Goal: Information Seeking & Learning: Learn about a topic

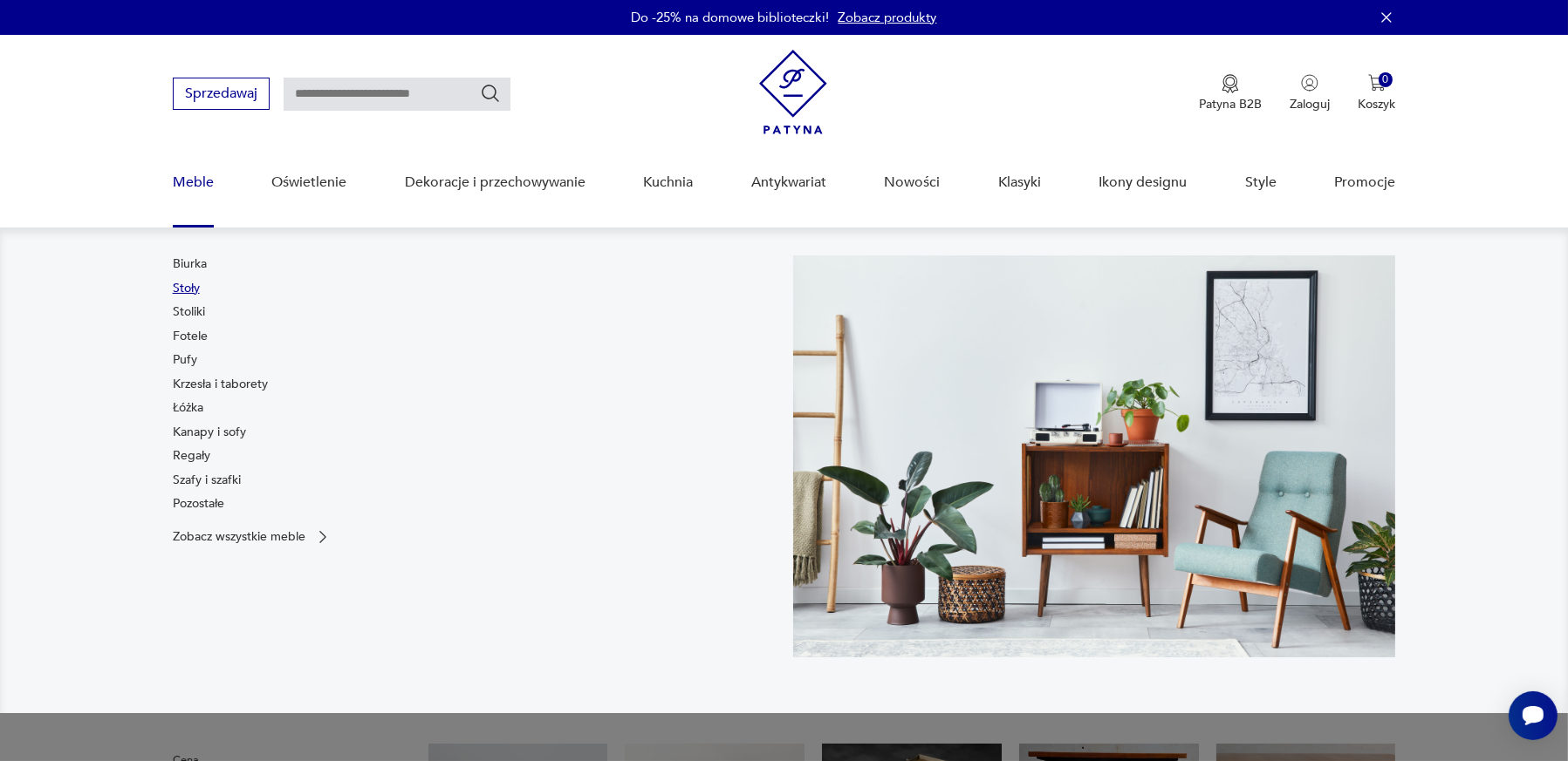
click at [200, 297] on link "Stoły" at bounding box center [186, 289] width 27 height 18
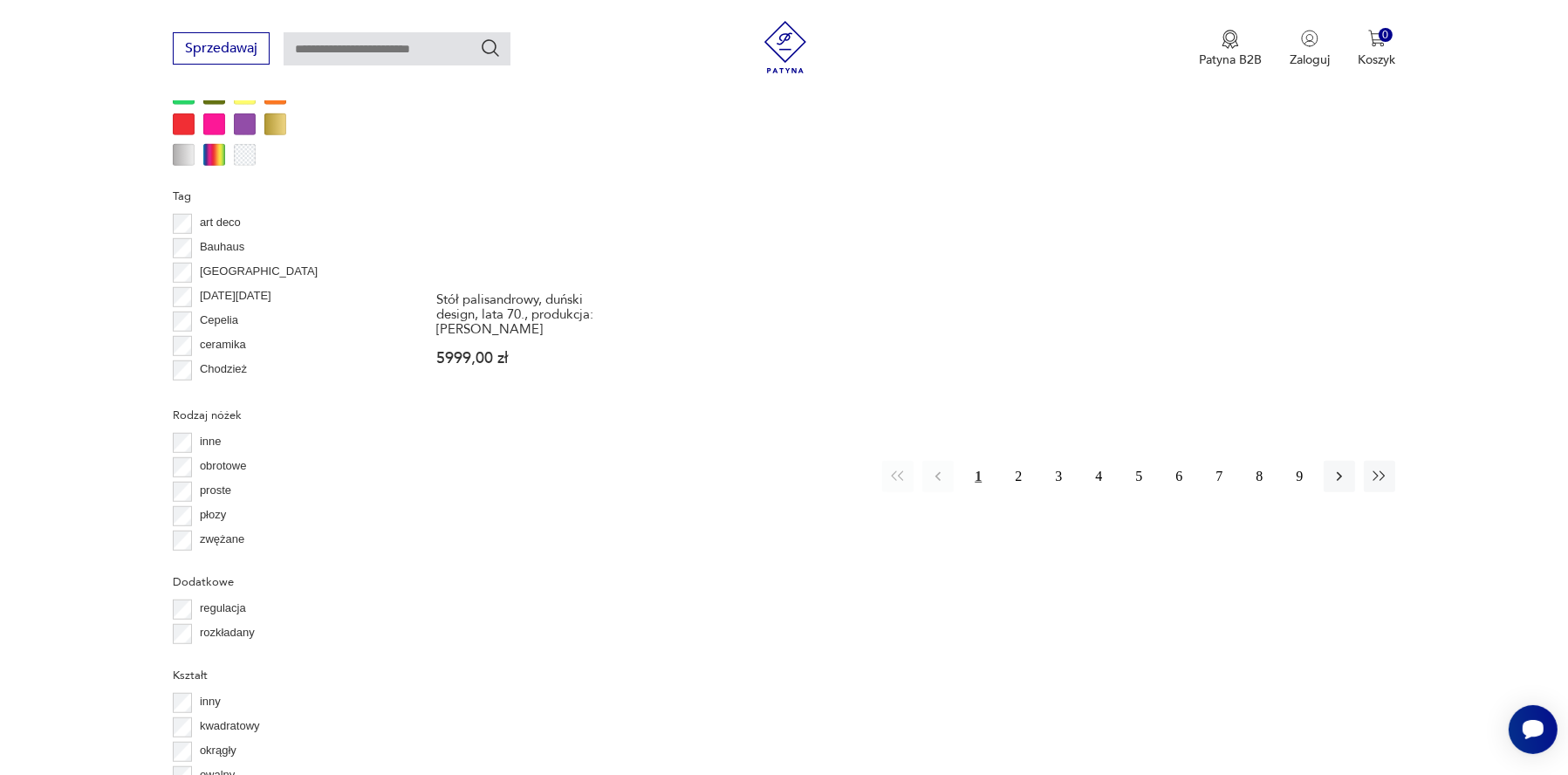
scroll to position [1902, 0]
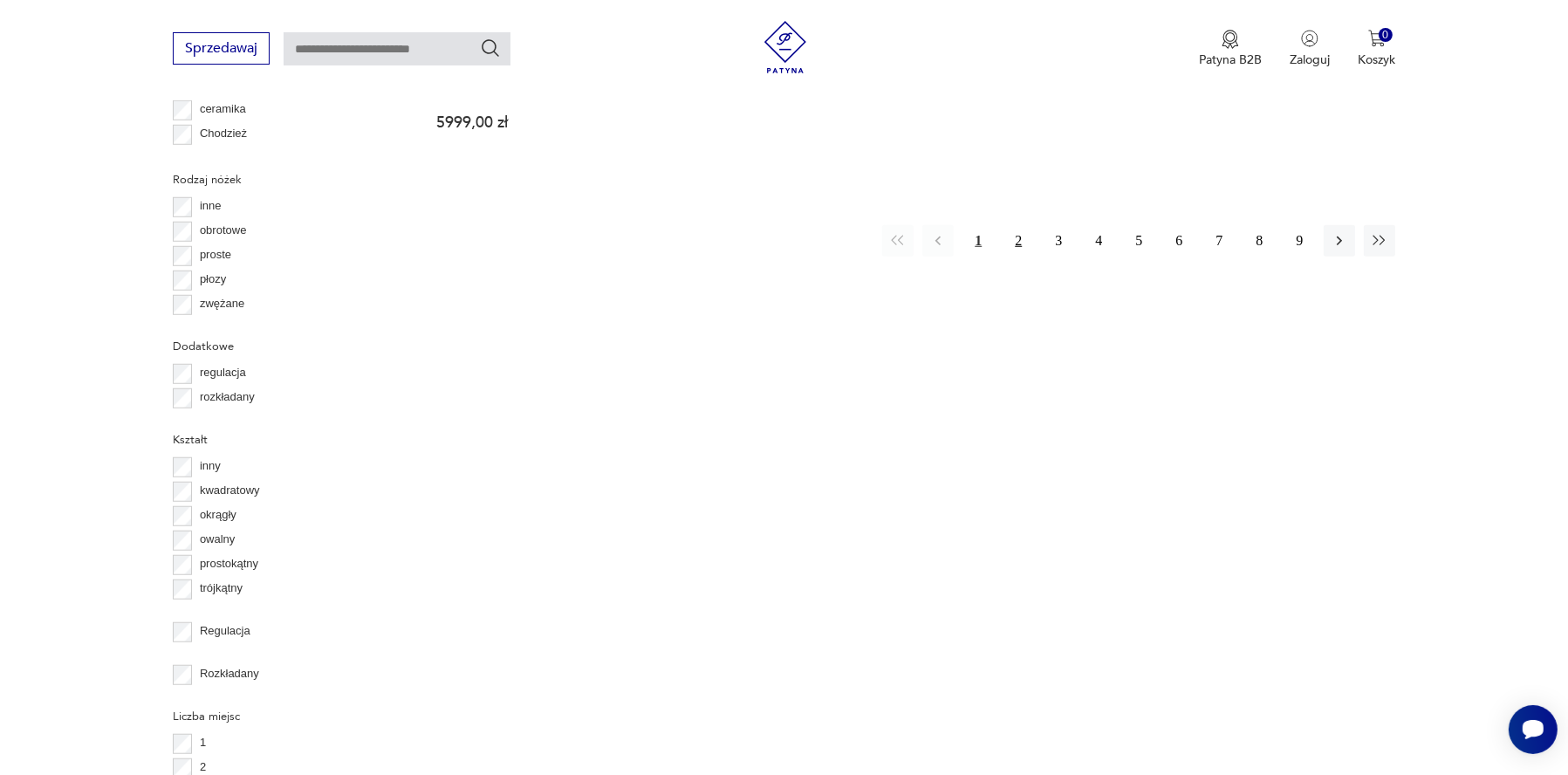
click at [1003, 257] on button "2" at bounding box center [1018, 240] width 31 height 31
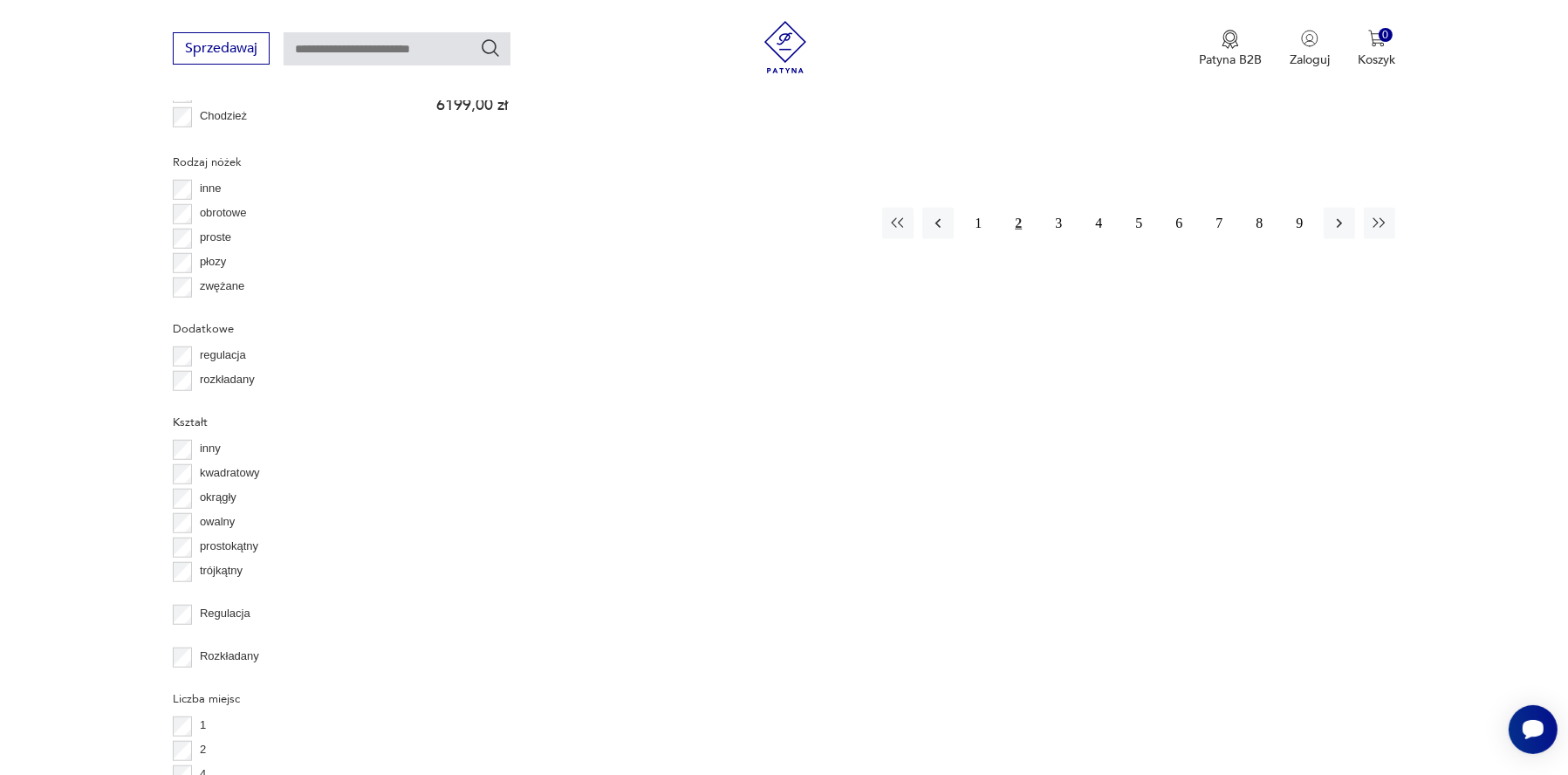
scroll to position [2076, 0]
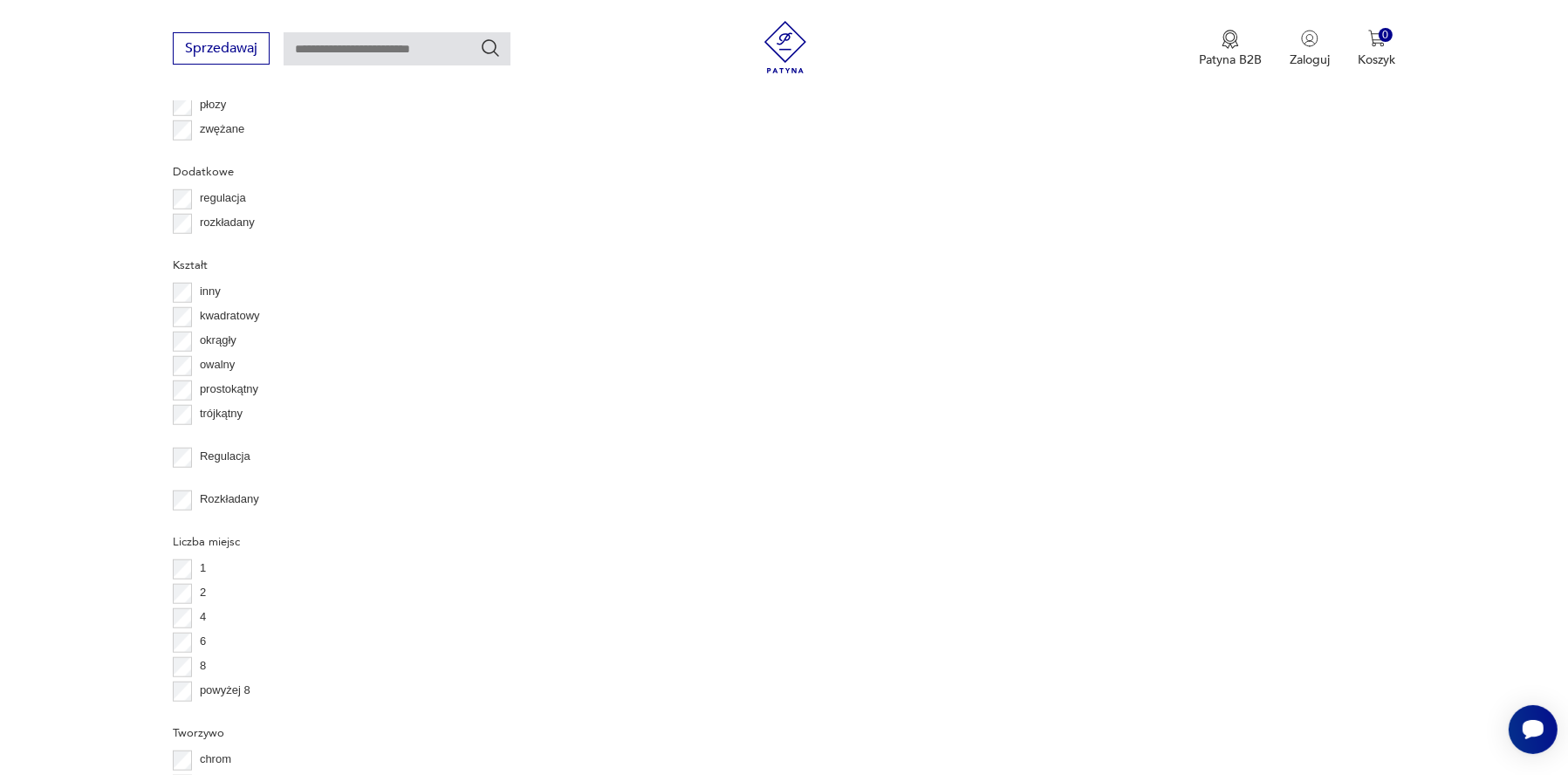
click at [1043, 82] on button "3" at bounding box center [1058, 66] width 31 height 31
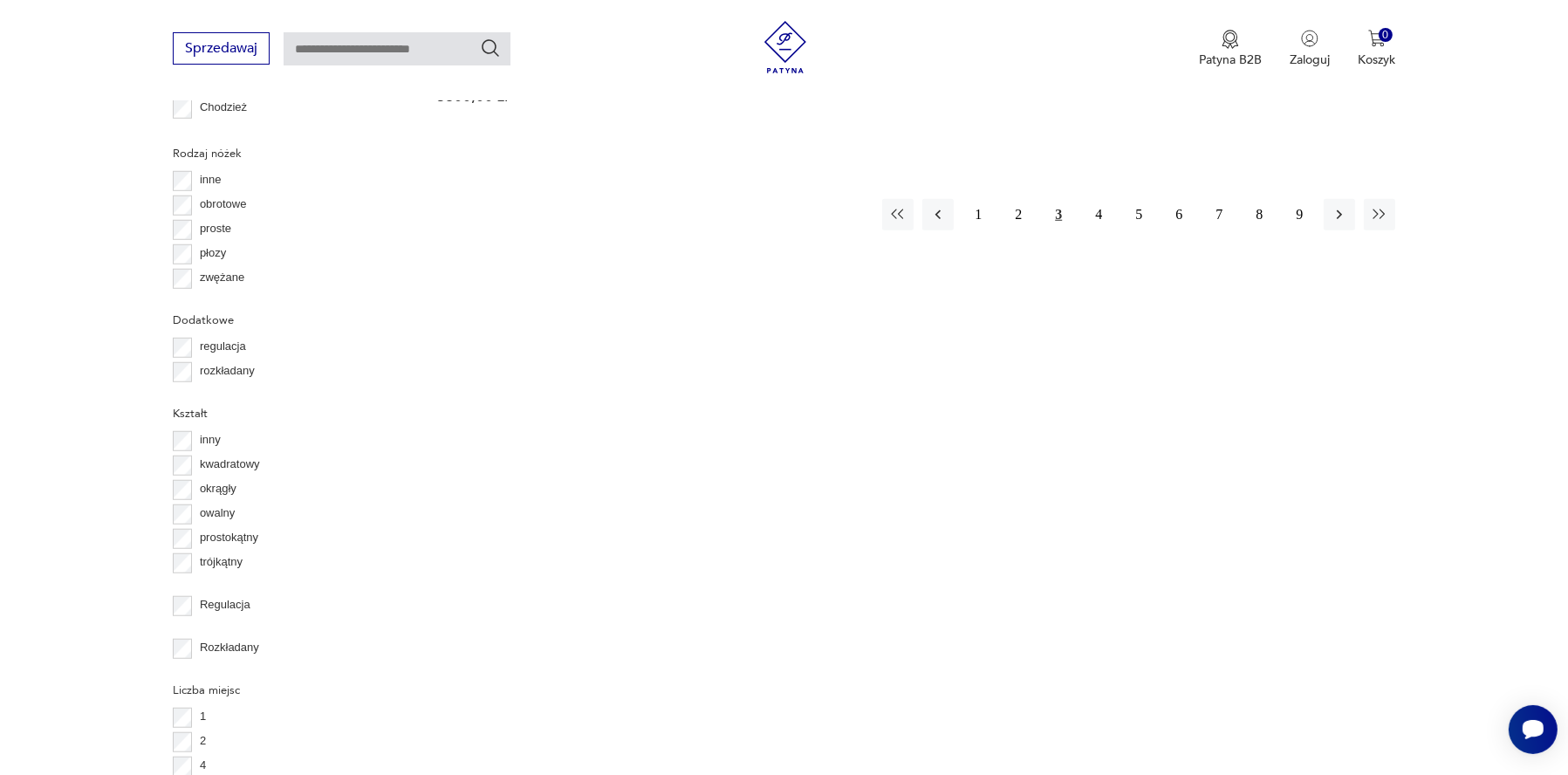
scroll to position [2076, 0]
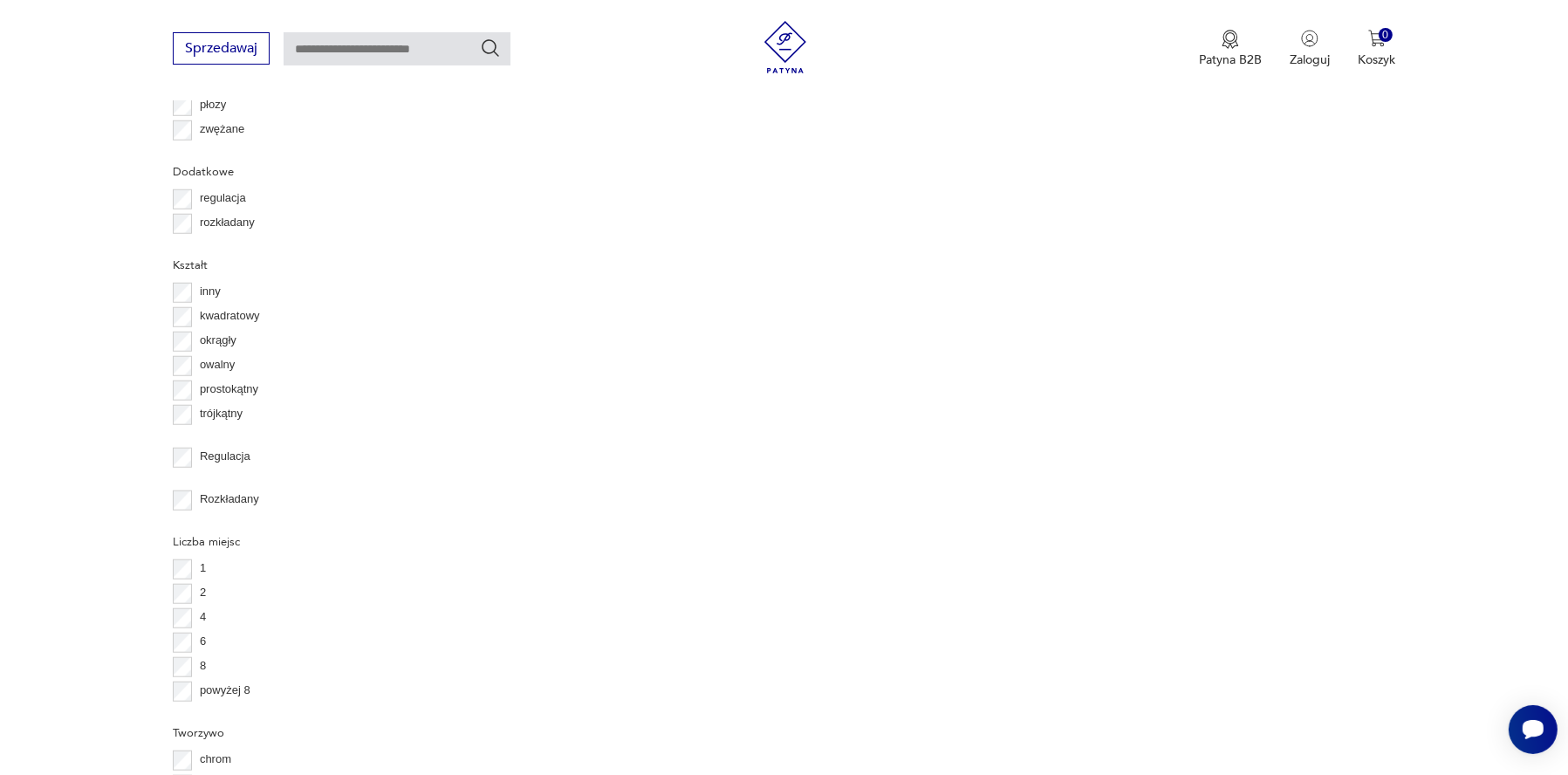
click at [1083, 82] on button "4" at bounding box center [1098, 66] width 31 height 31
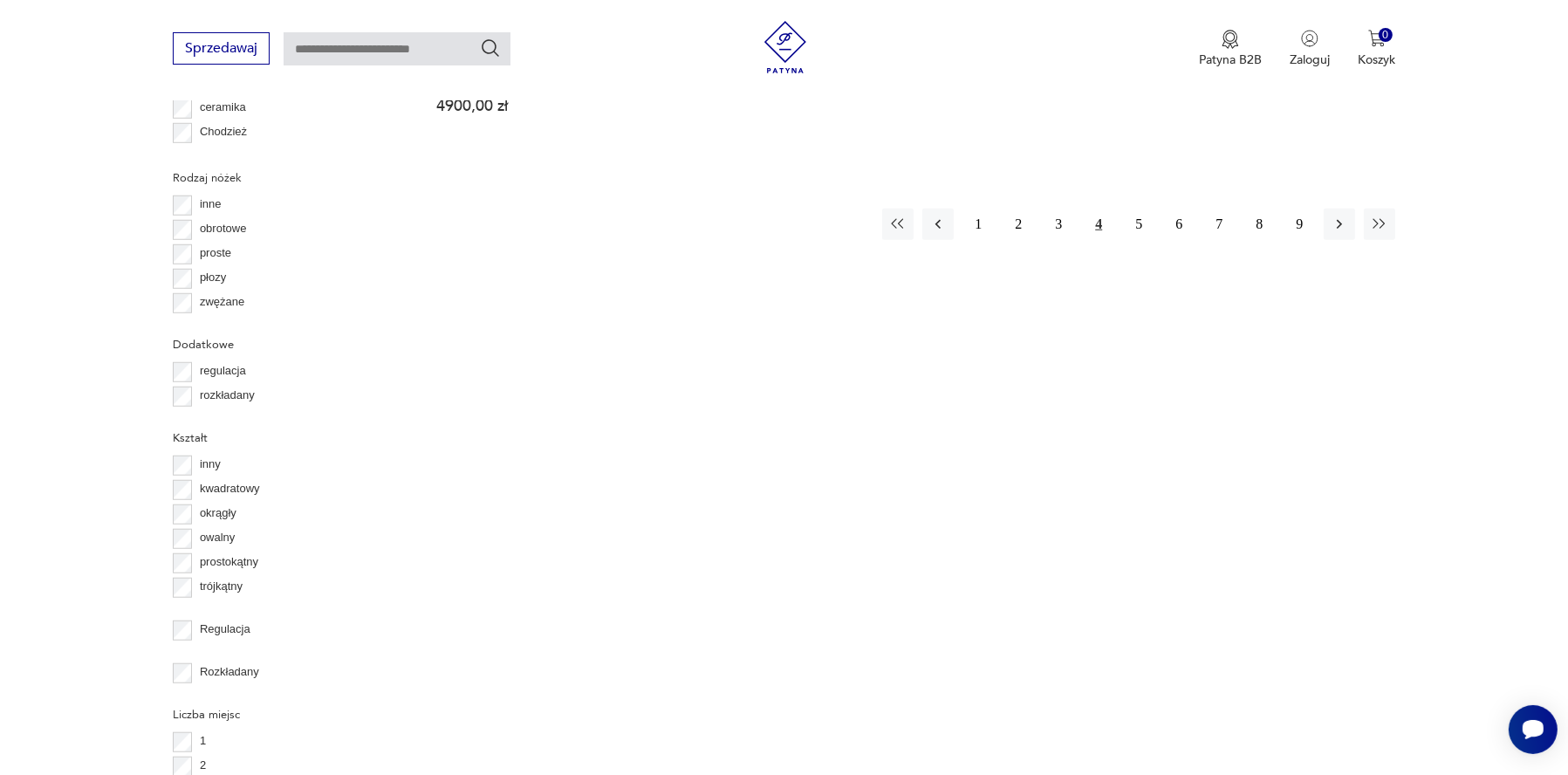
scroll to position [2076, 0]
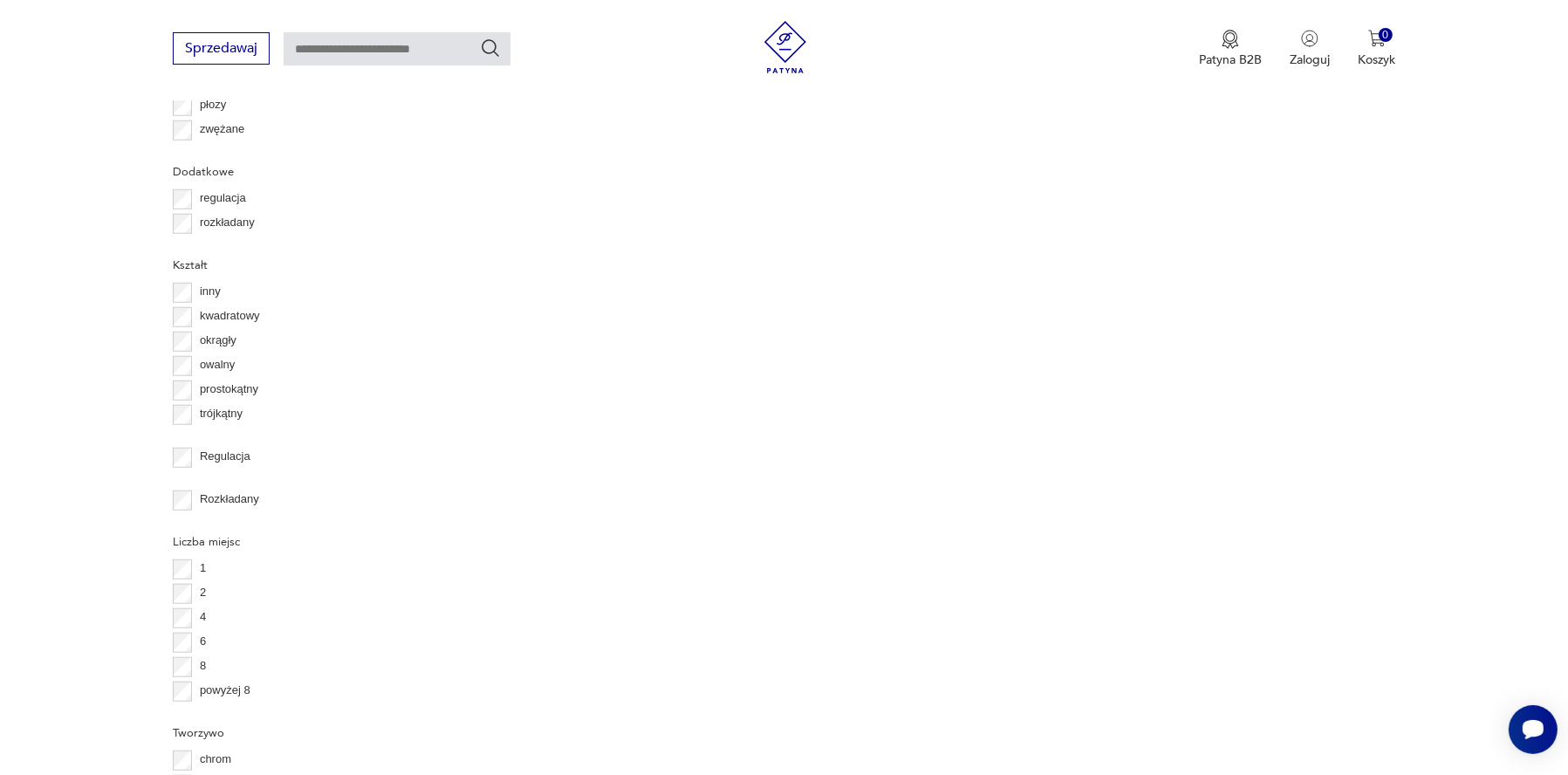
click at [1123, 68] on button "5" at bounding box center [1138, 51] width 31 height 31
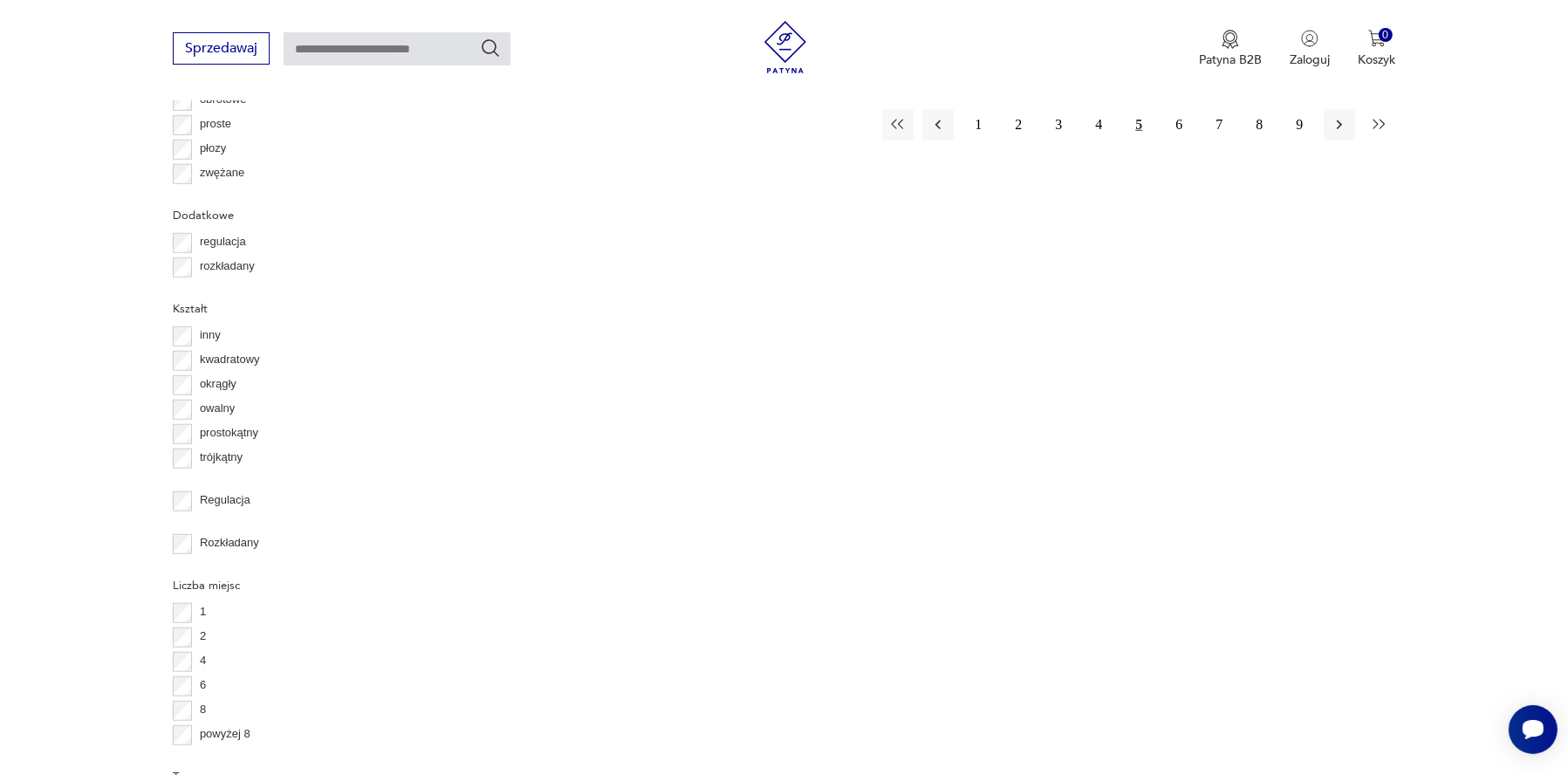
scroll to position [2076, 0]
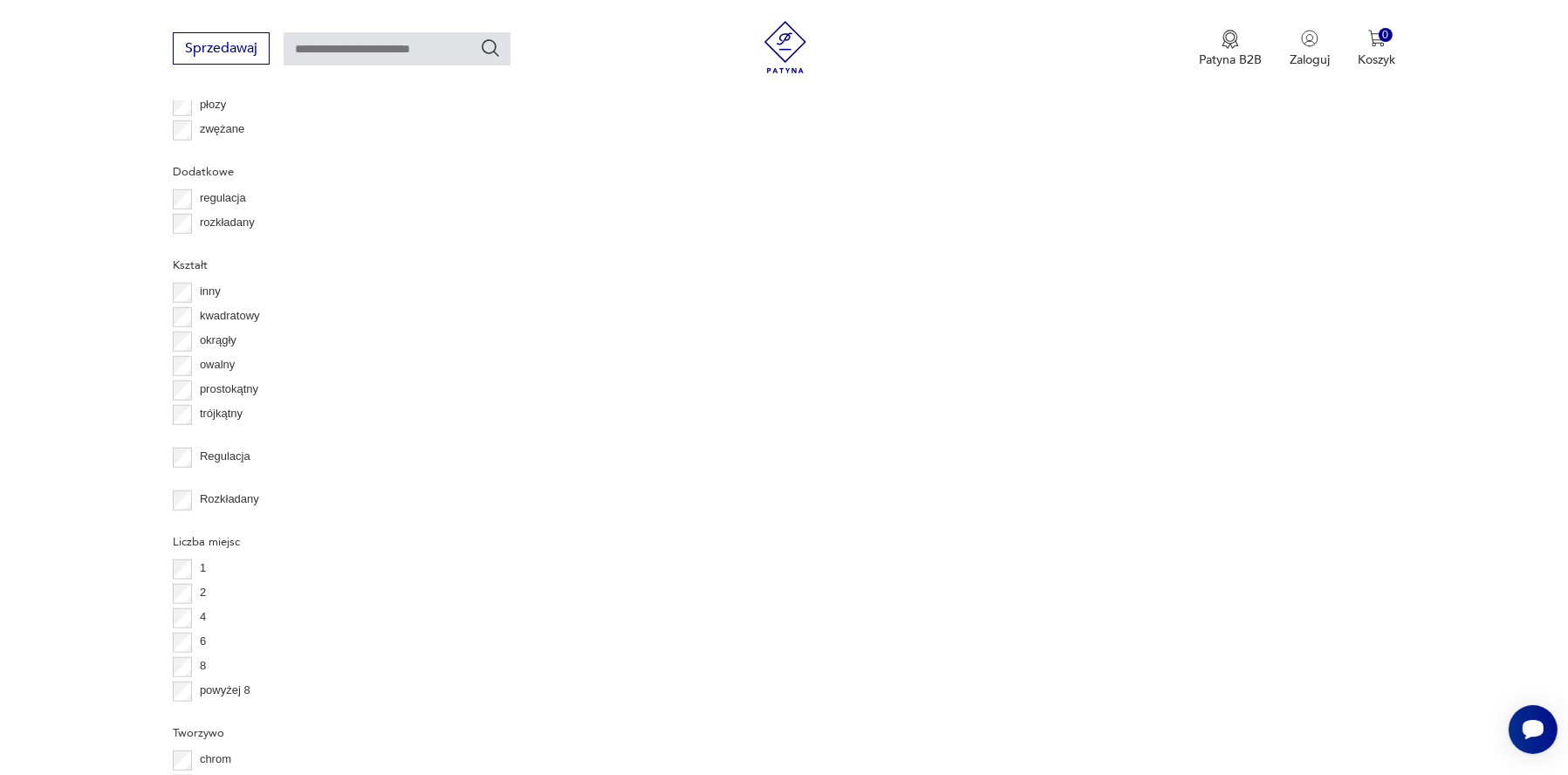
click at [1163, 97] on button "6" at bounding box center [1178, 81] width 31 height 31
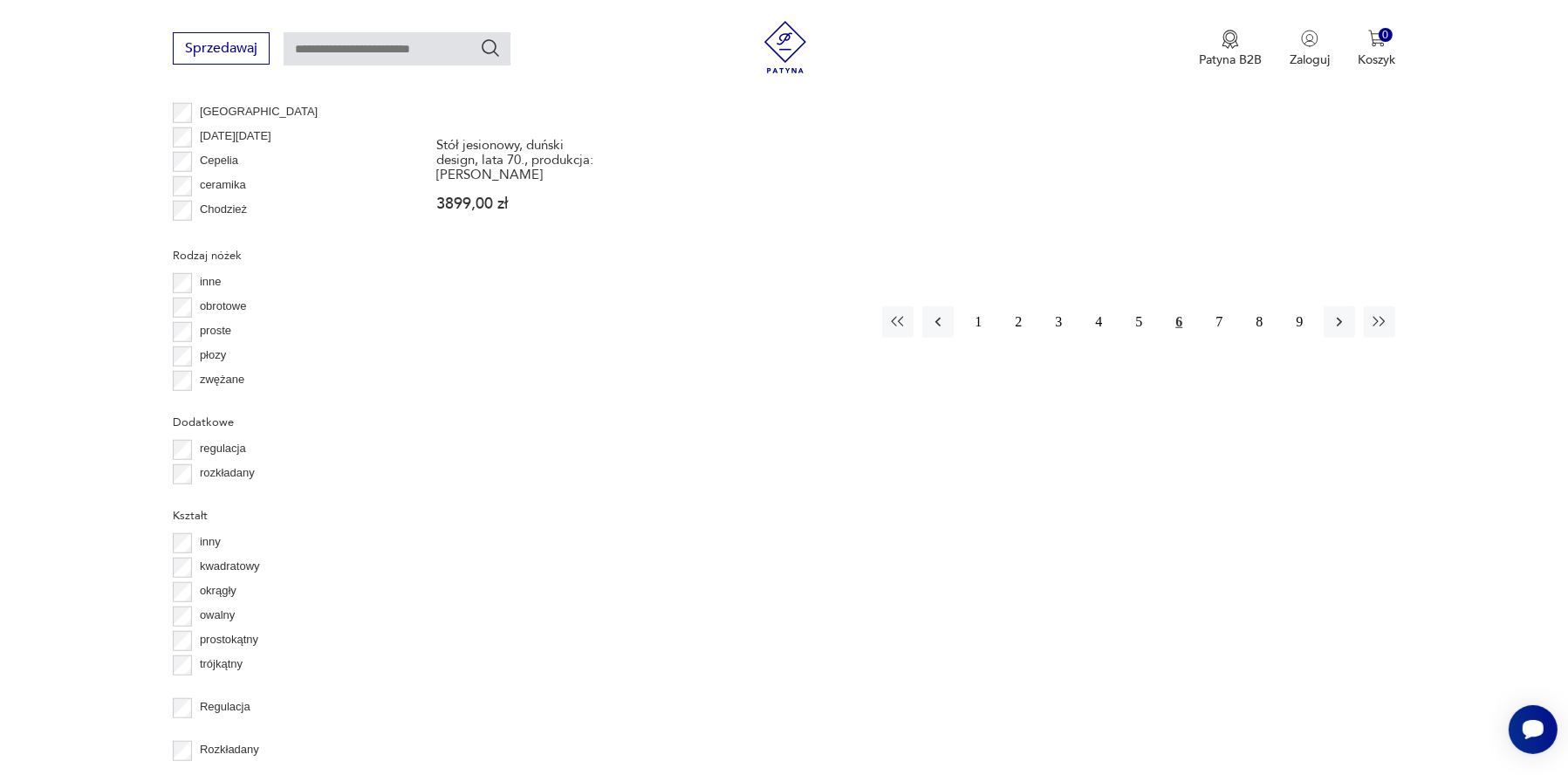
scroll to position [1902, 0]
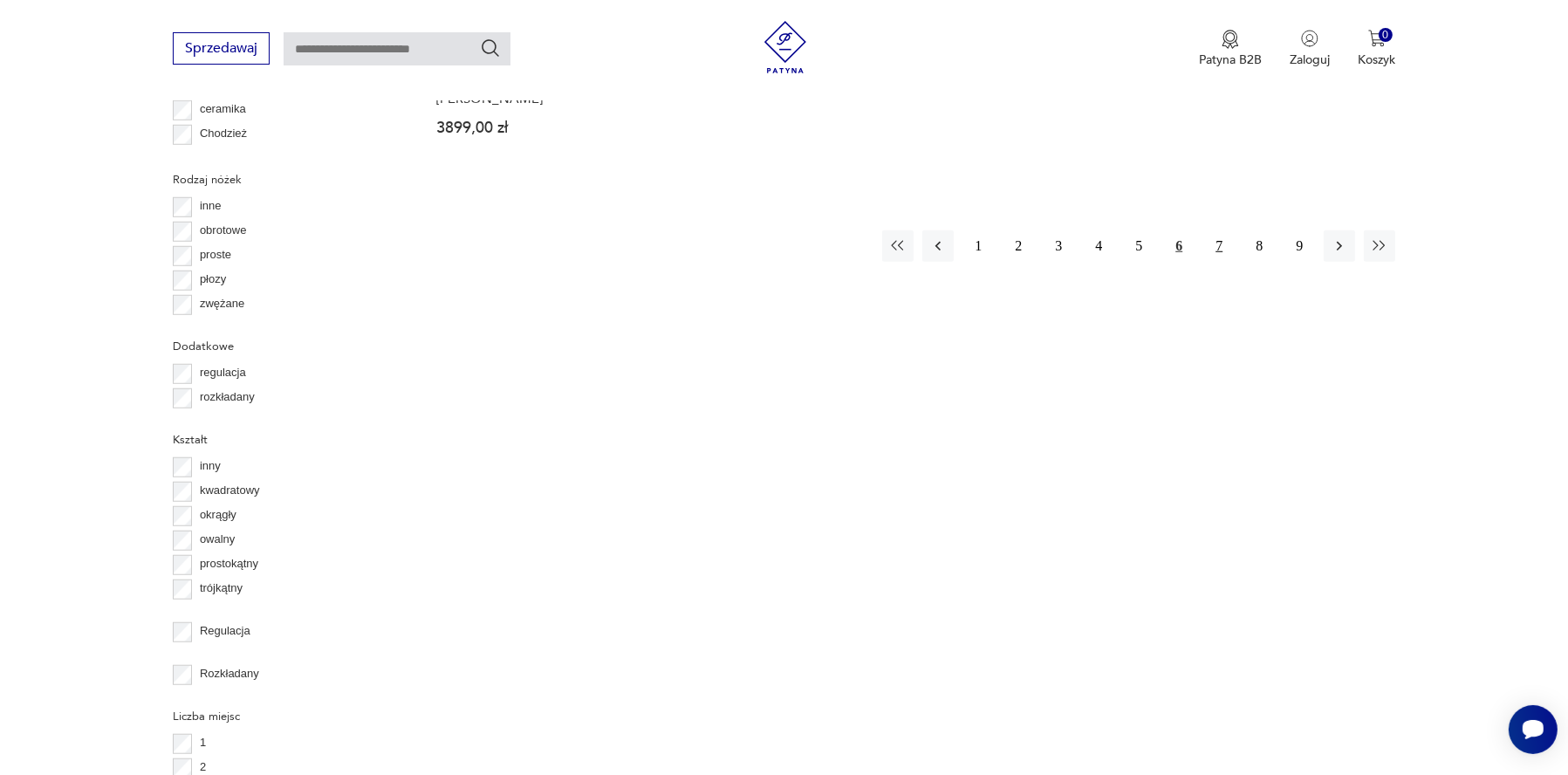
click at [1203, 262] on button "7" at bounding box center [1218, 246] width 31 height 31
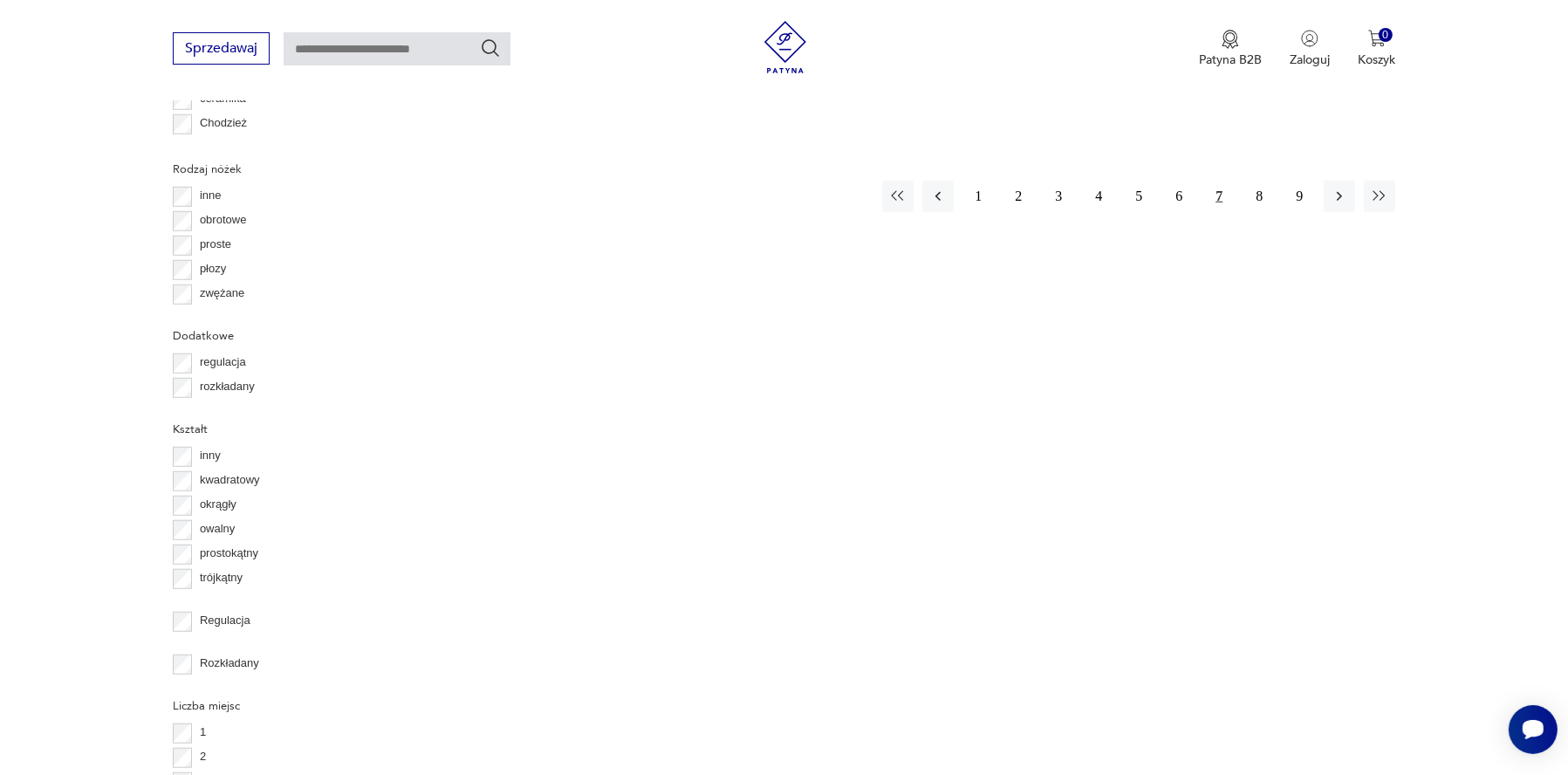
scroll to position [2076, 0]
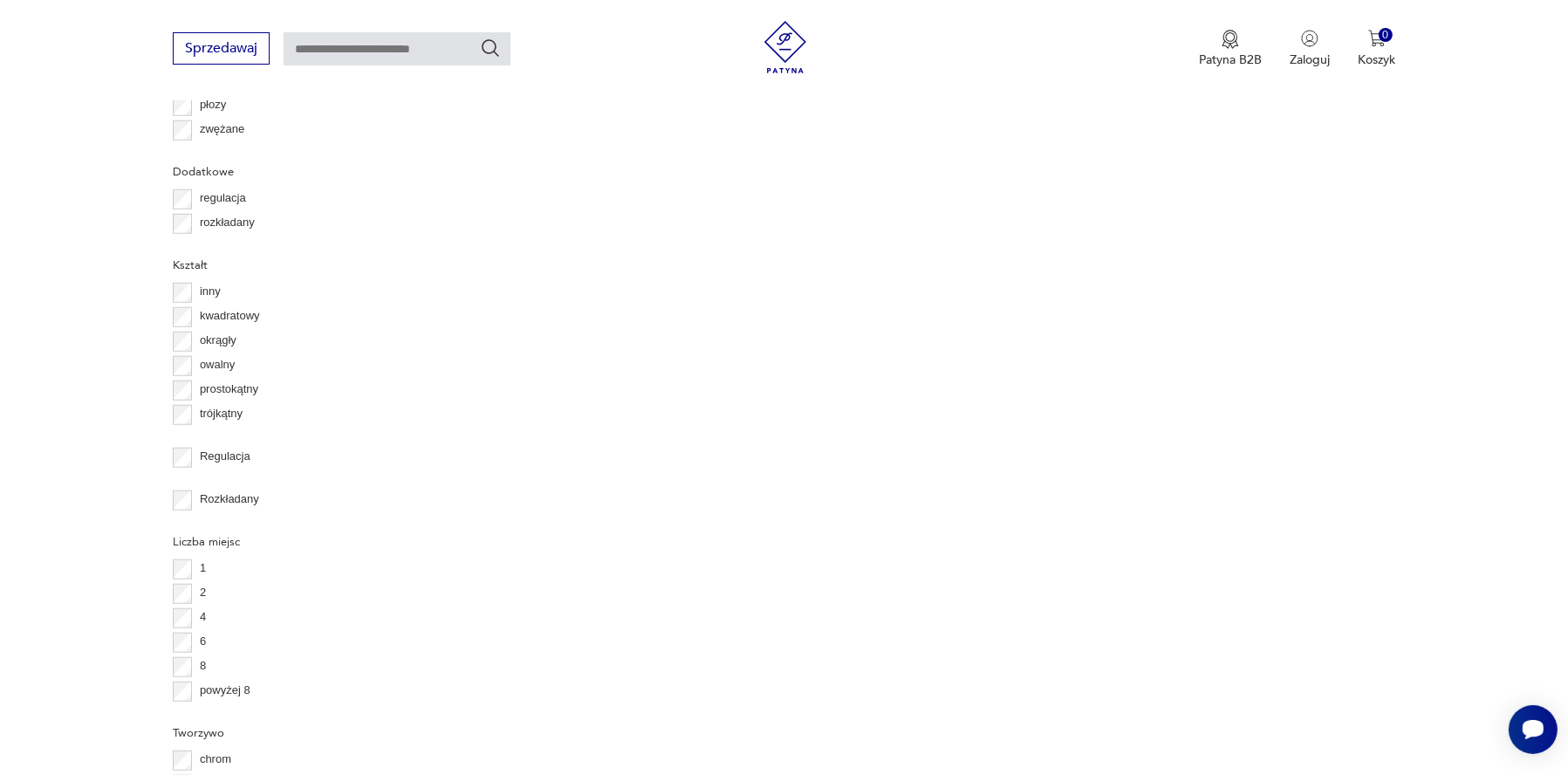
click at [1244, 48] on button "8" at bounding box center [1259, 32] width 31 height 31
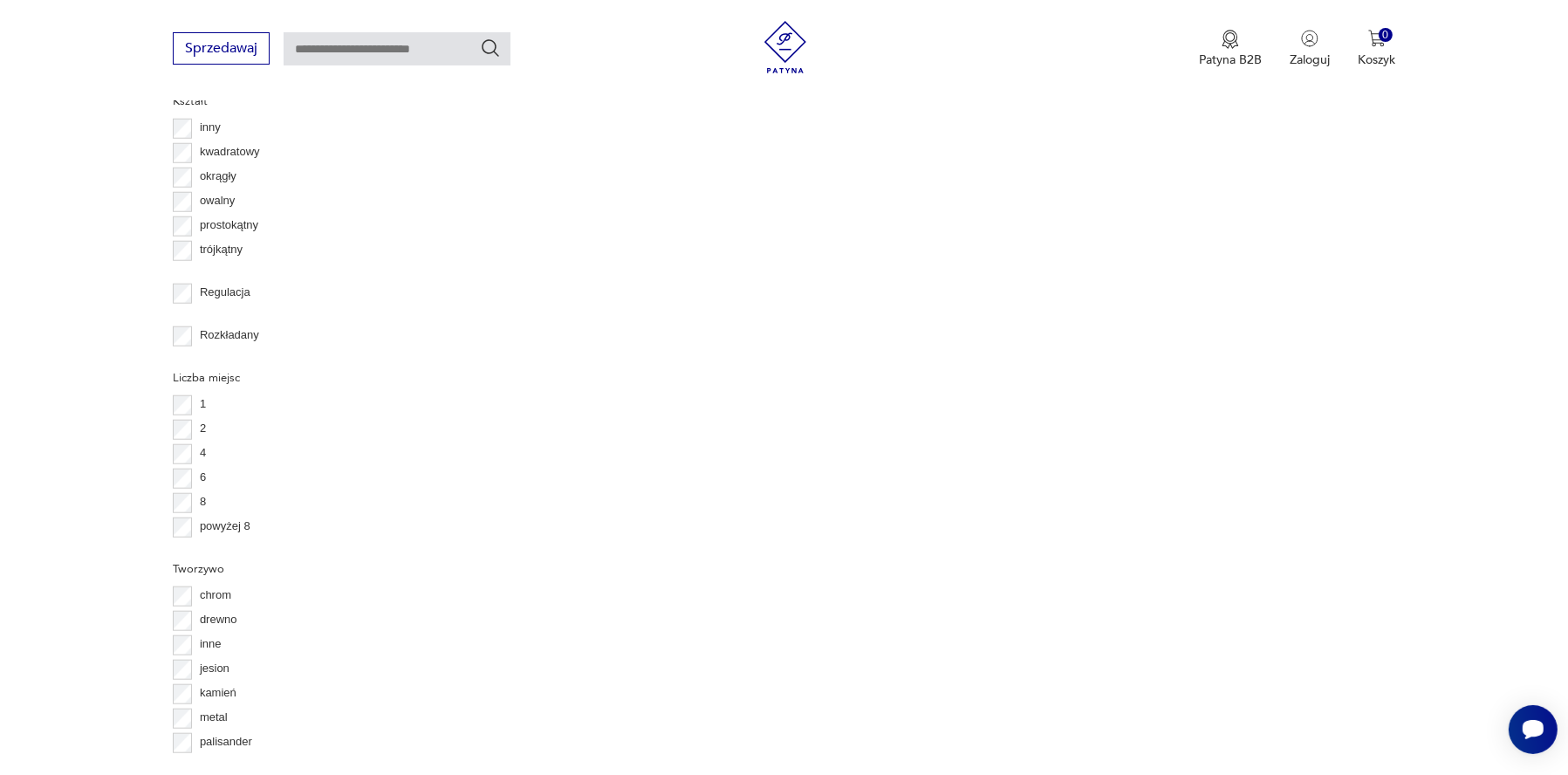
scroll to position [2076, 0]
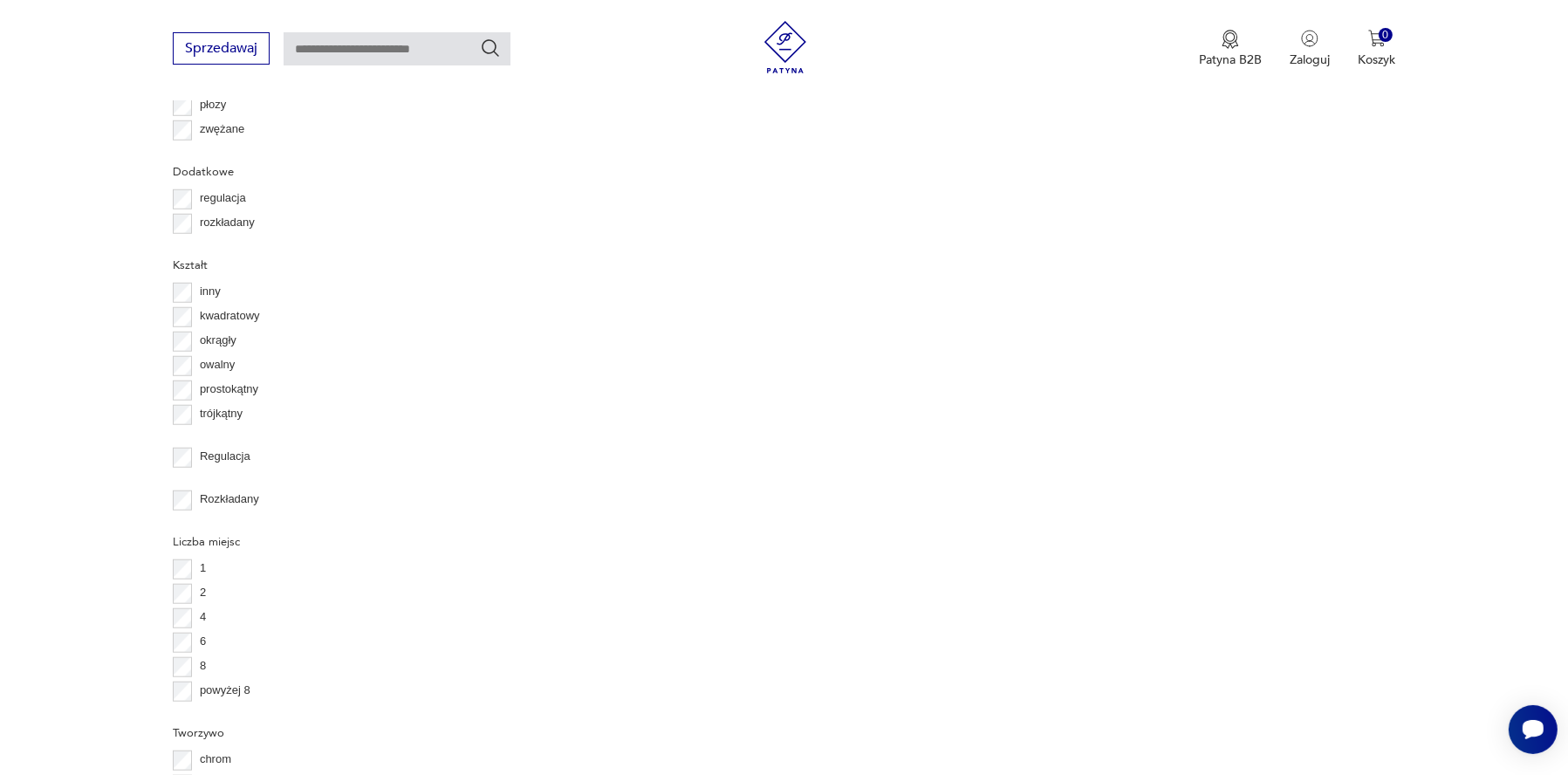
click at [1284, 68] on button "9" at bounding box center [1299, 51] width 31 height 31
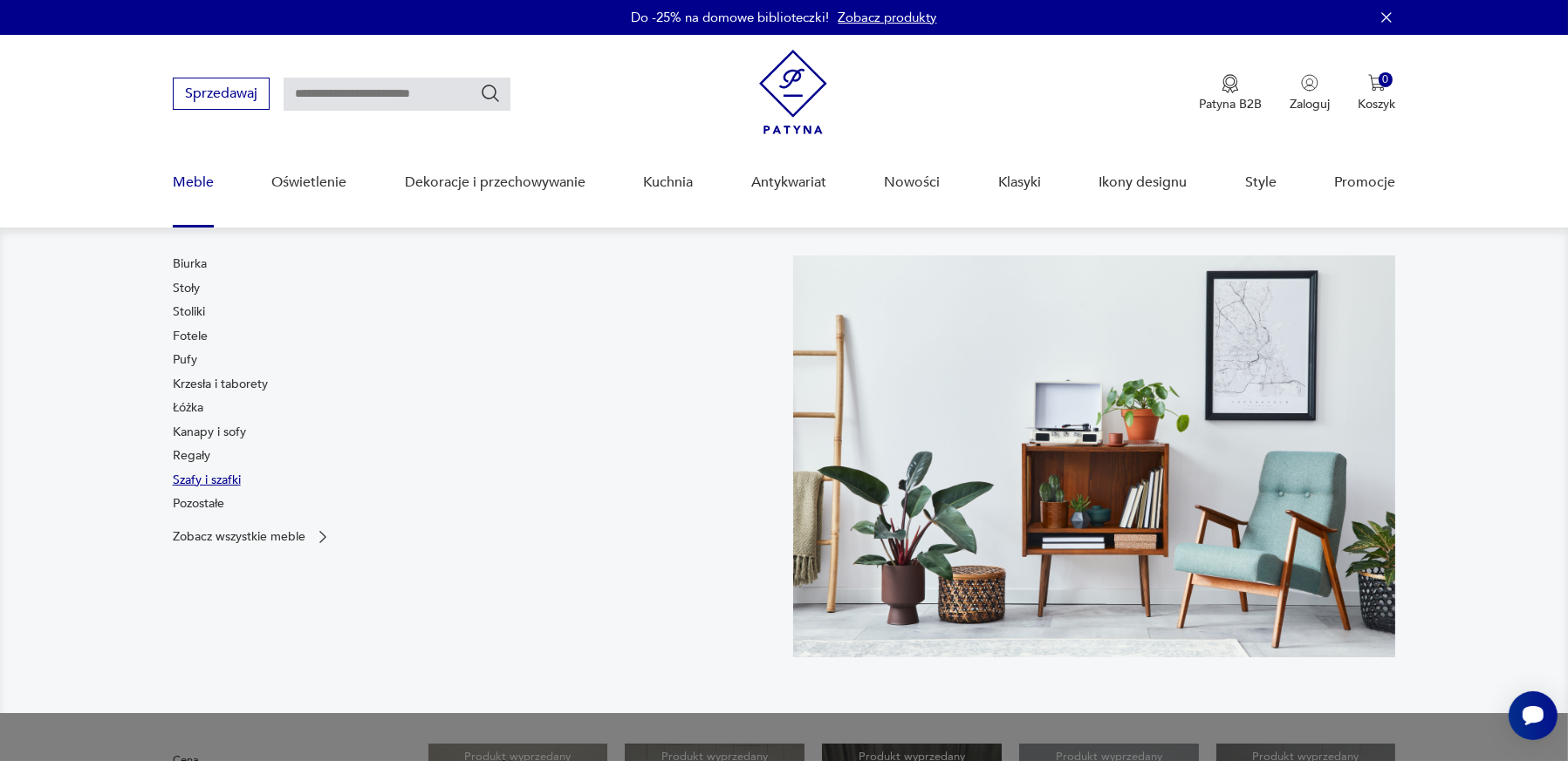
click at [241, 489] on link "Szafy i szafki" at bounding box center [206, 480] width 68 height 18
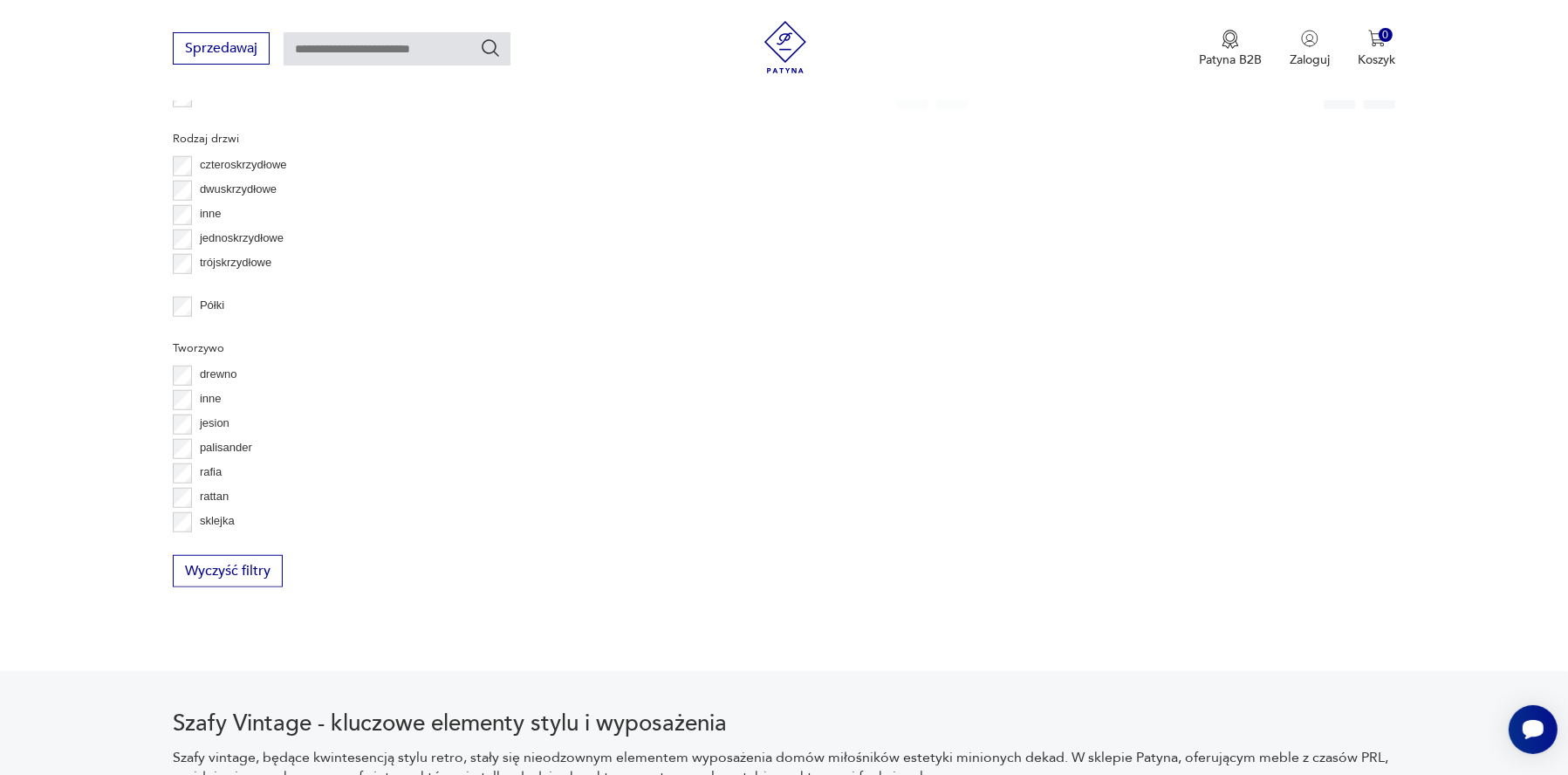
scroll to position [2076, 0]
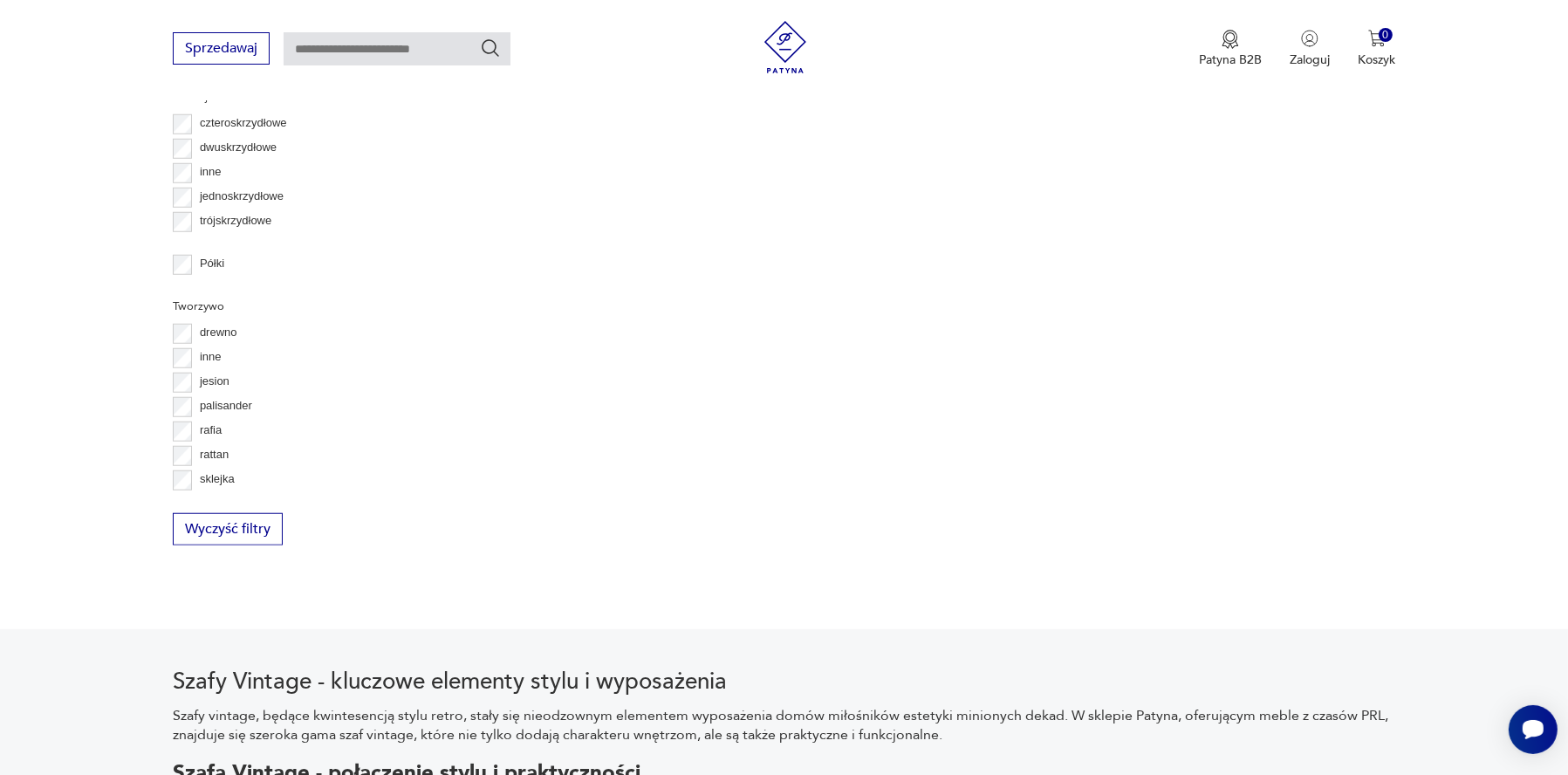
click at [1017, 68] on button "2" at bounding box center [1032, 51] width 31 height 31
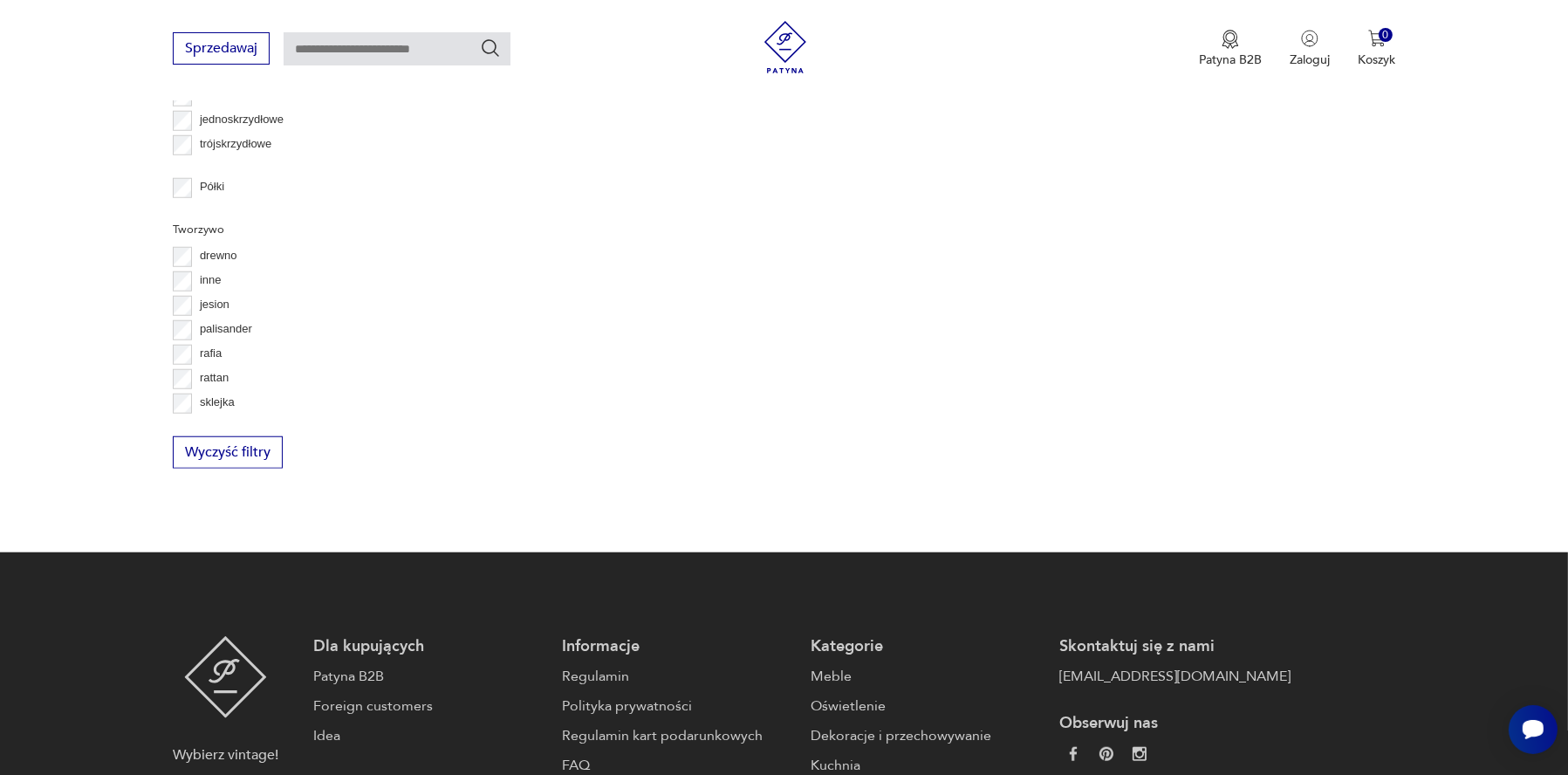
scroll to position [2164, 0]
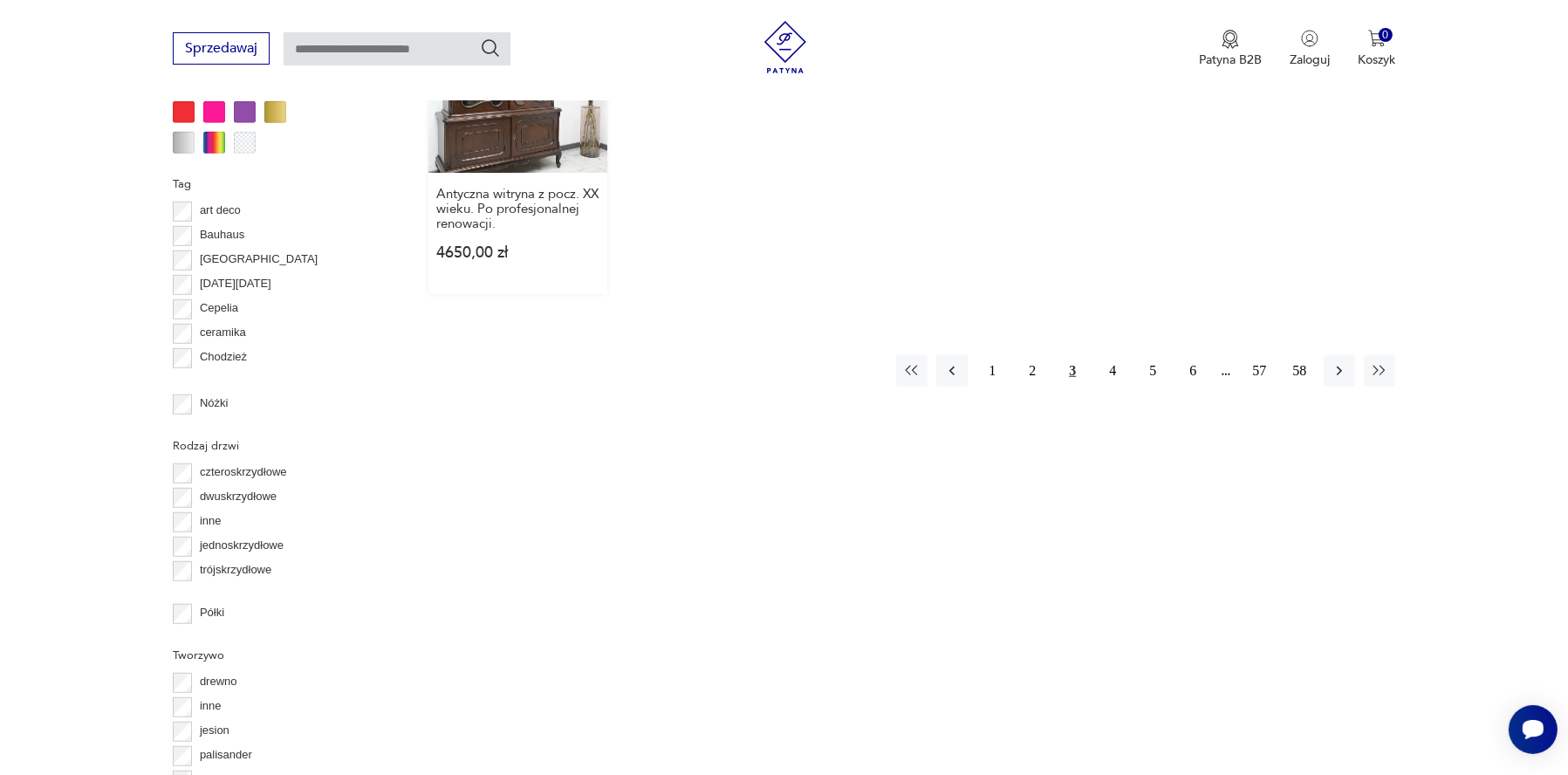
scroll to position [1989, 0]
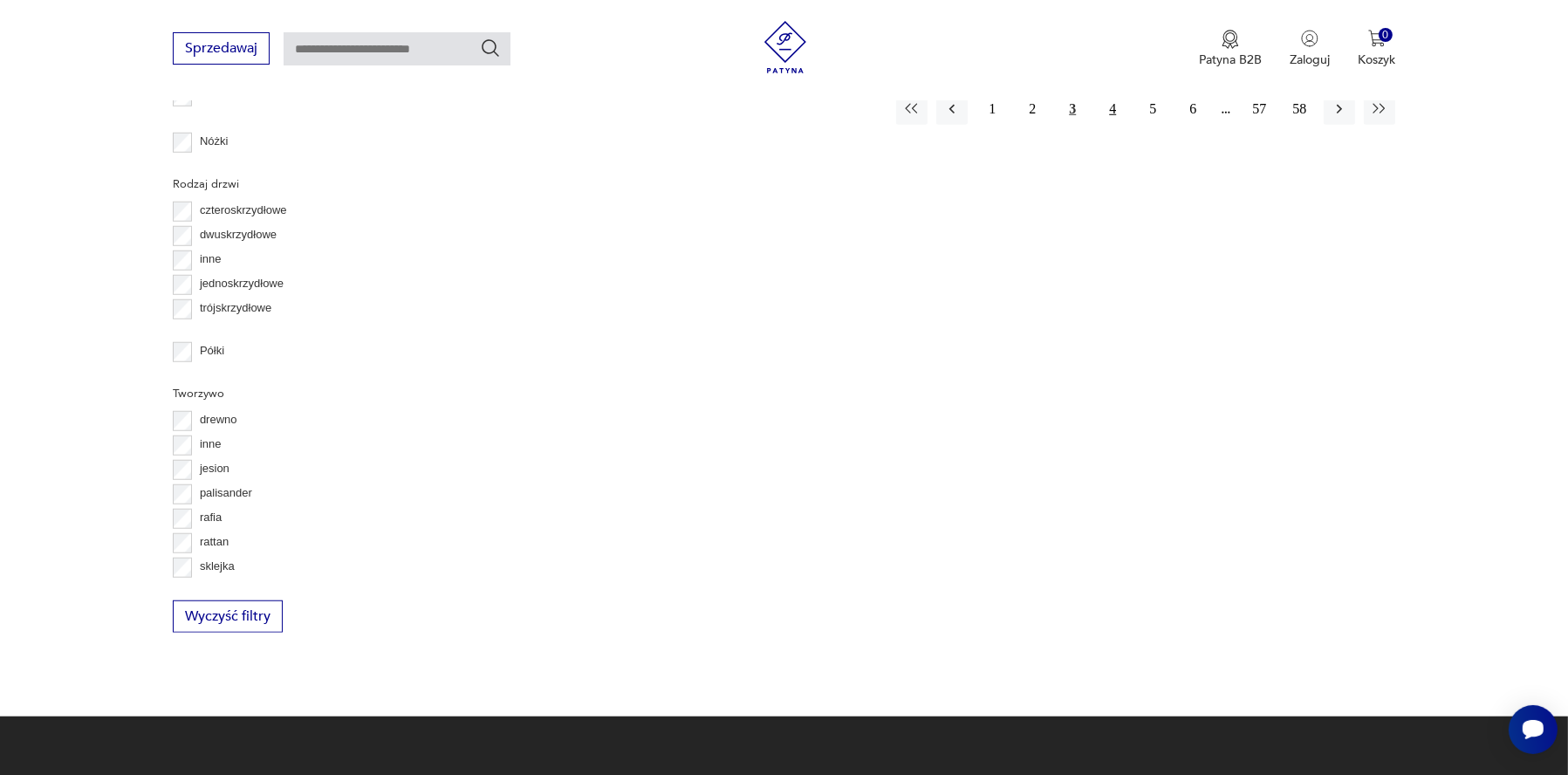
click at [1097, 125] on button "4" at bounding box center [1112, 109] width 31 height 31
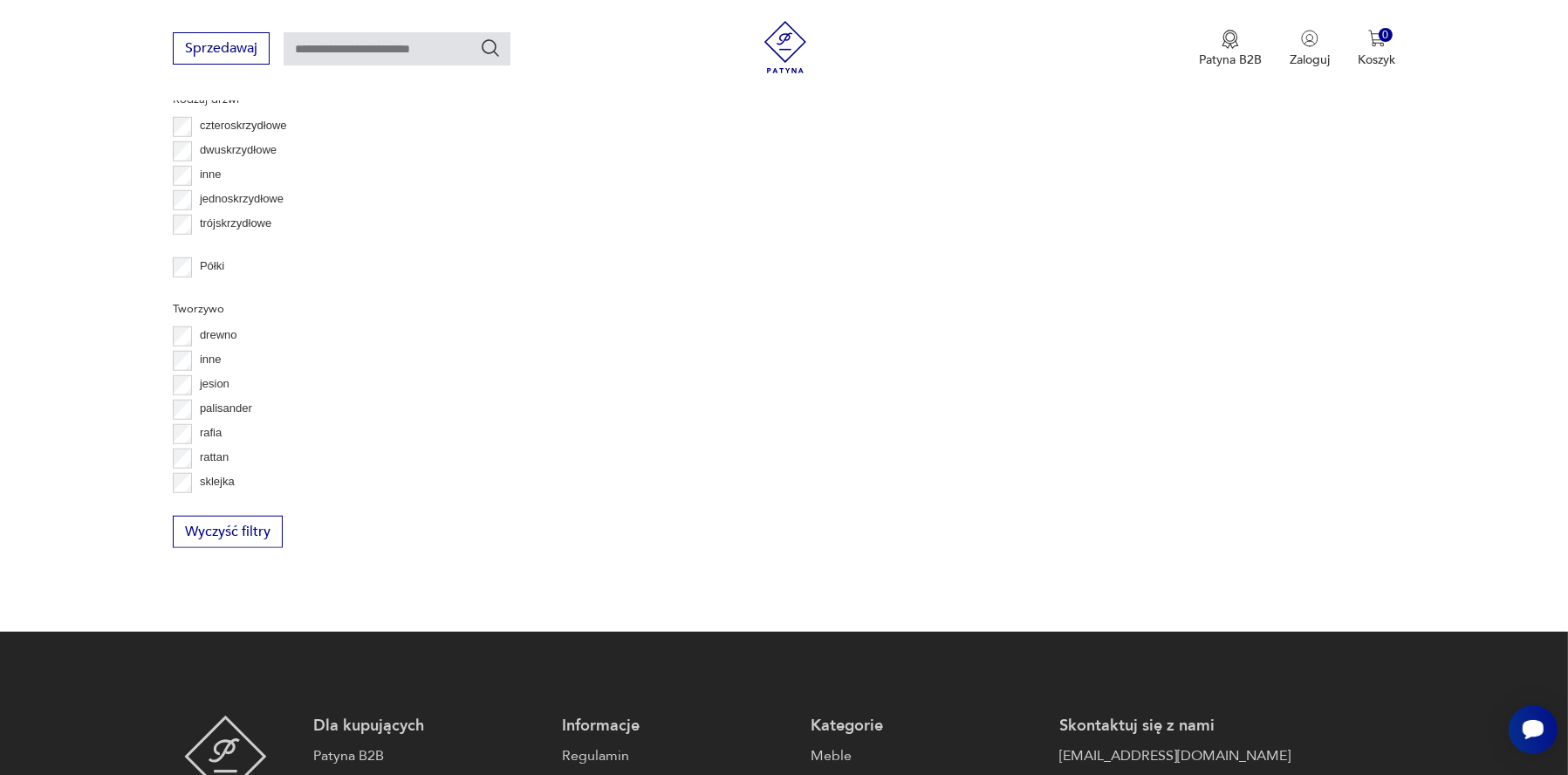
scroll to position [2076, 0]
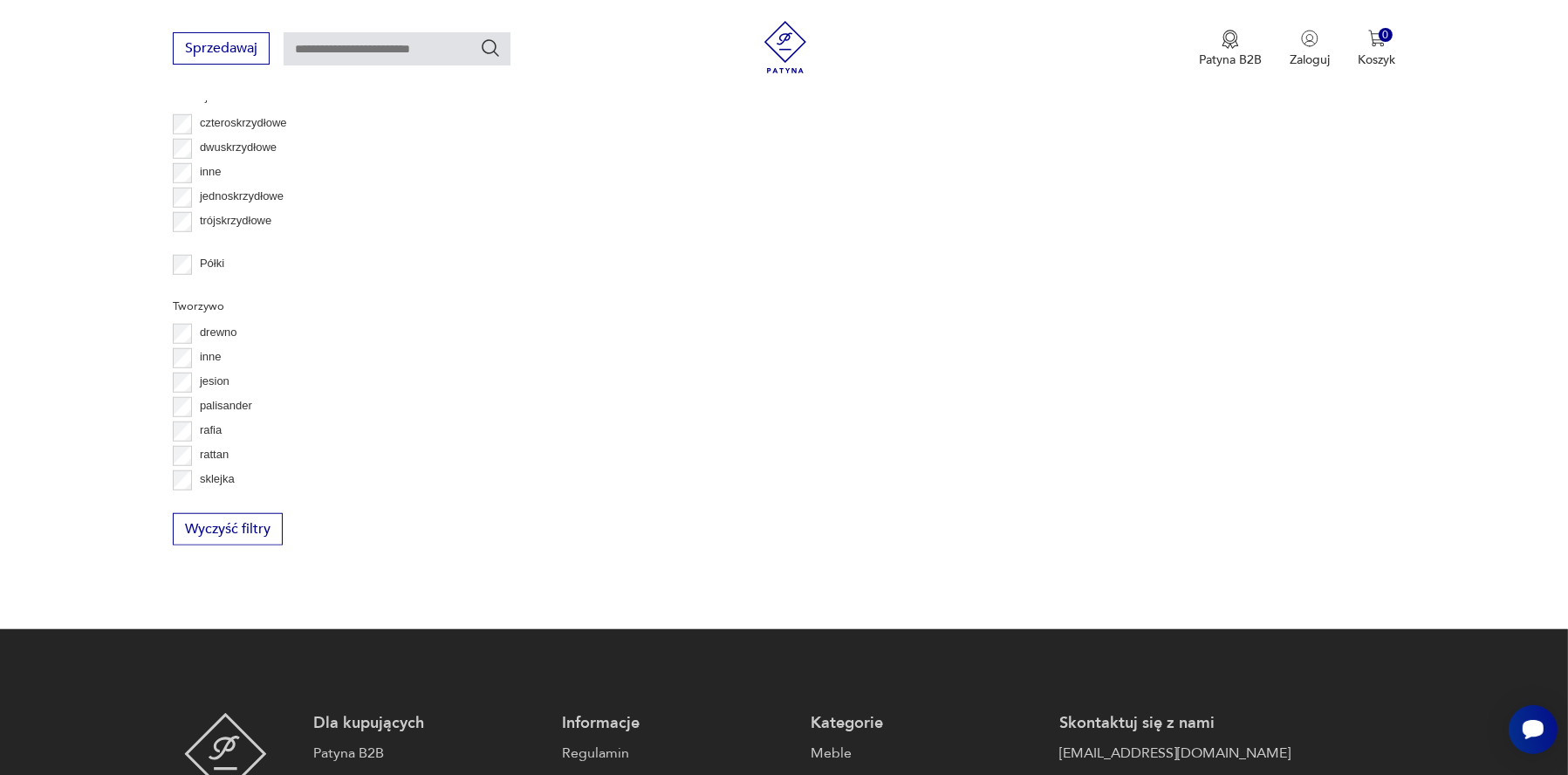
click at [1137, 97] on button "5" at bounding box center [1152, 81] width 31 height 31
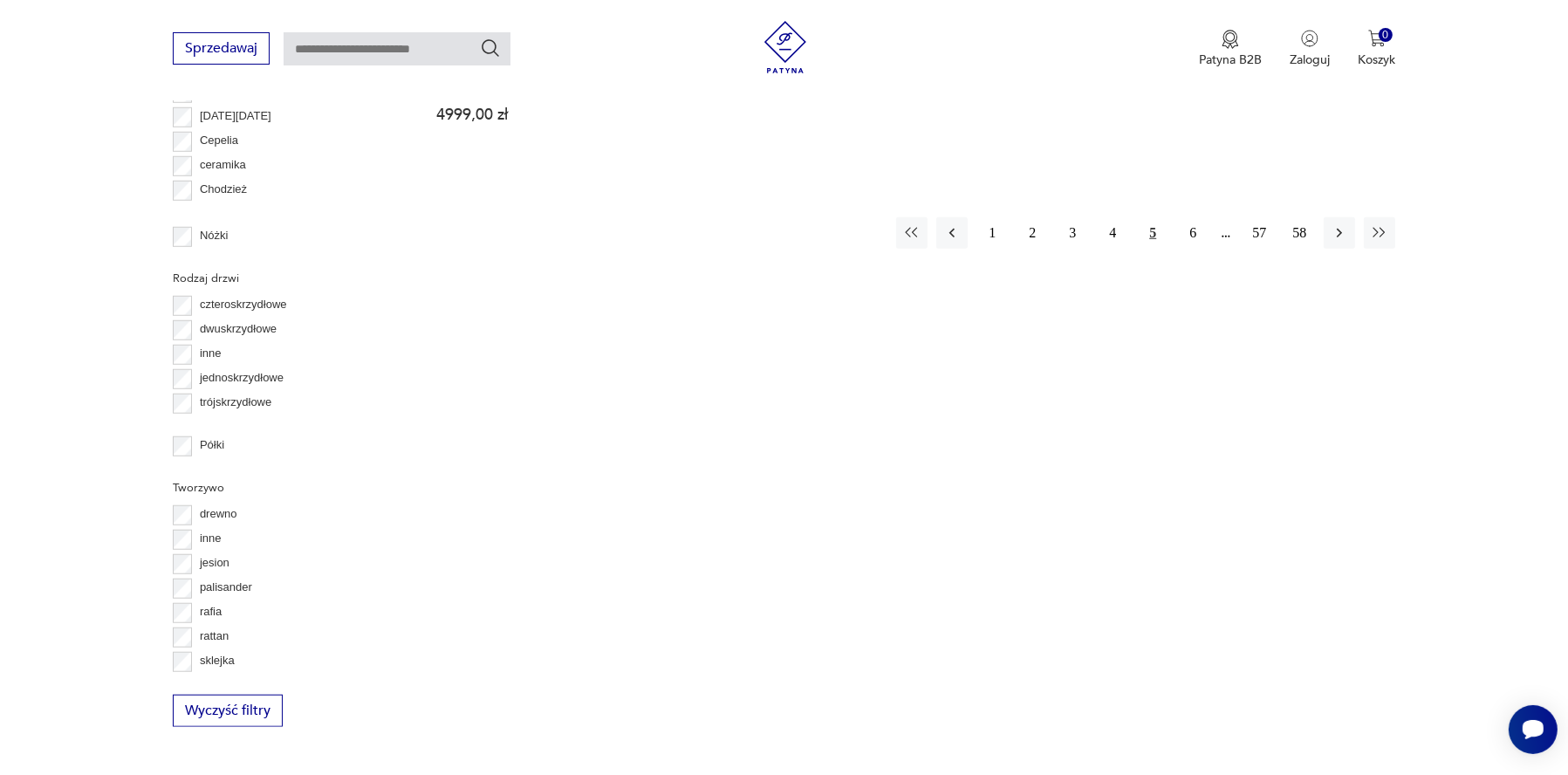
scroll to position [1902, 0]
click at [1101, 242] on div "1 2 3 4 5 6 57 58" at bounding box center [1146, 225] width 499 height 31
click at [1177, 242] on button "6" at bounding box center [1192, 225] width 31 height 31
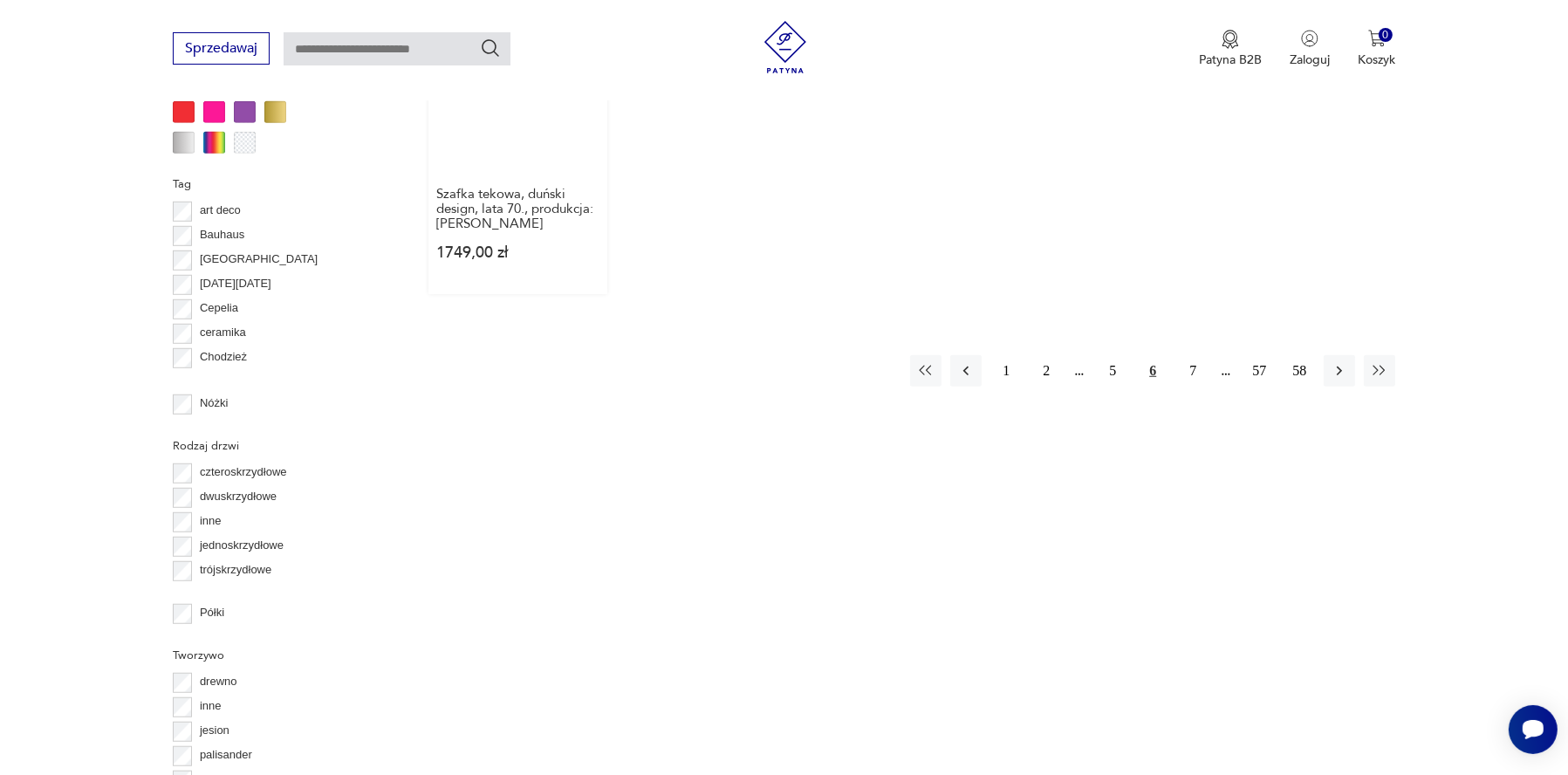
scroll to position [2164, 0]
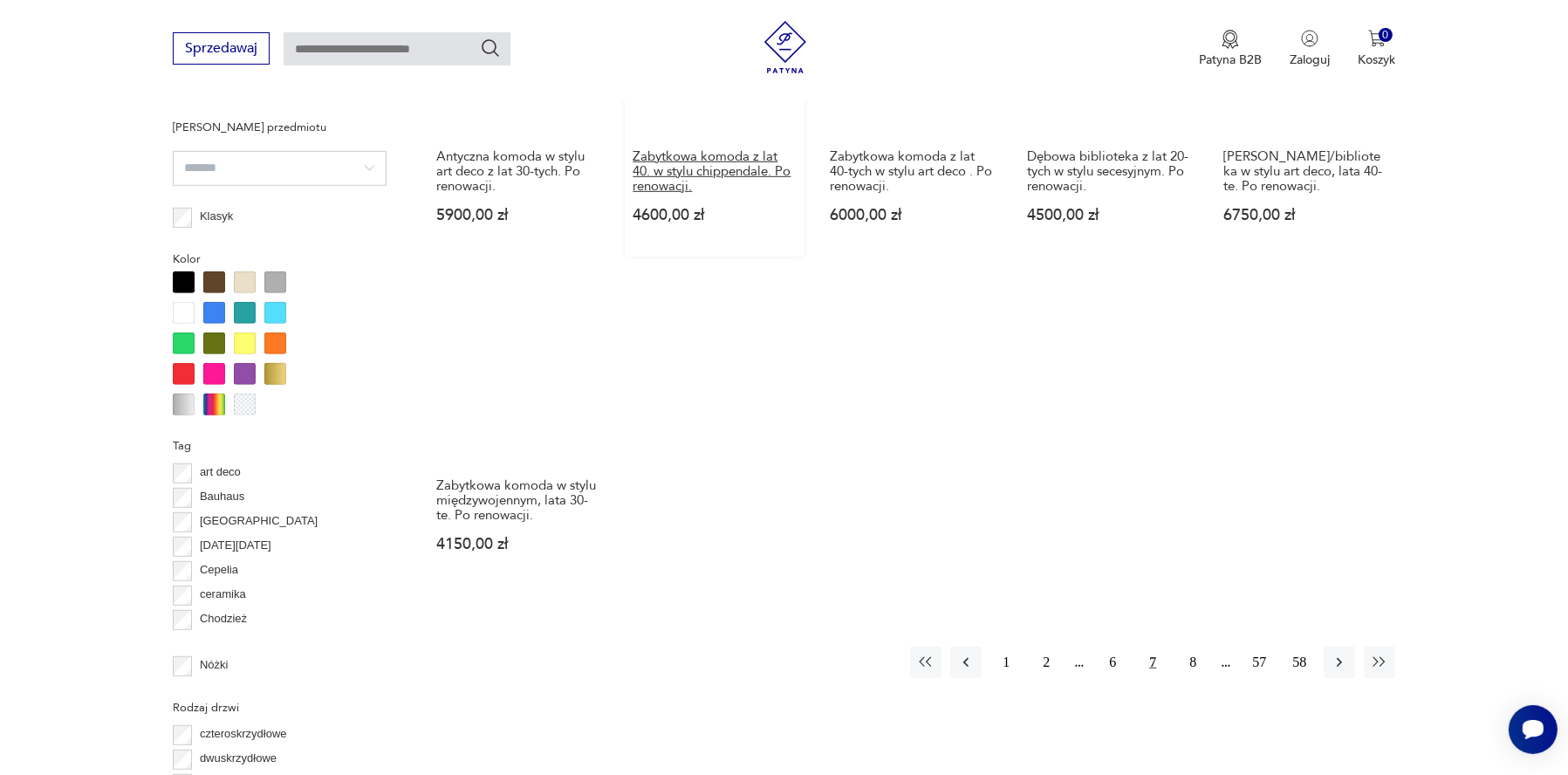
scroll to position [1902, 0]
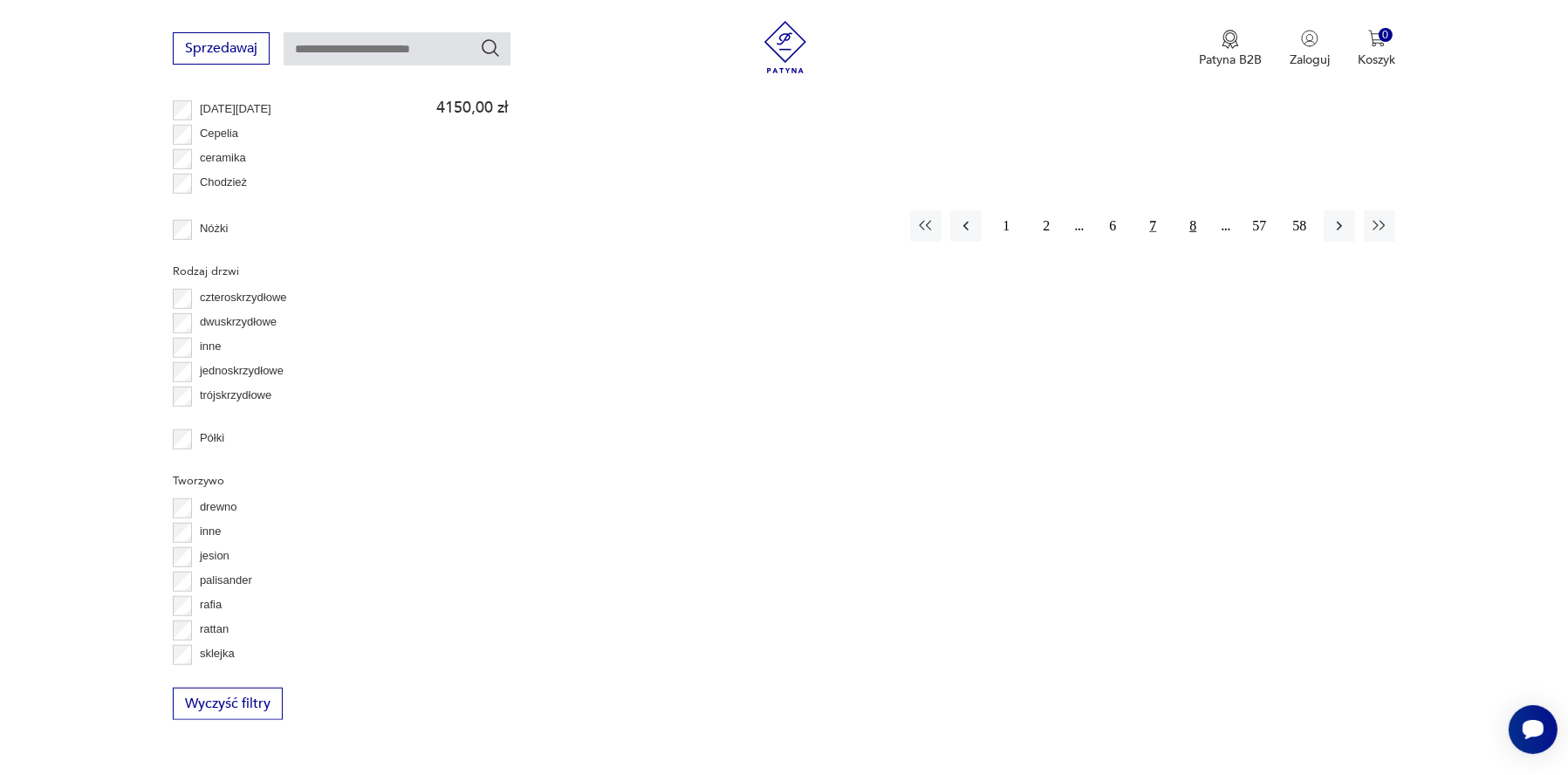
click at [1177, 242] on button "8" at bounding box center [1192, 225] width 31 height 31
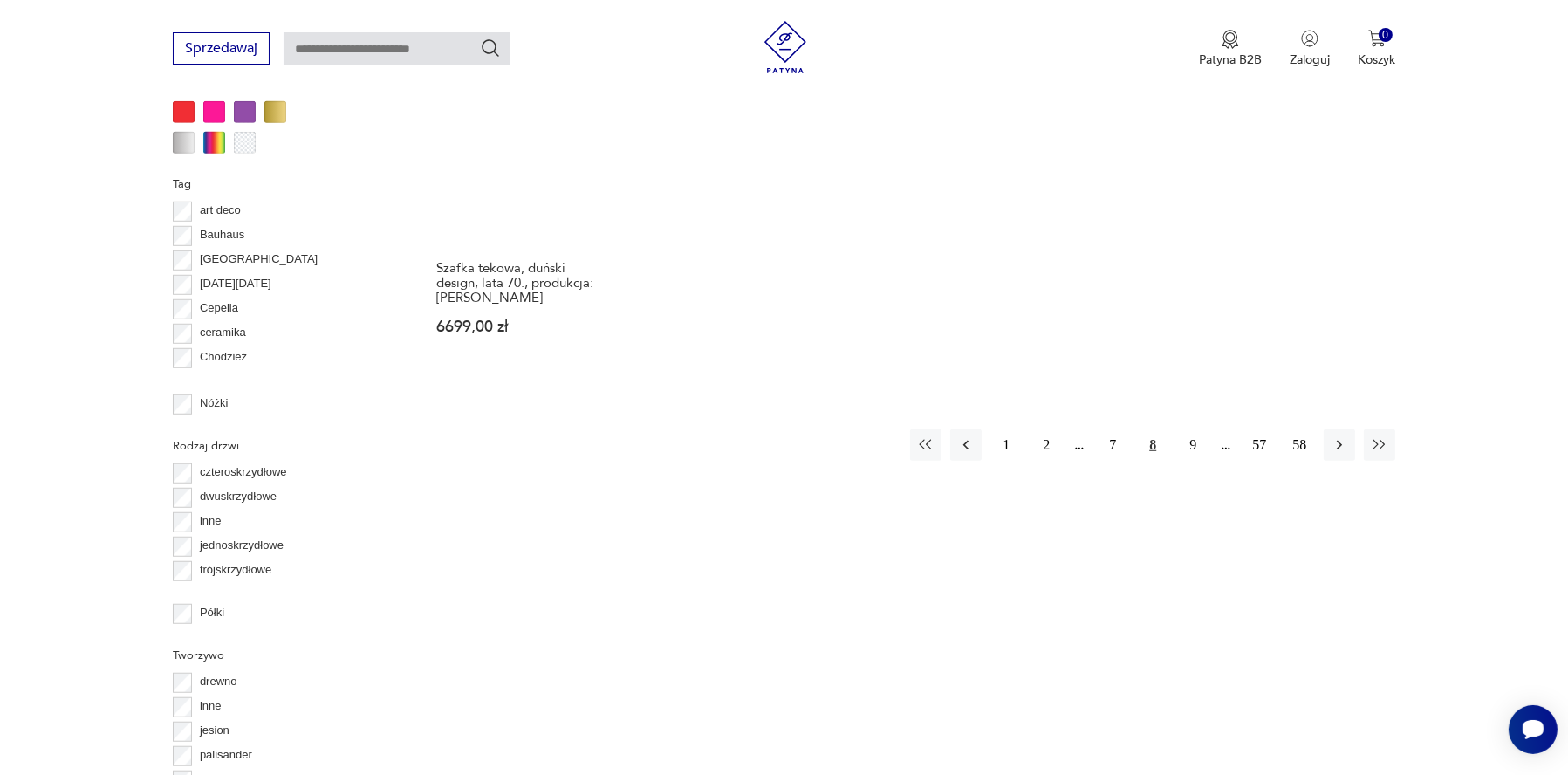
scroll to position [1989, 0]
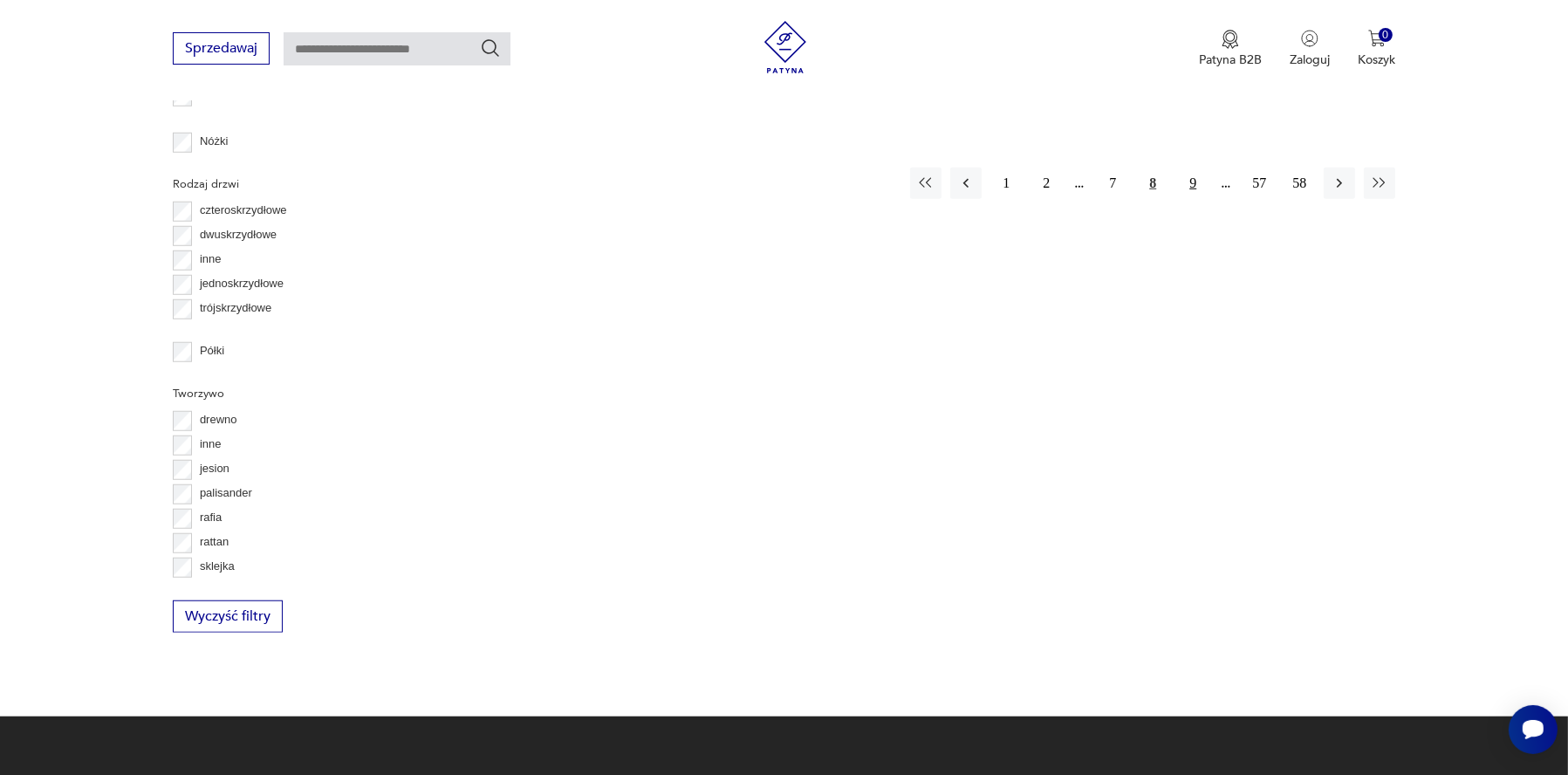
click at [1177, 199] on button "9" at bounding box center [1192, 183] width 31 height 31
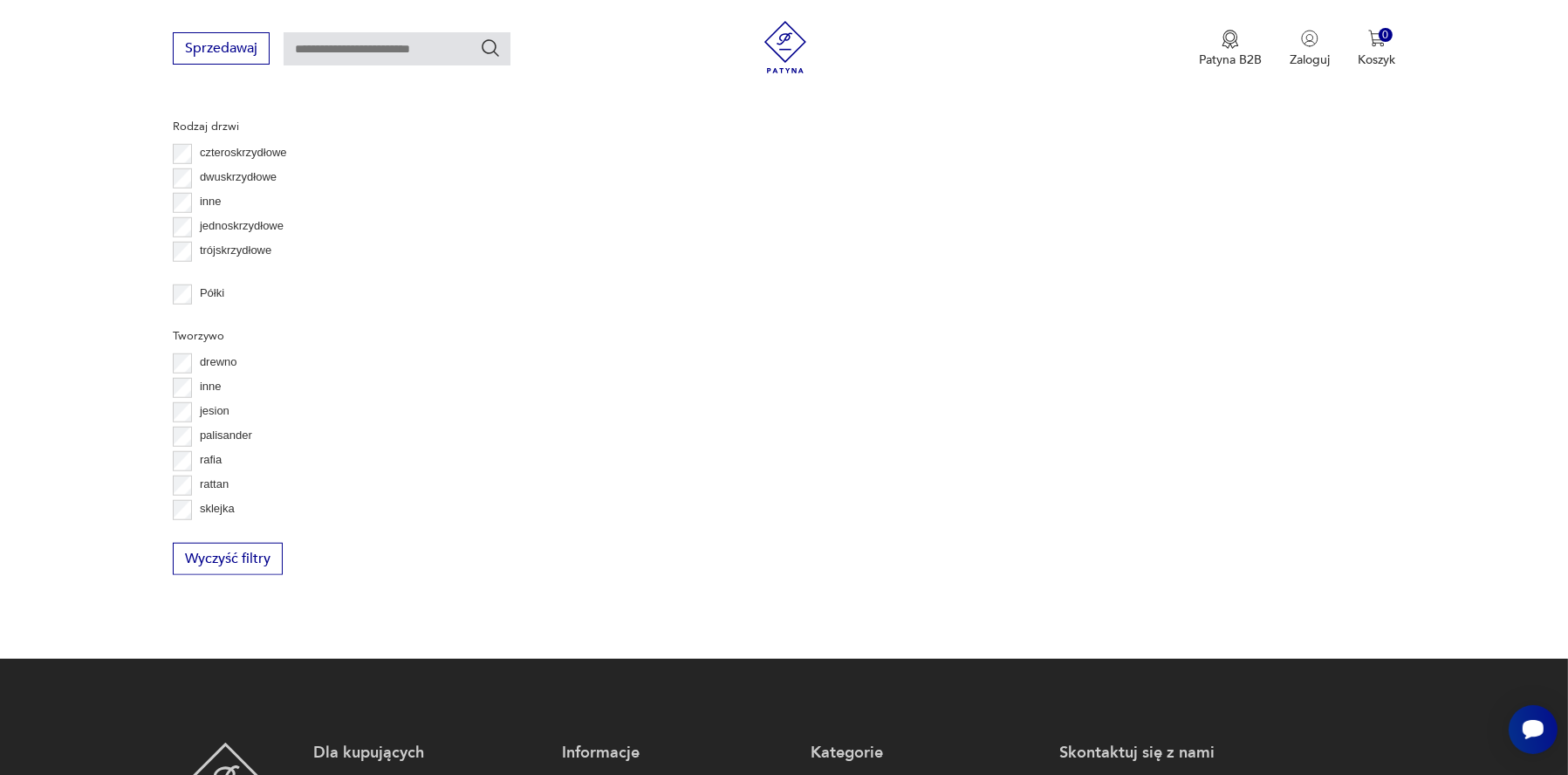
scroll to position [1989, 0]
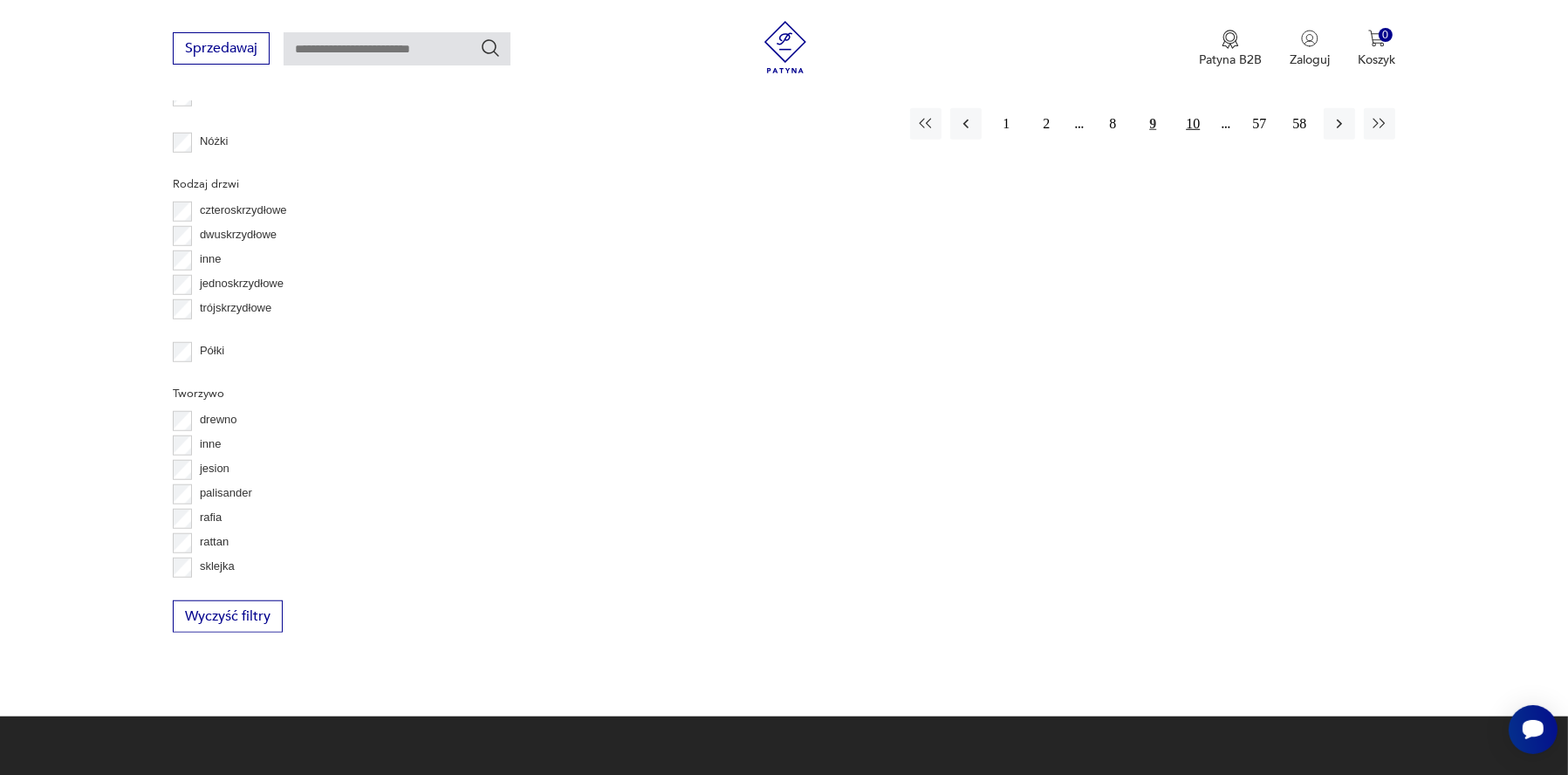
click at [1177, 140] on button "10" at bounding box center [1192, 123] width 31 height 31
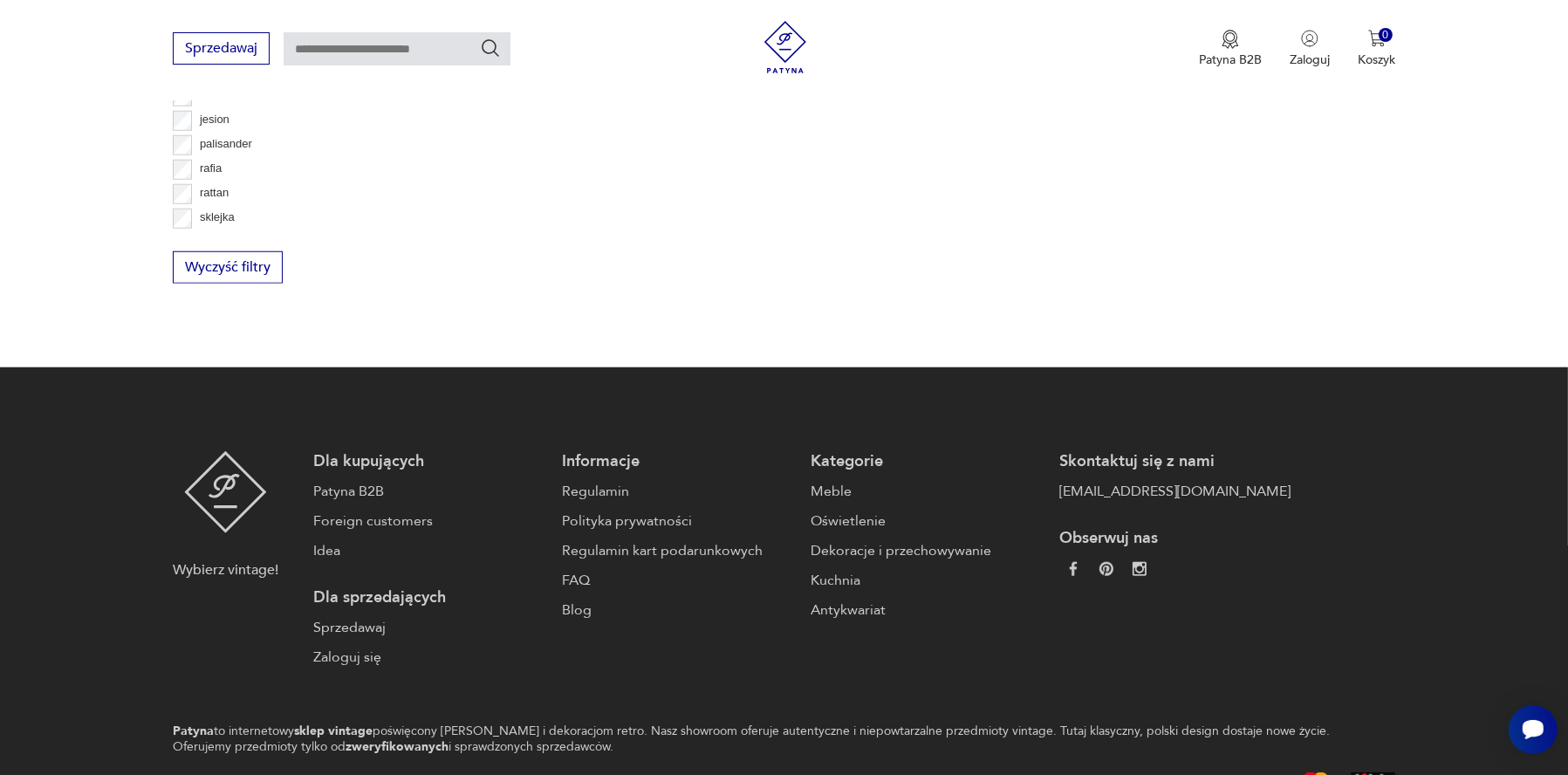
scroll to position [1989, 0]
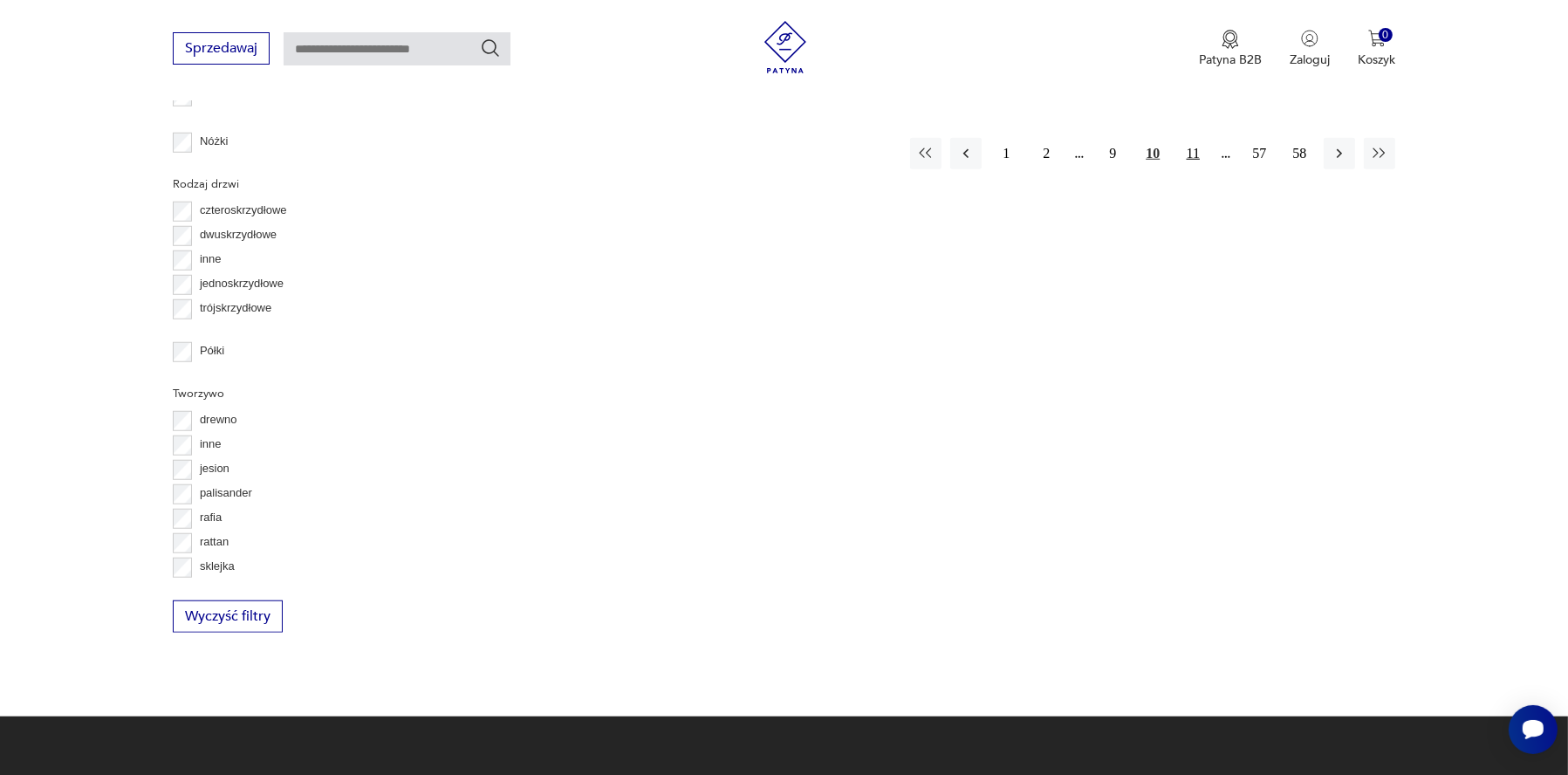
click at [1177, 170] on button "11" at bounding box center [1192, 153] width 31 height 31
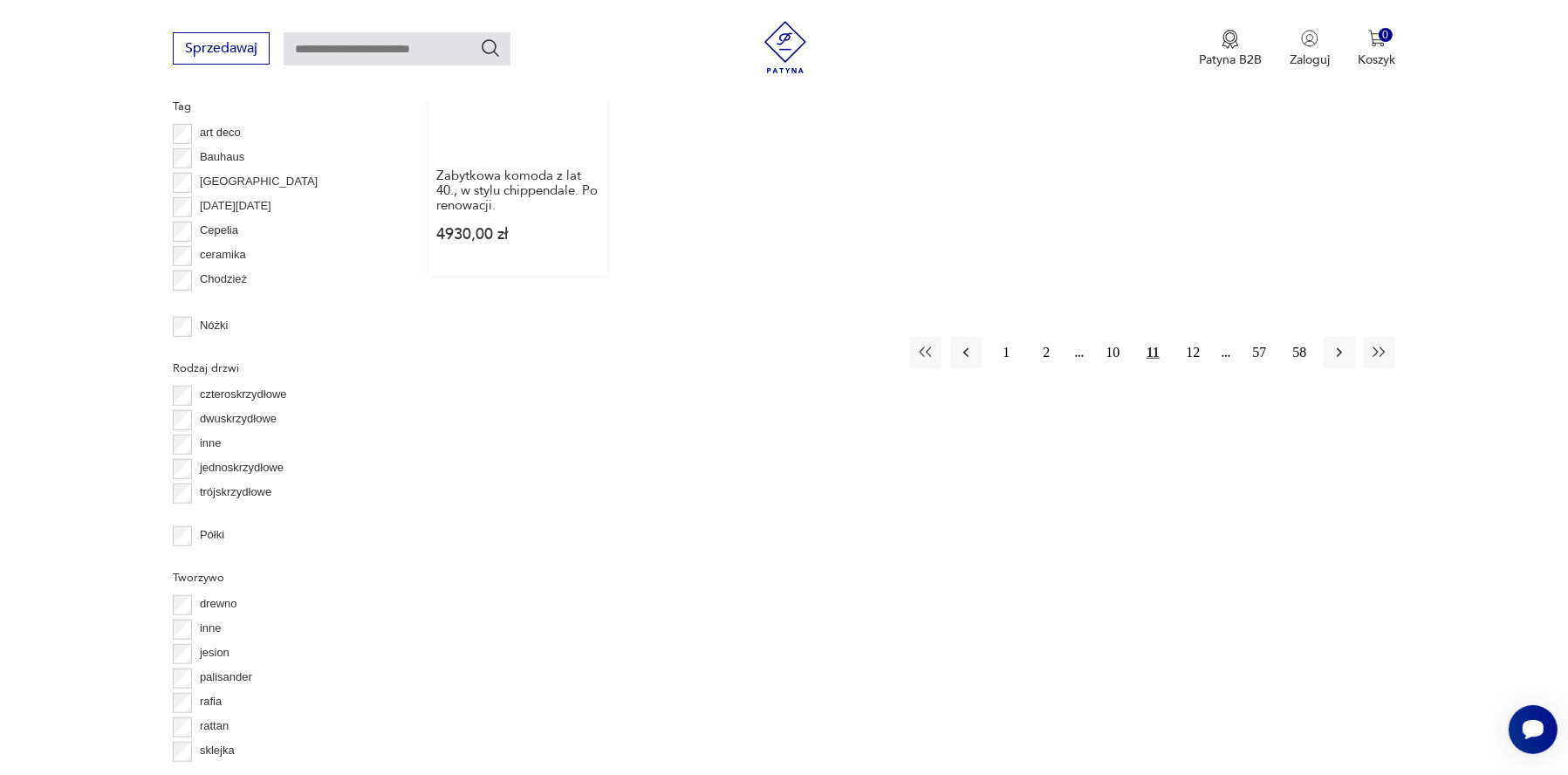
scroll to position [1989, 0]
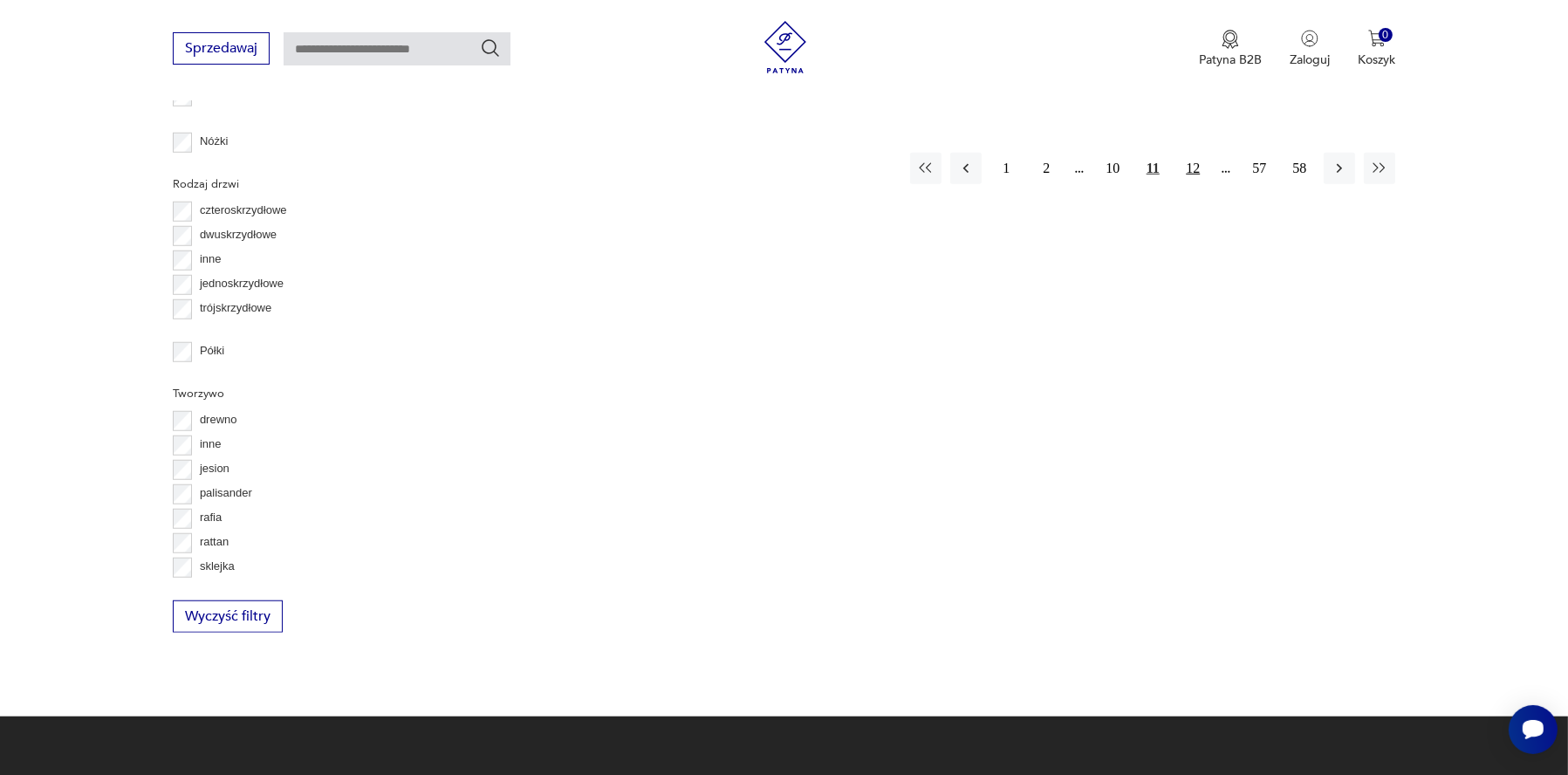
click at [1177, 184] on button "12" at bounding box center [1192, 168] width 31 height 31
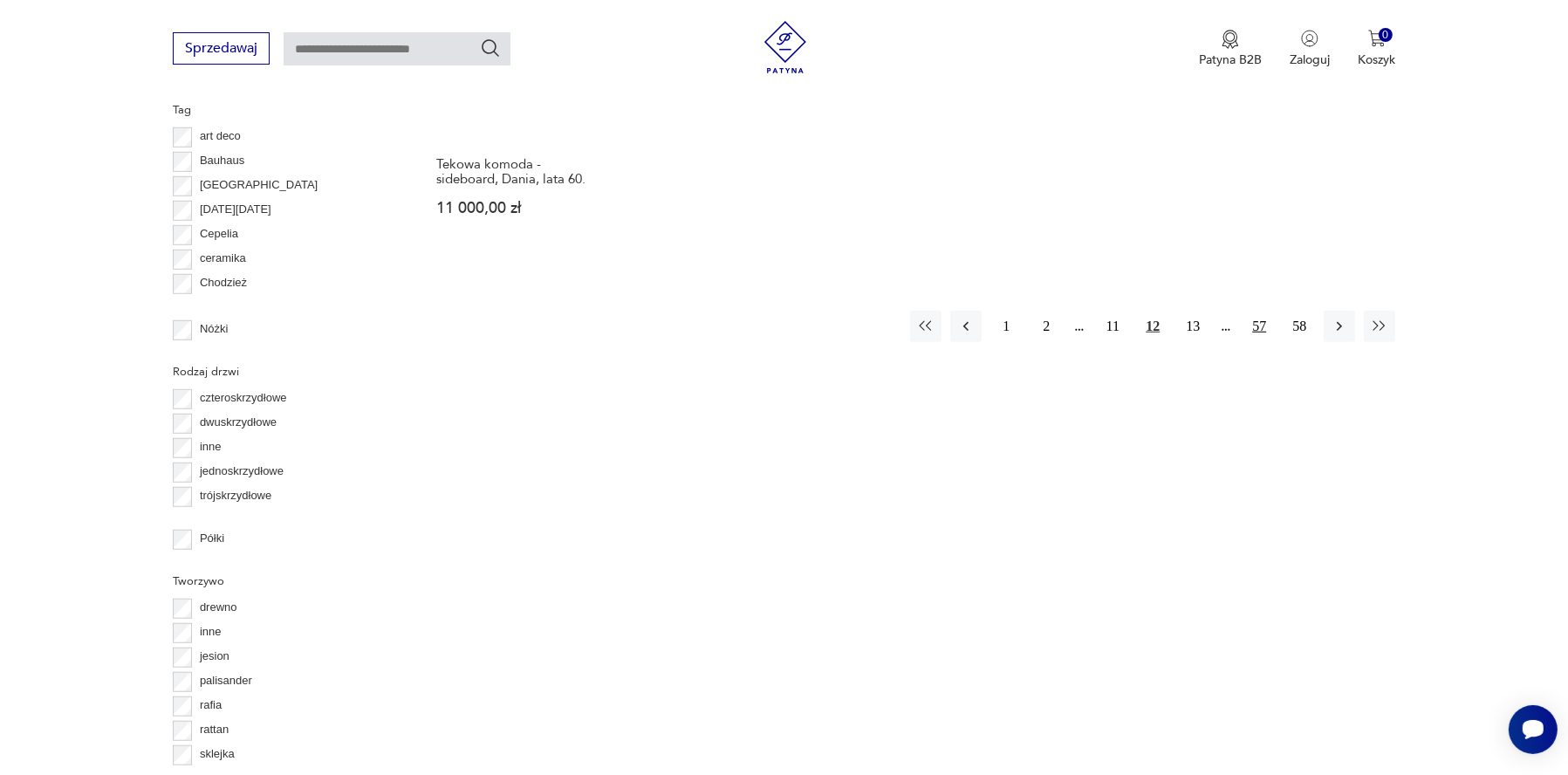
scroll to position [1921, 0]
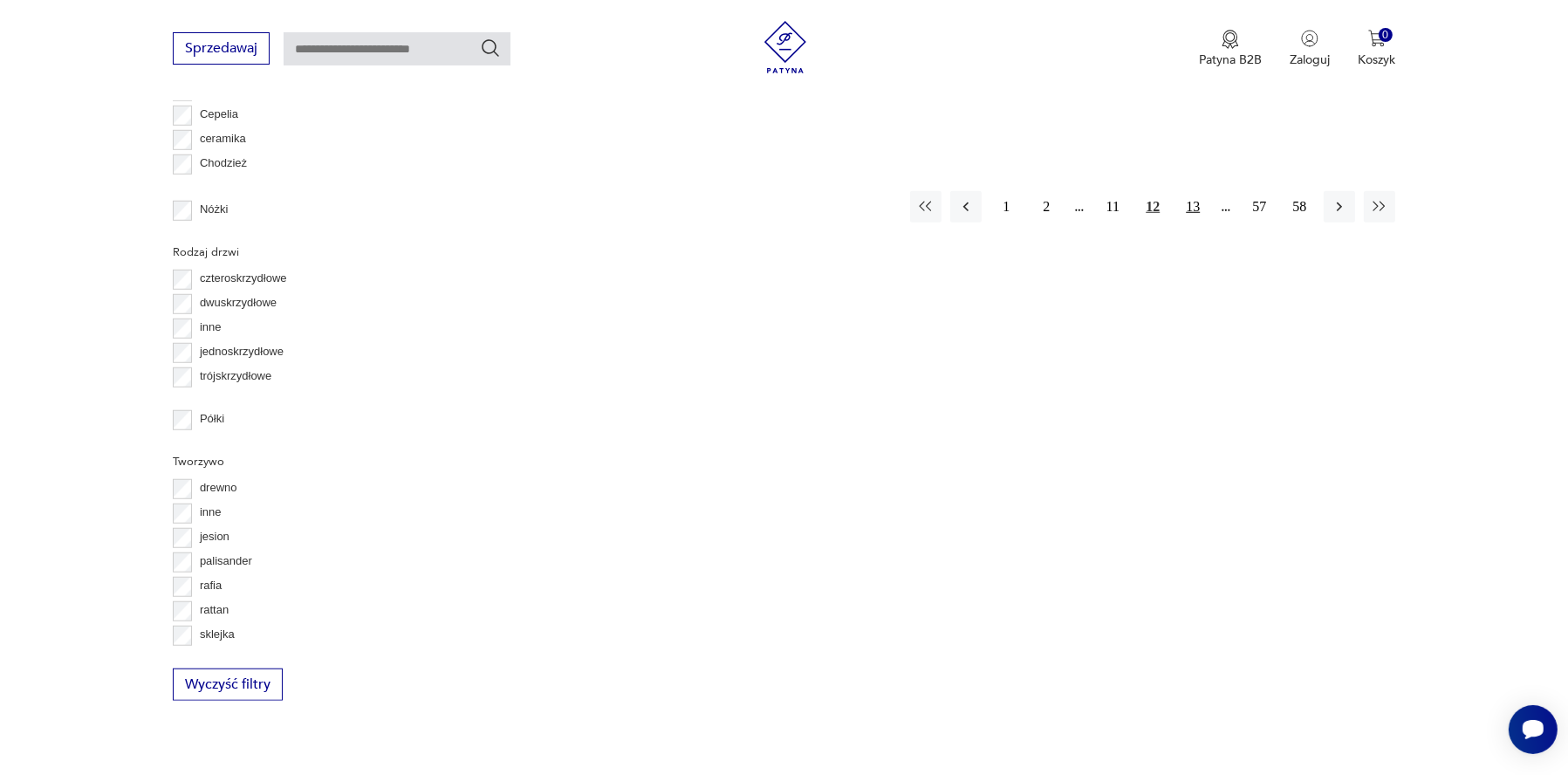
click at [1177, 222] on button "13" at bounding box center [1192, 206] width 31 height 31
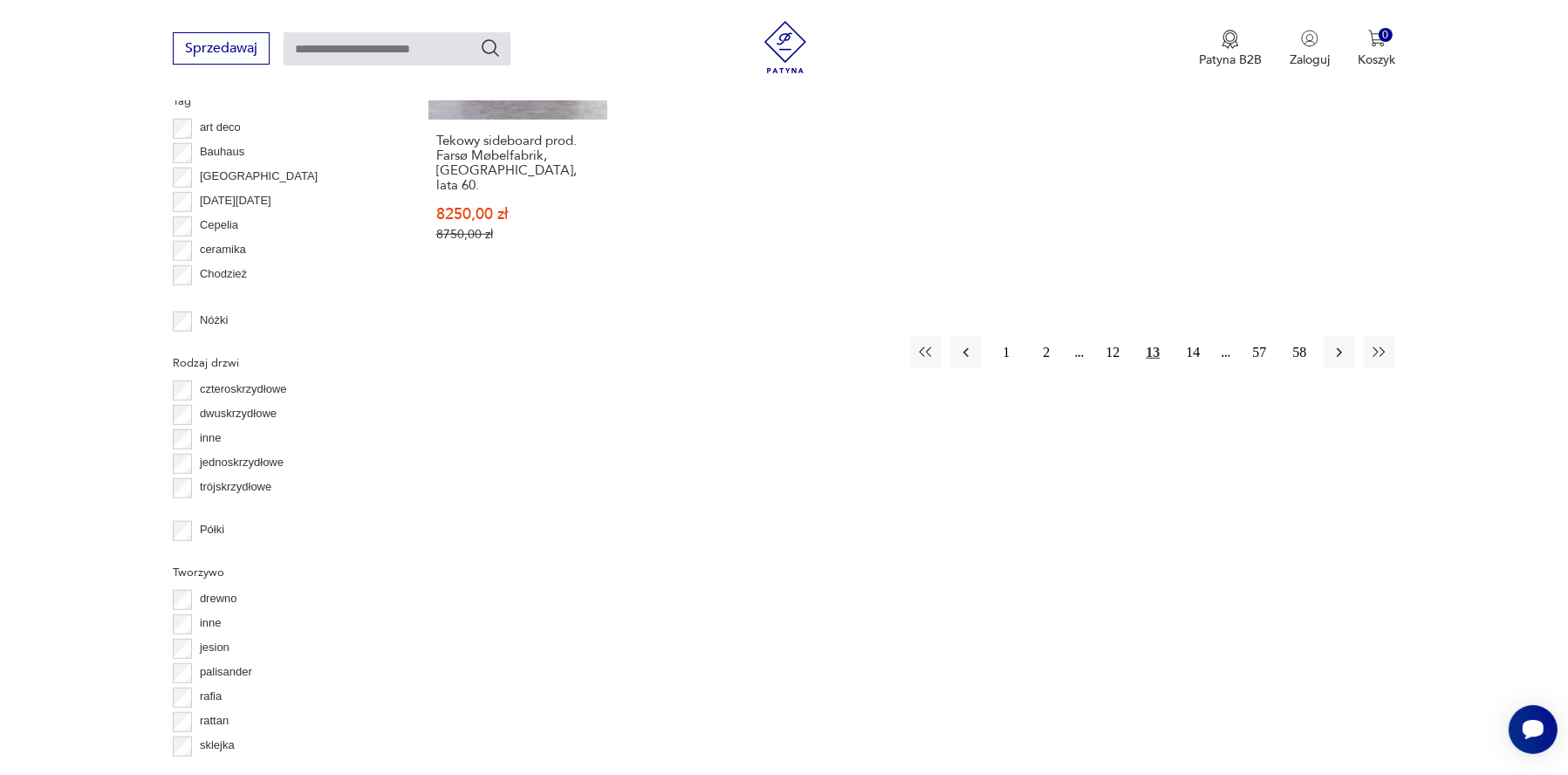
scroll to position [2076, 0]
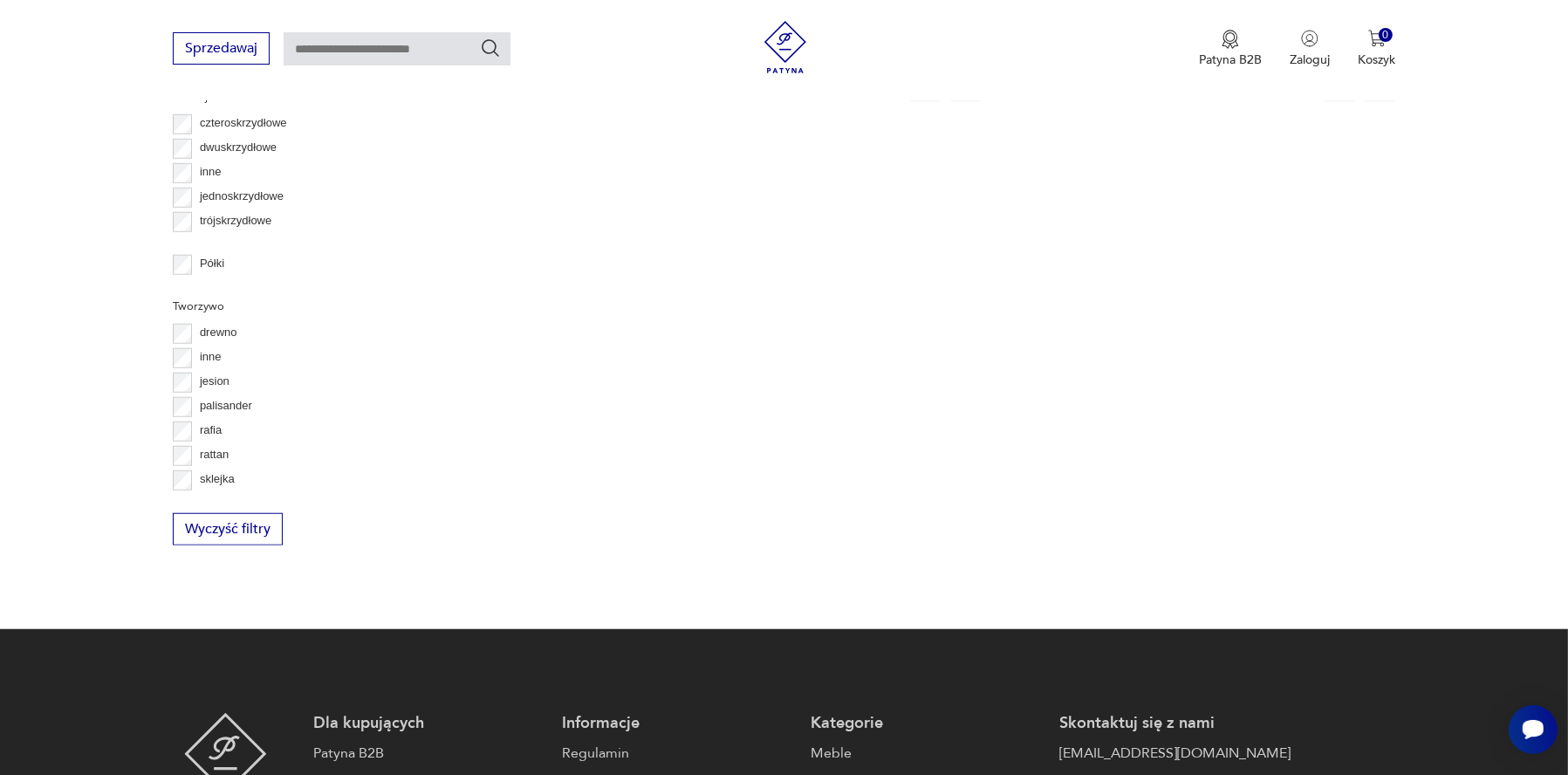
click at [1177, 102] on button "14" at bounding box center [1192, 85] width 31 height 31
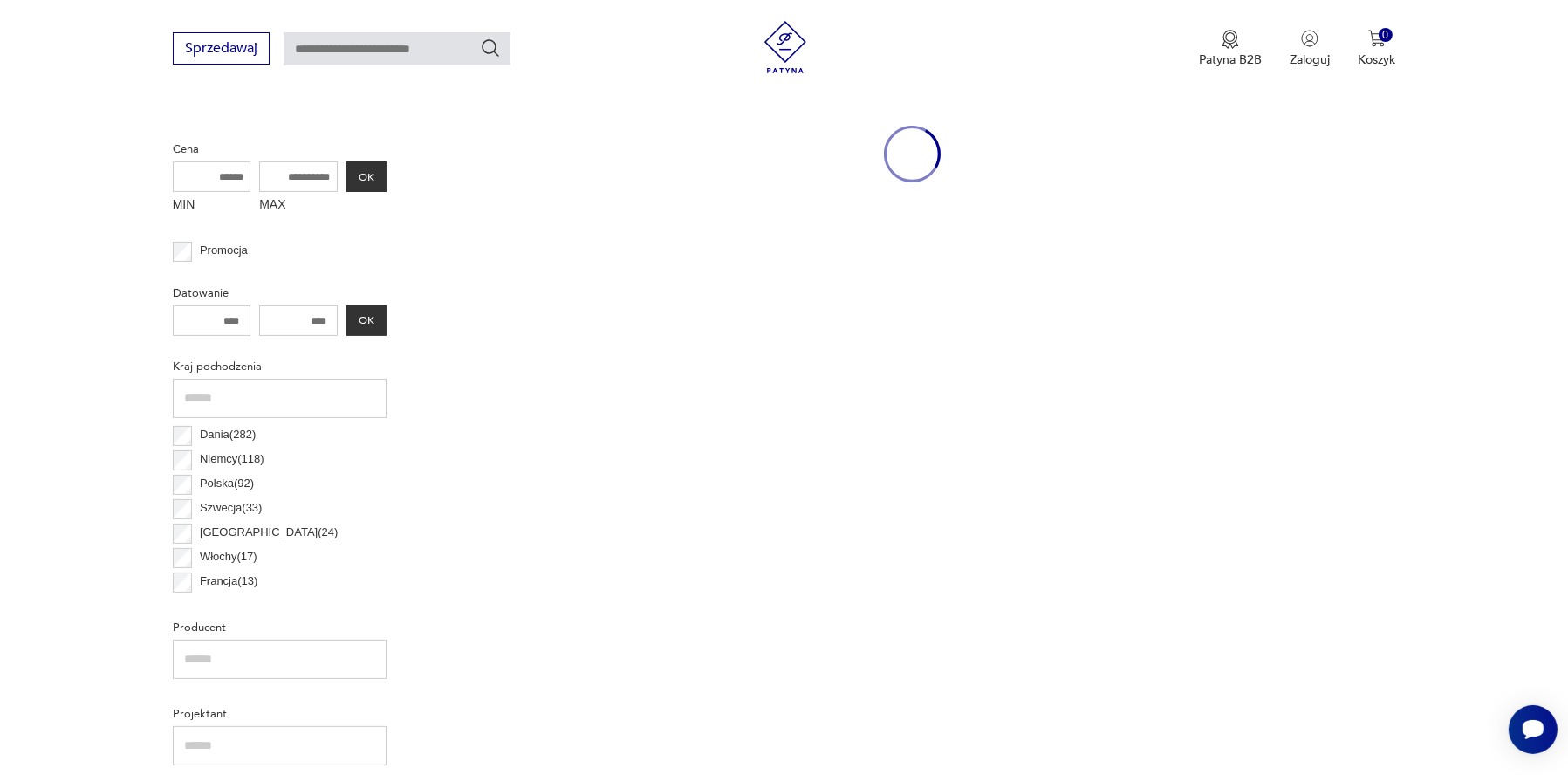
scroll to position [592, 0]
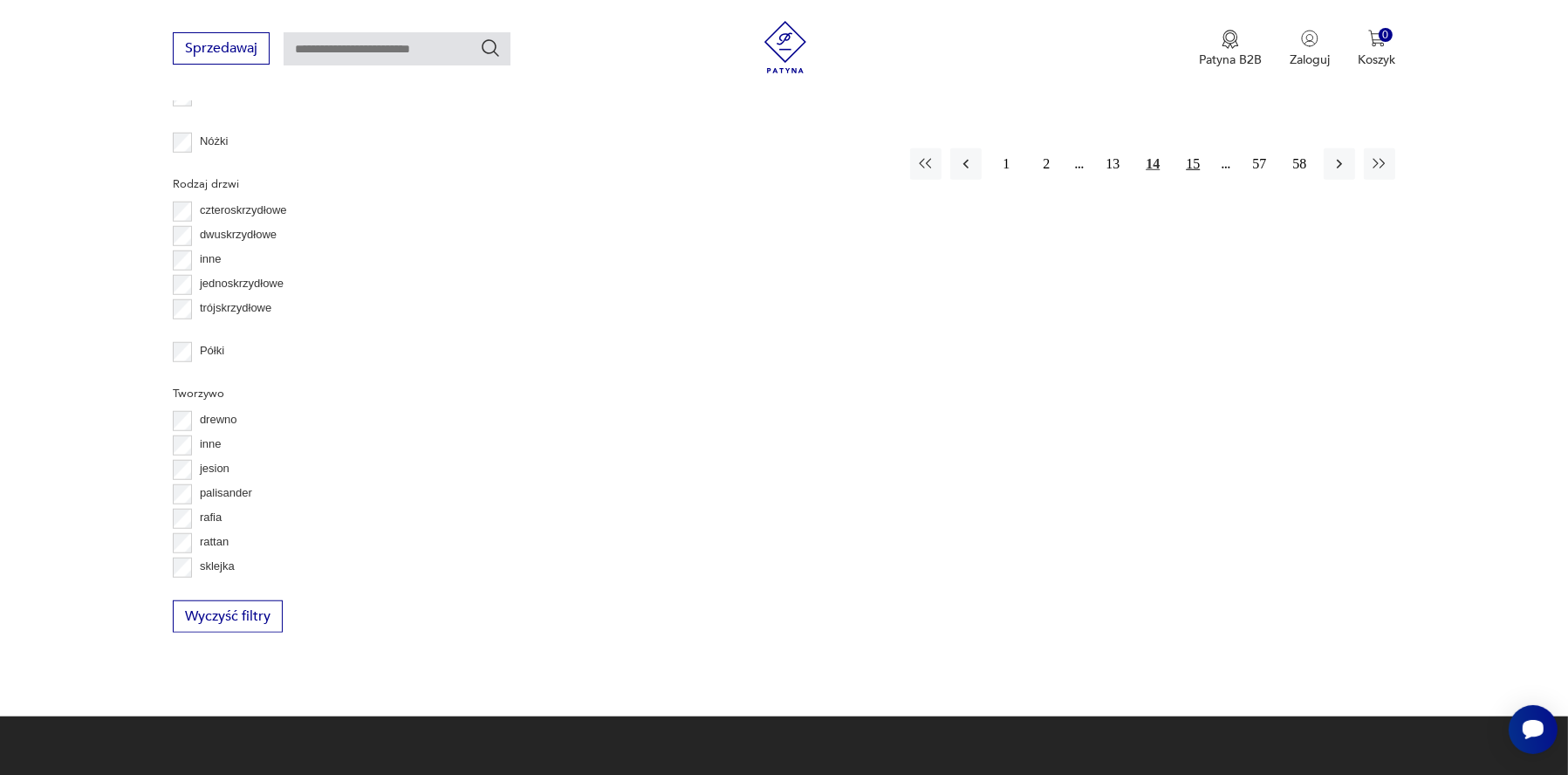
click at [1177, 180] on button "15" at bounding box center [1192, 163] width 31 height 31
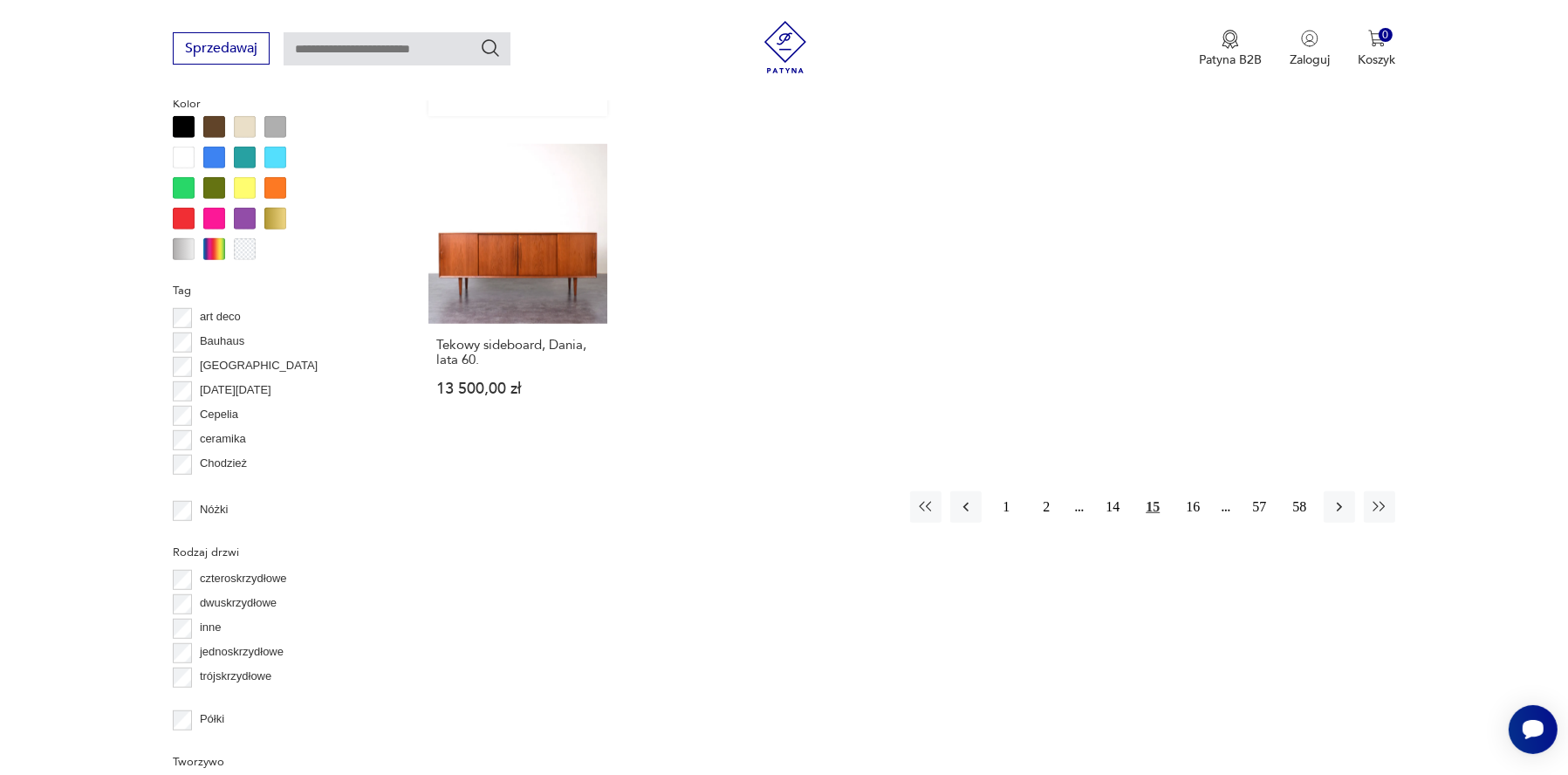
scroll to position [1902, 0]
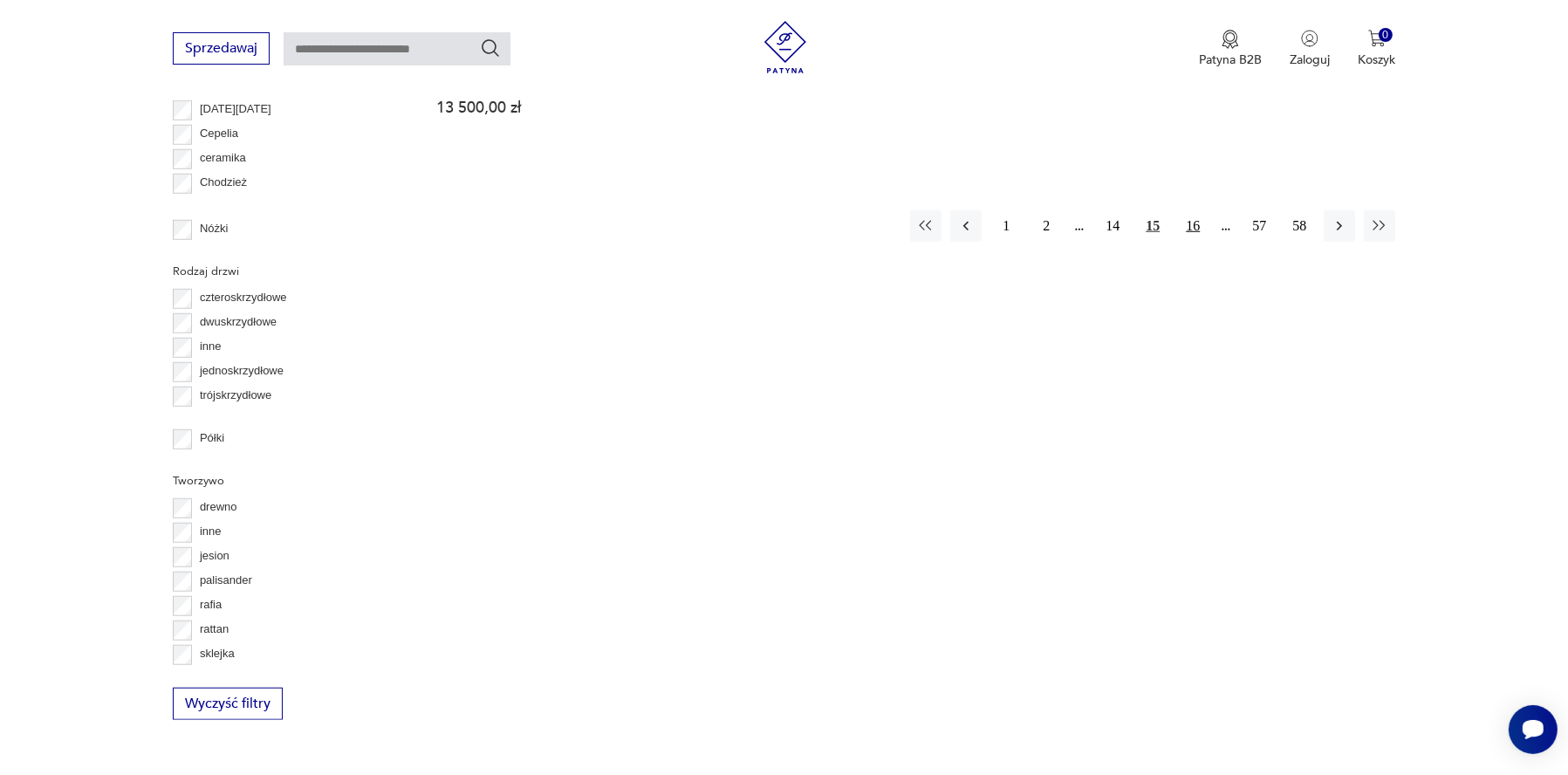
click at [1177, 242] on button "16" at bounding box center [1192, 225] width 31 height 31
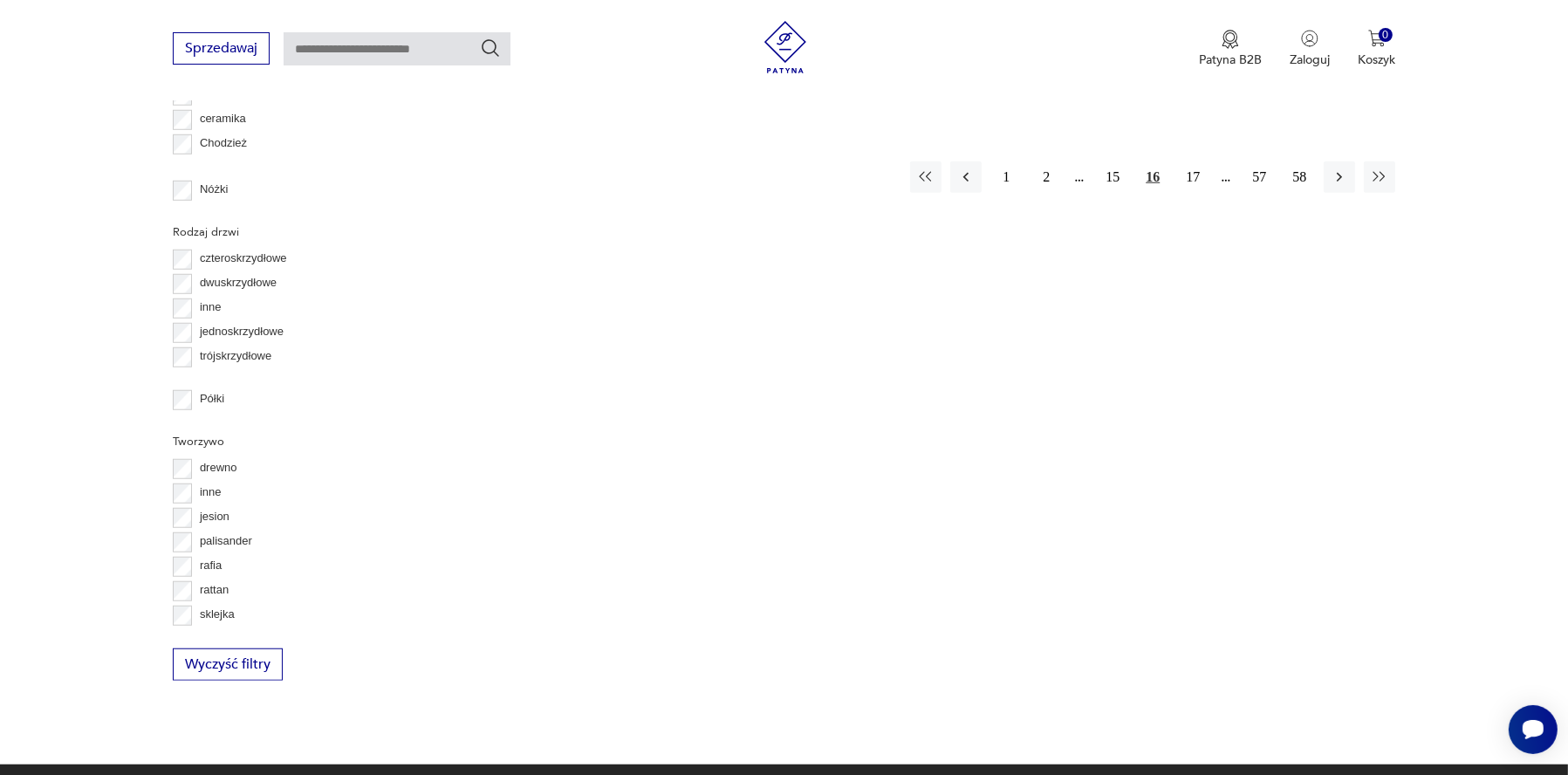
scroll to position [2076, 0]
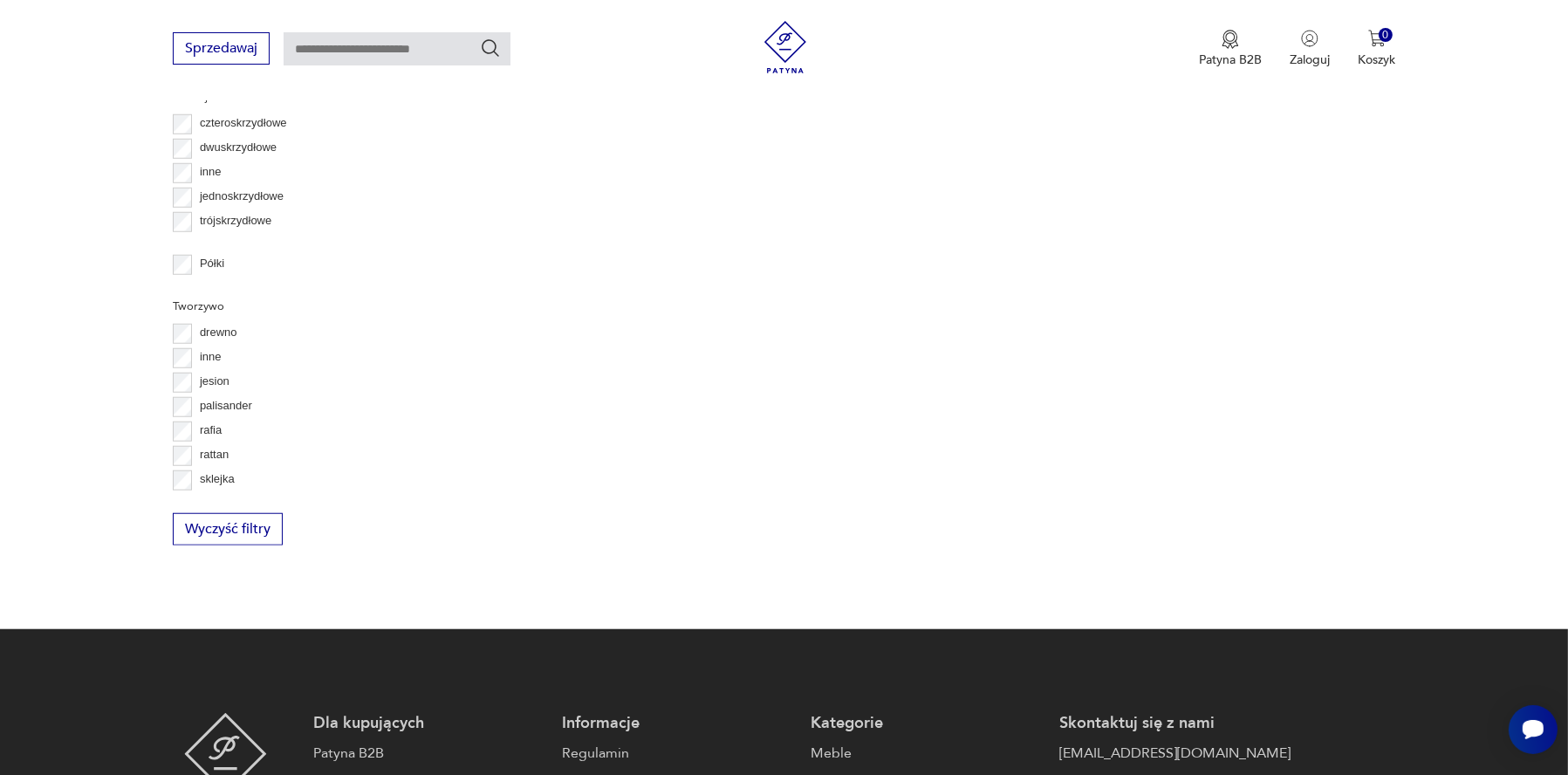
click at [1177, 57] on button "17" at bounding box center [1192, 41] width 31 height 31
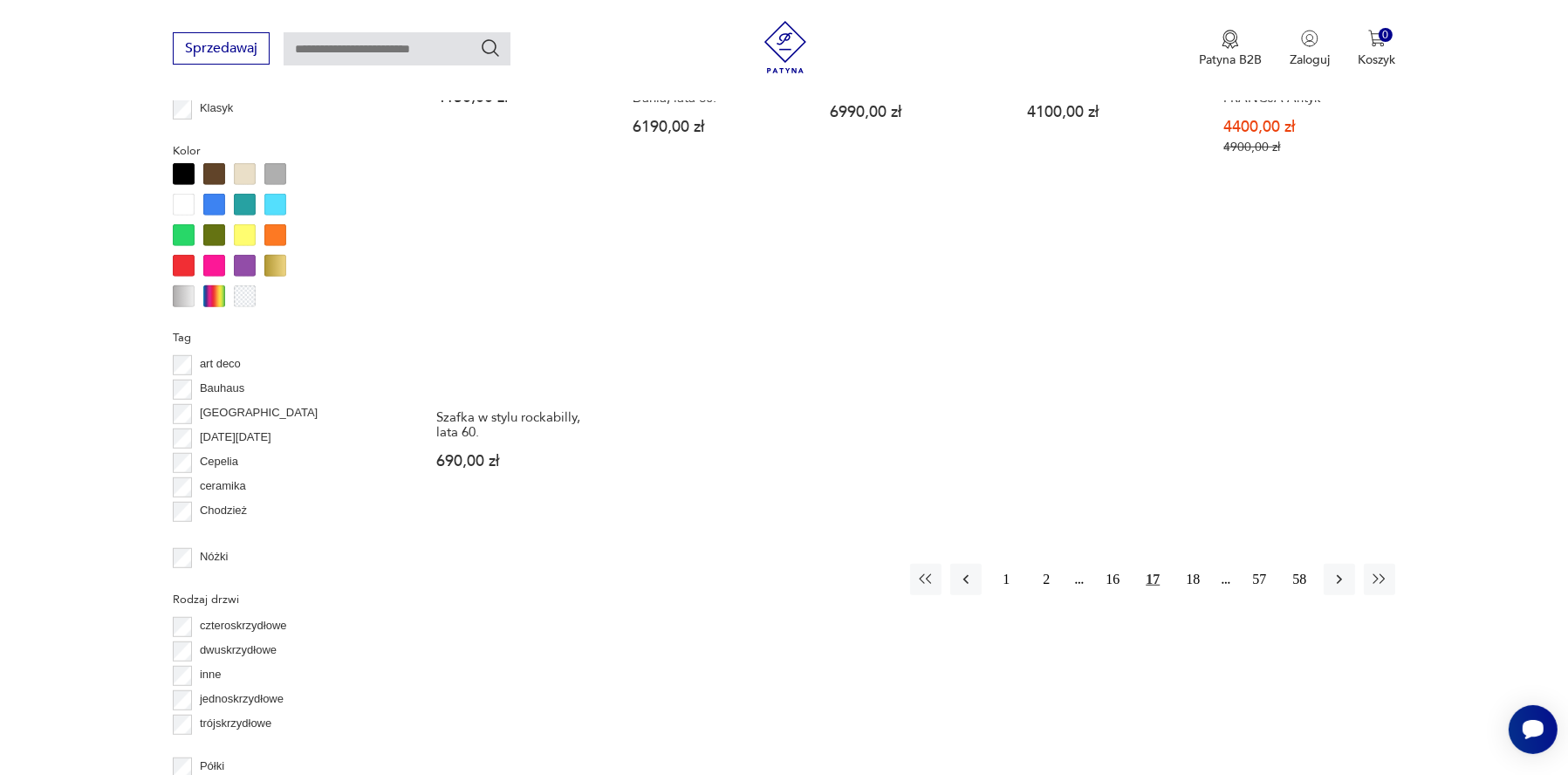
scroll to position [1902, 0]
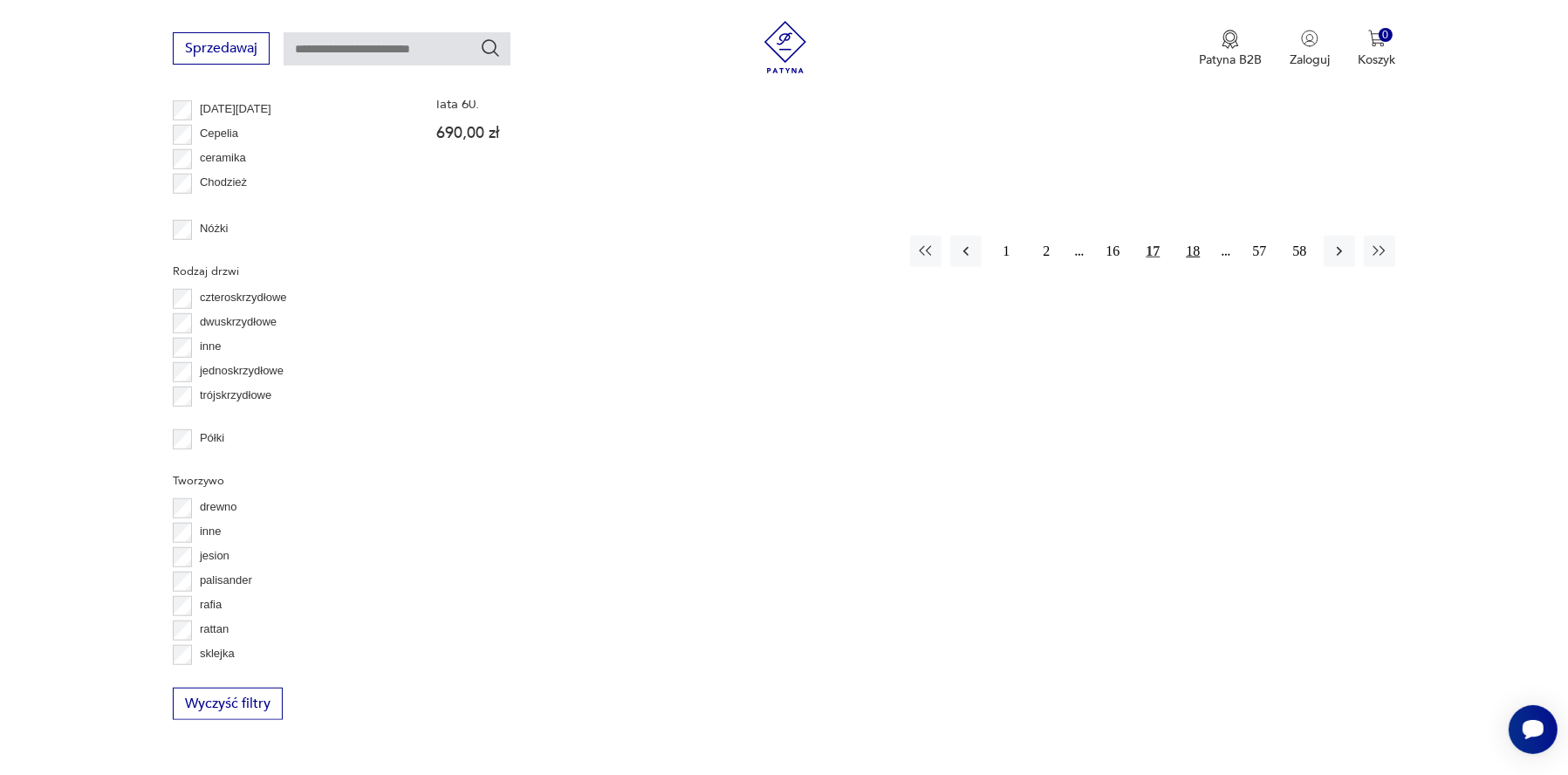
click at [1177, 267] on button "18" at bounding box center [1192, 251] width 31 height 31
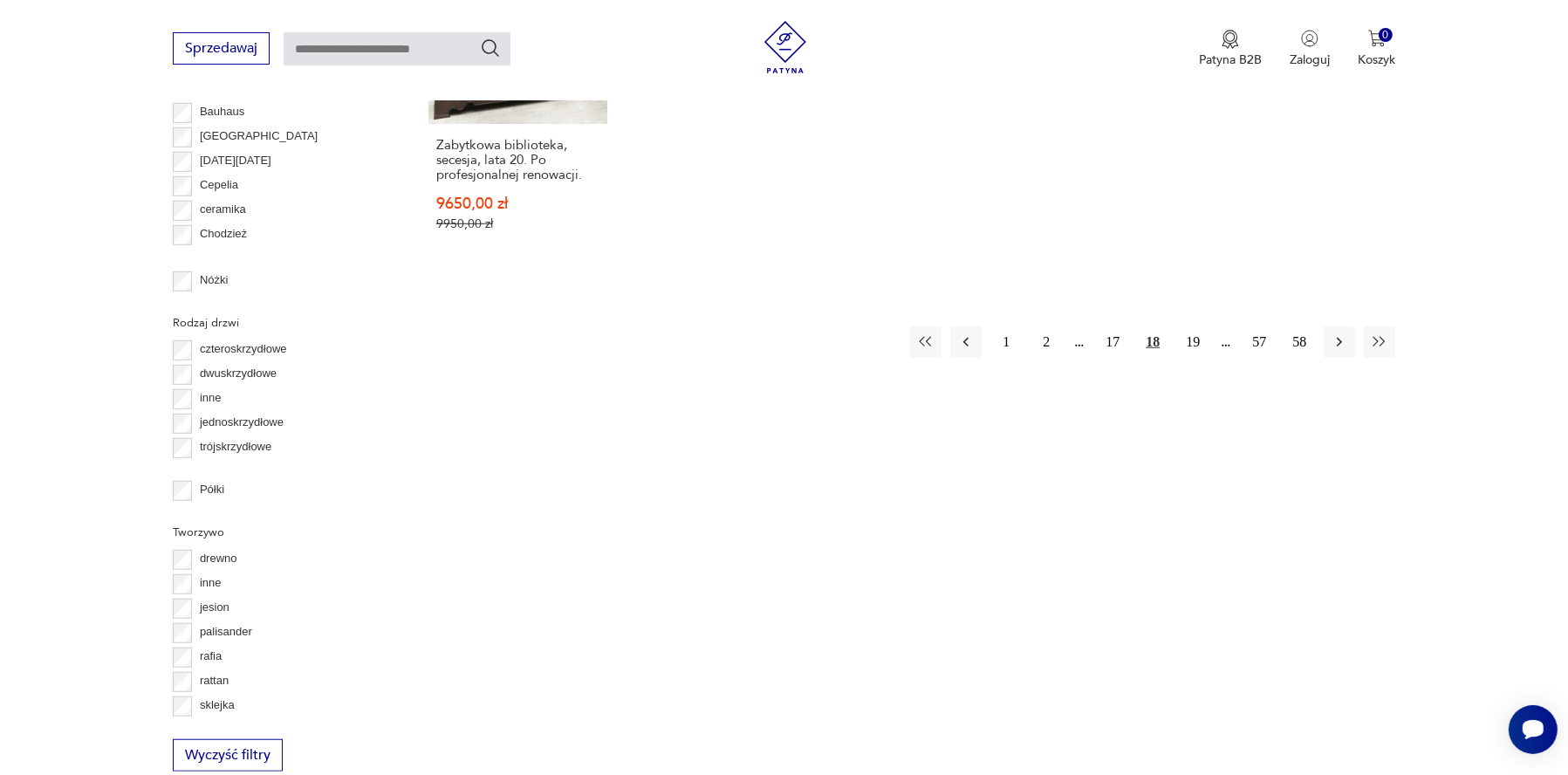
scroll to position [1727, 0]
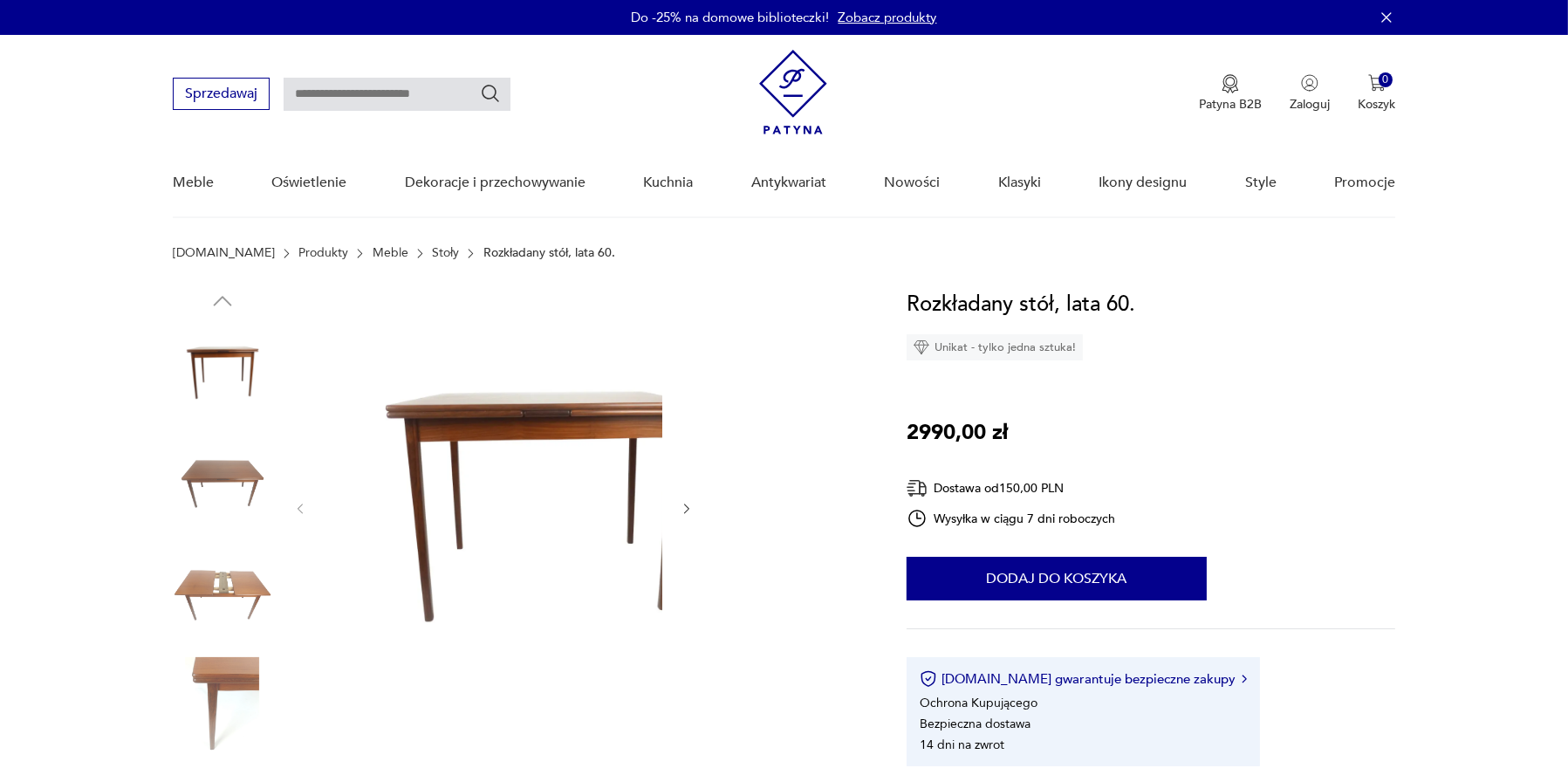
click at [252, 496] on img at bounding box center [222, 484] width 99 height 99
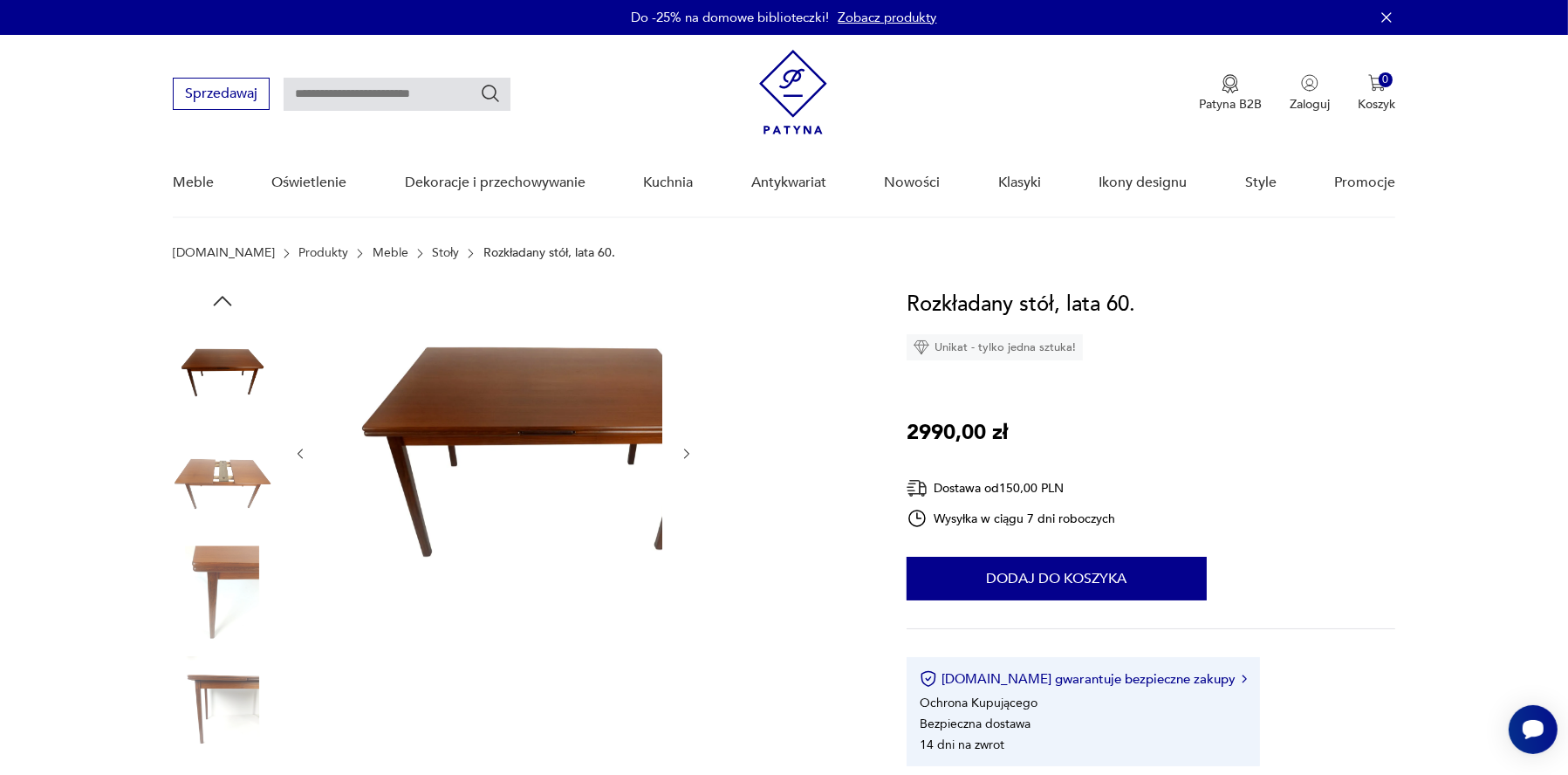
click at [243, 516] on img at bounding box center [222, 484] width 99 height 99
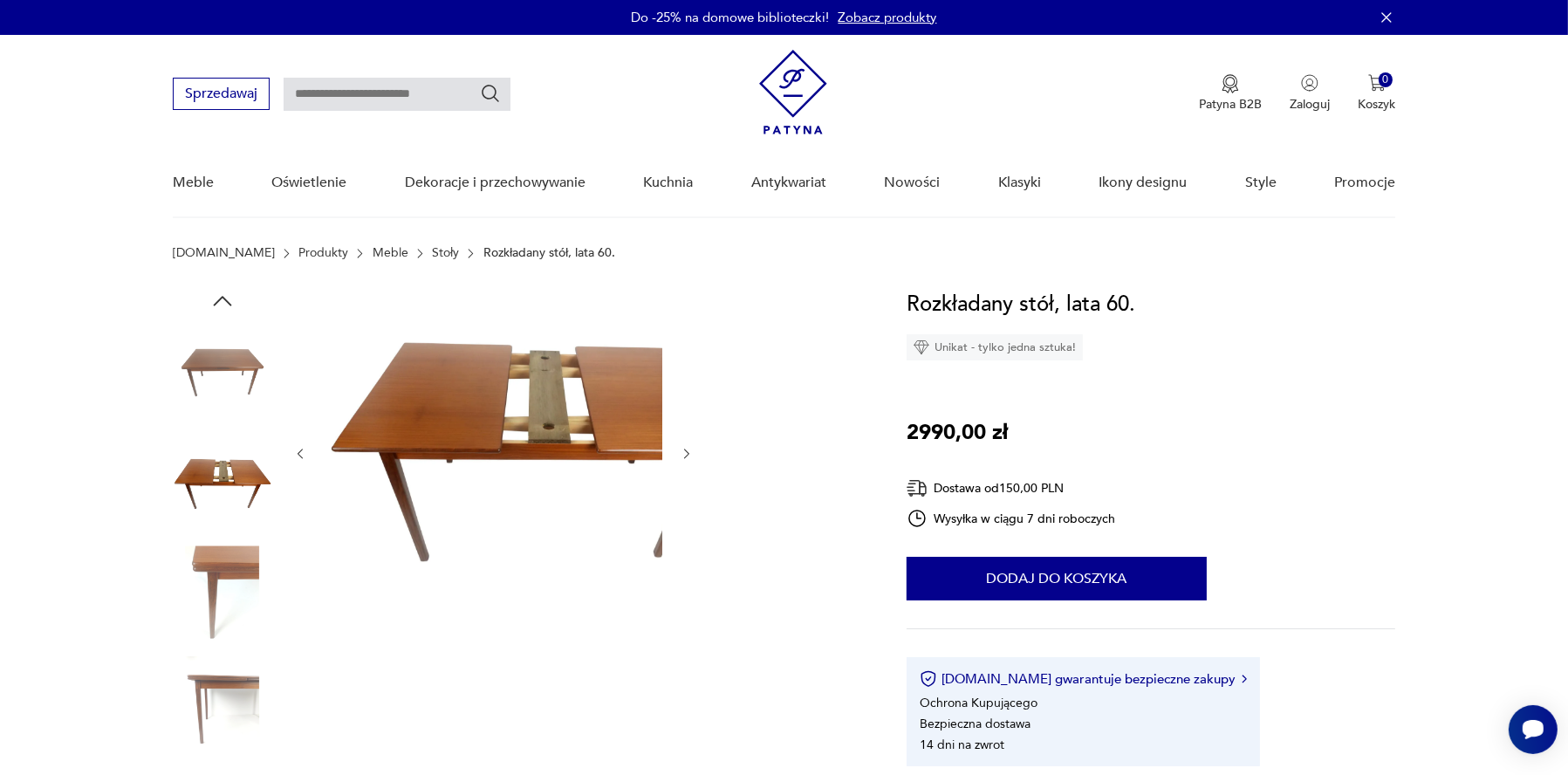
click at [251, 599] on img at bounding box center [222, 596] width 99 height 99
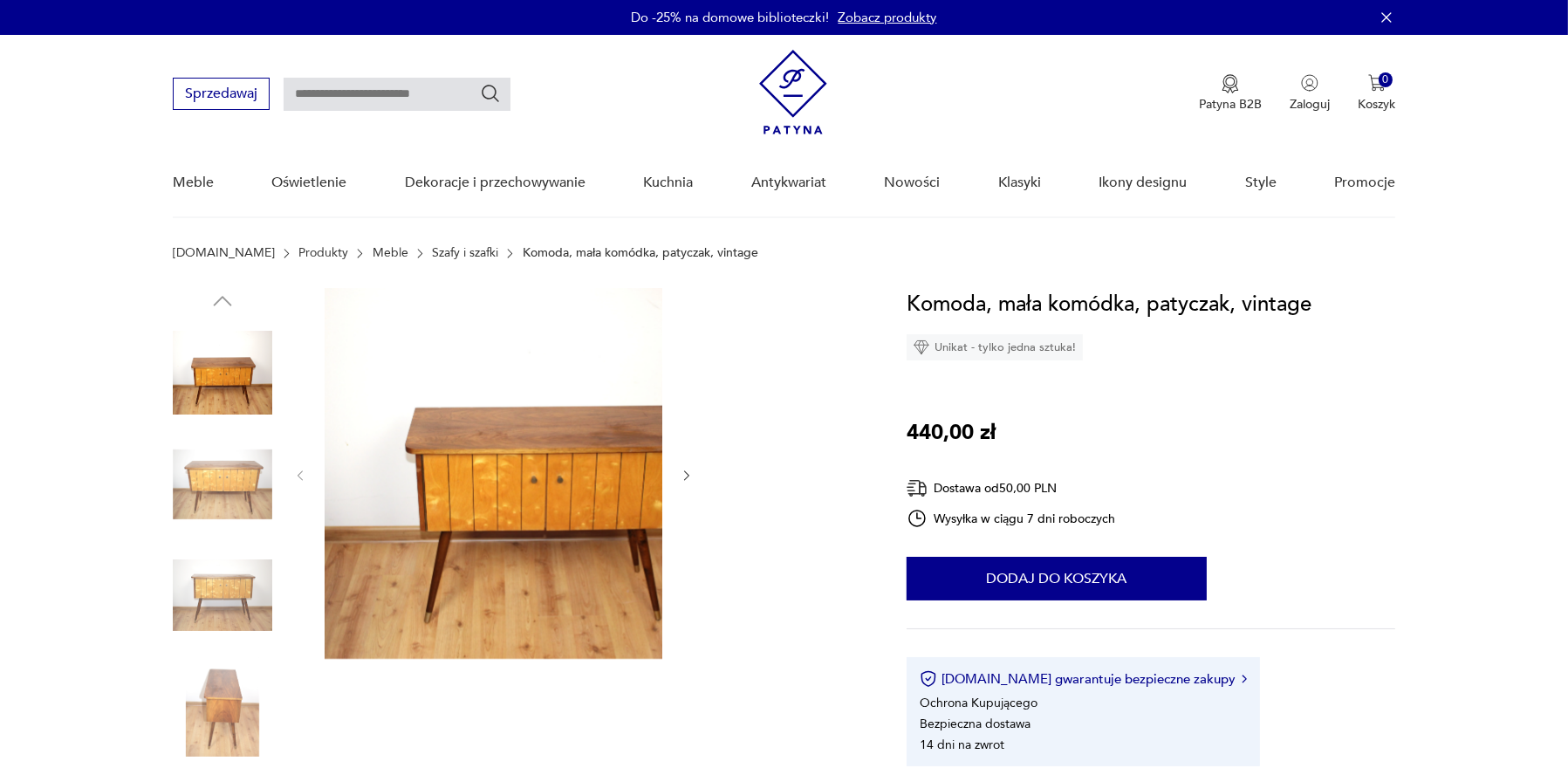
click at [238, 421] on img at bounding box center [222, 372] width 99 height 99
click at [272, 618] on img at bounding box center [222, 596] width 99 height 99
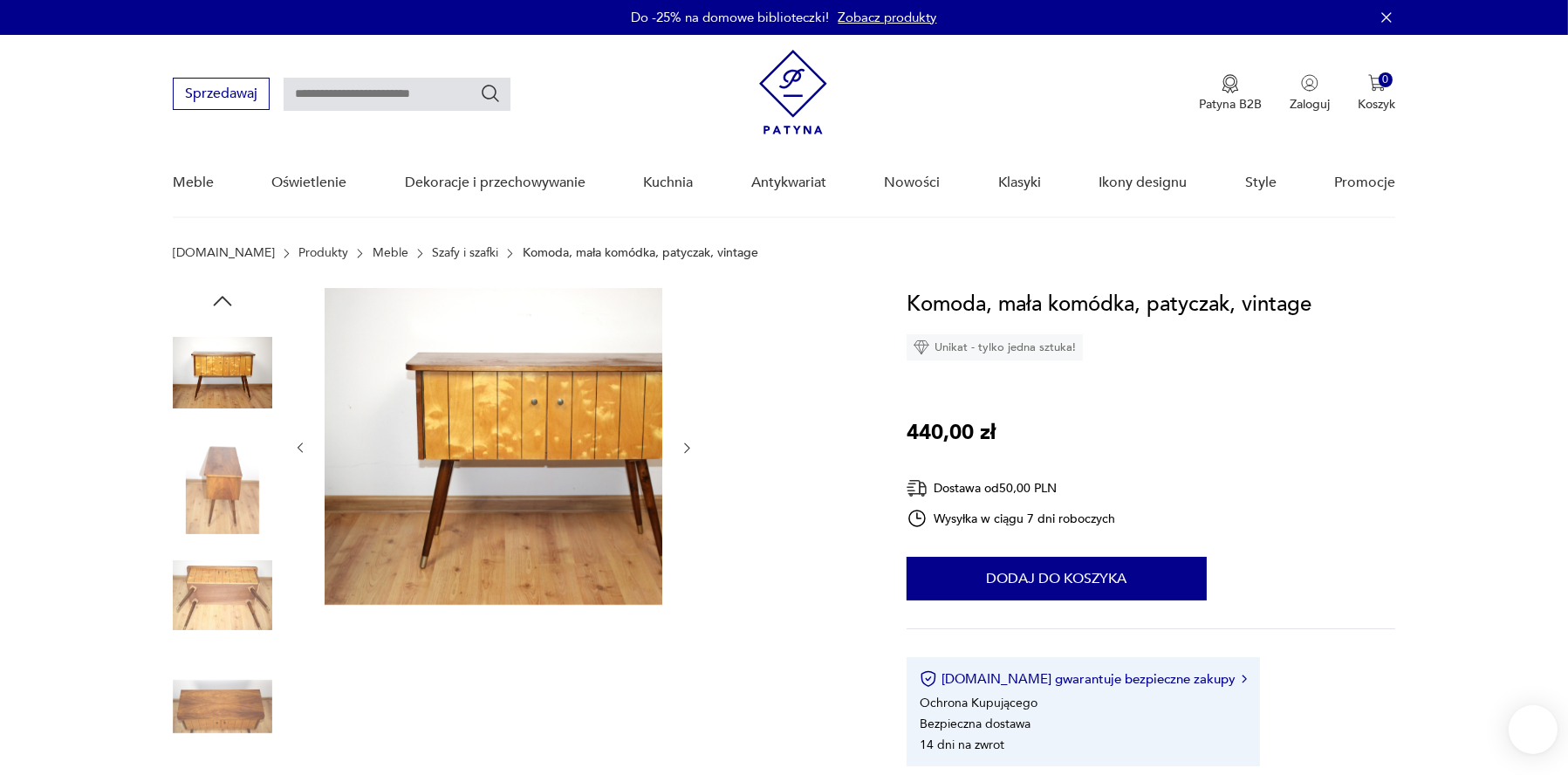
click at [240, 611] on img at bounding box center [222, 596] width 99 height 99
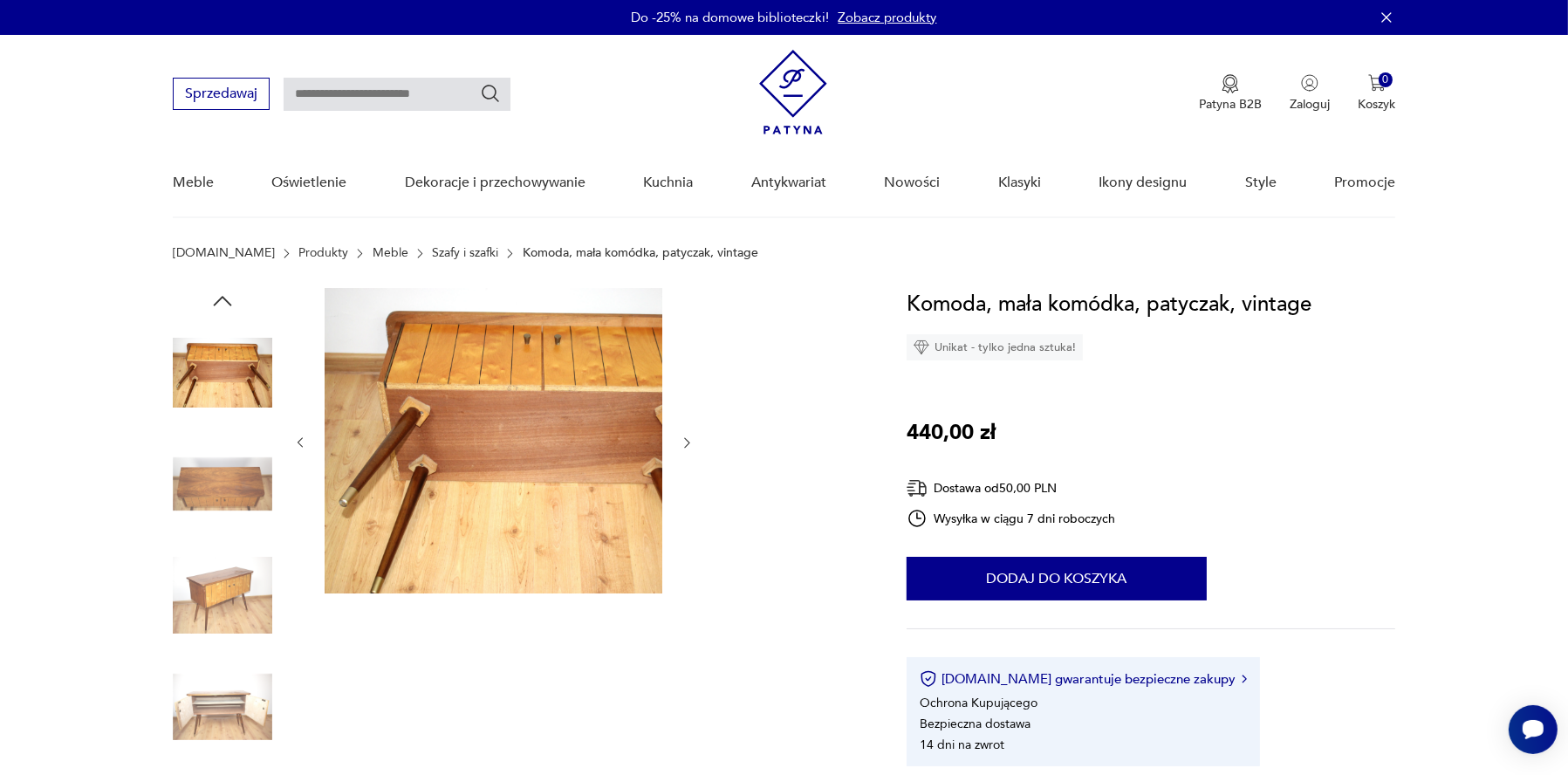
click at [263, 638] on img at bounding box center [222, 596] width 99 height 99
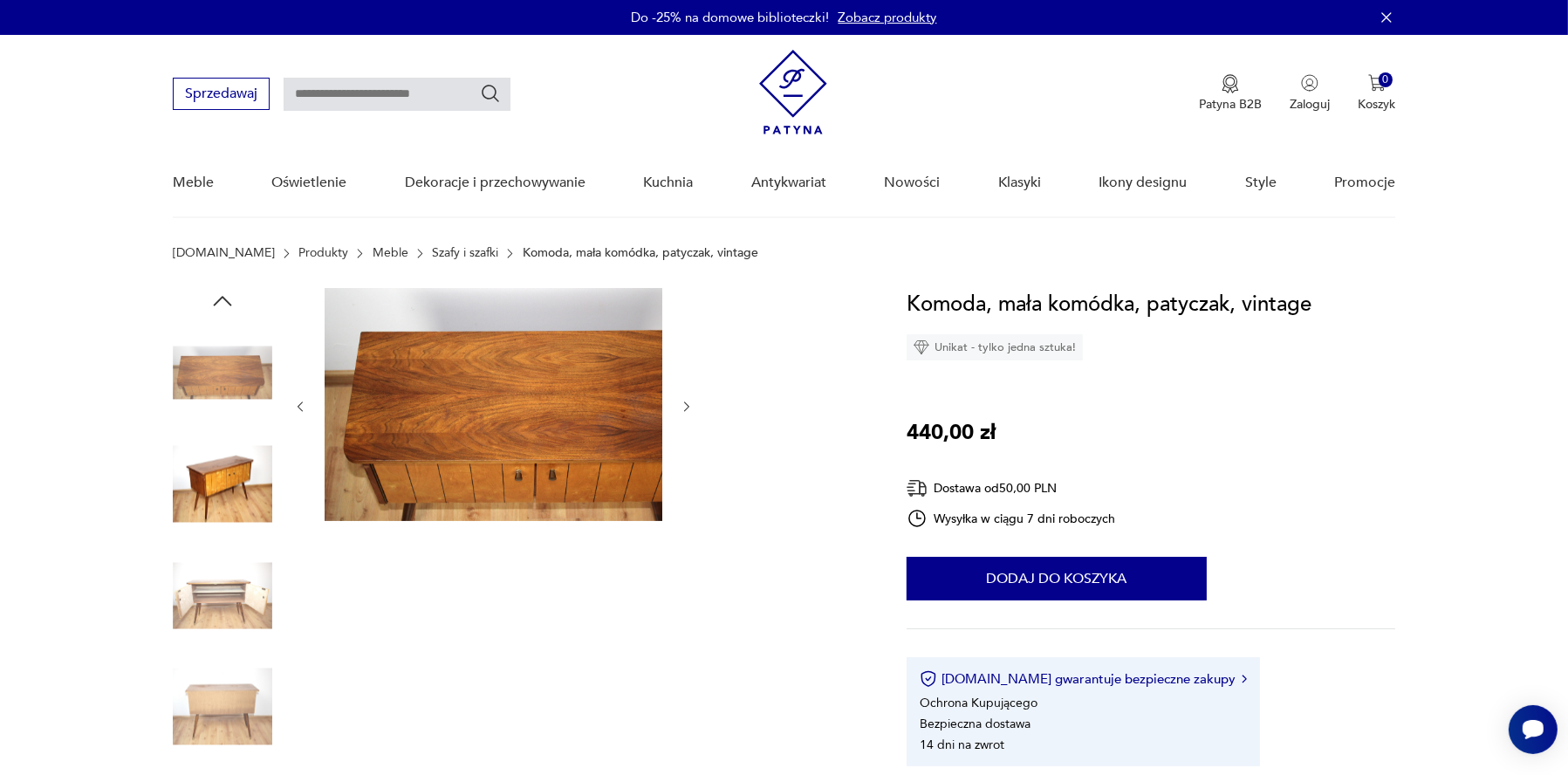
click at [252, 646] on img at bounding box center [222, 596] width 99 height 99
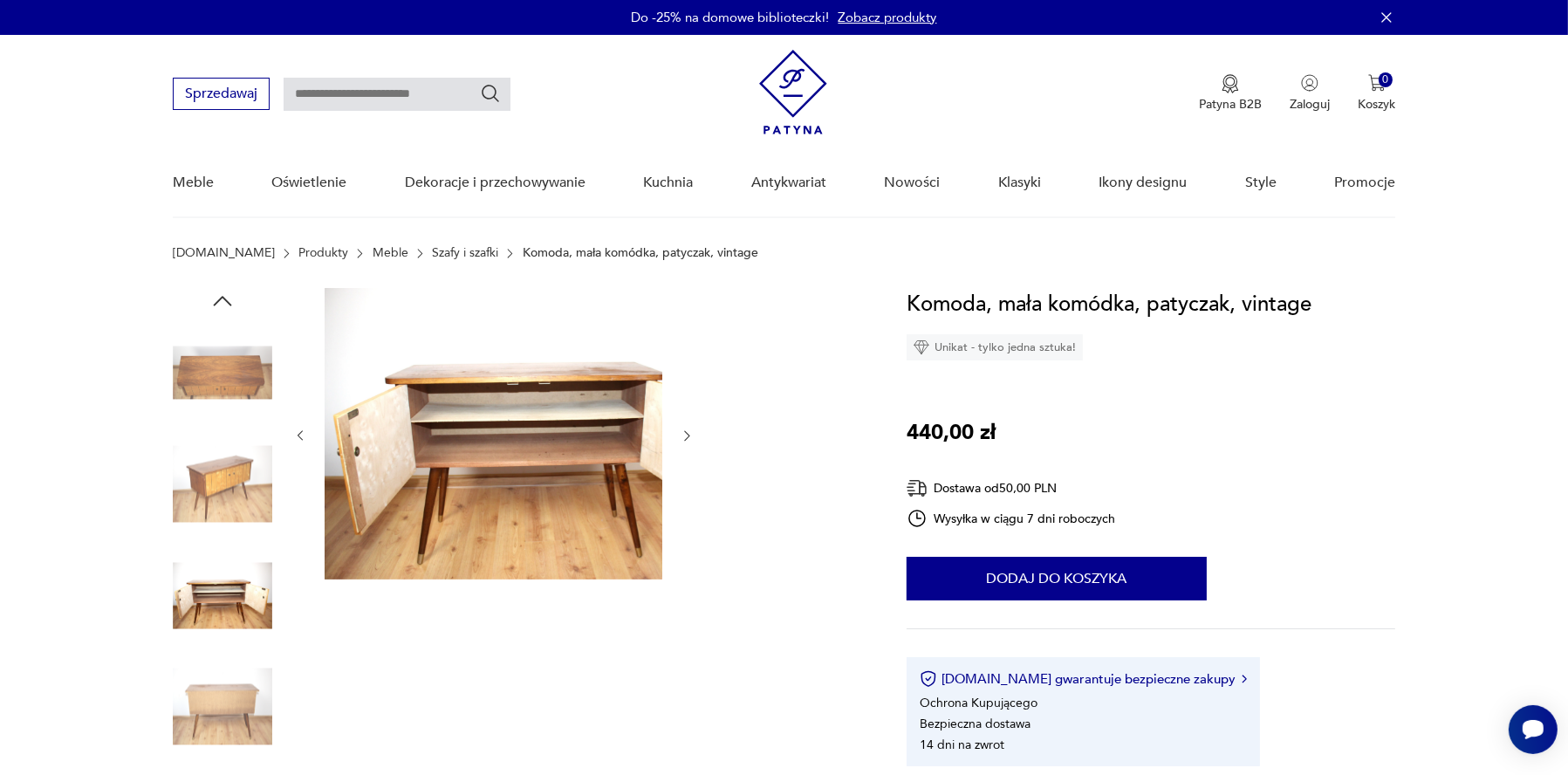
click at [250, 727] on img at bounding box center [222, 707] width 99 height 99
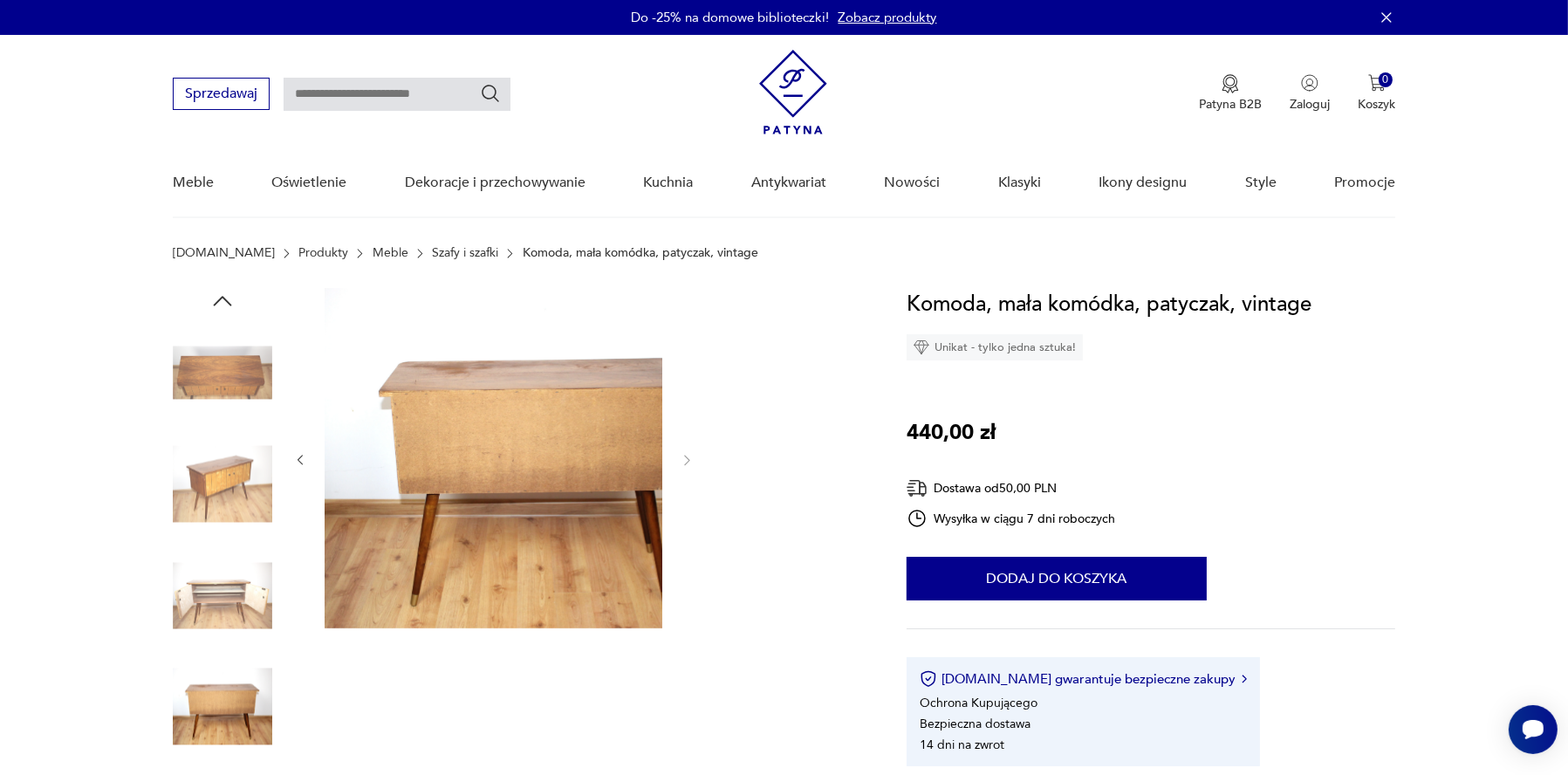
click at [238, 400] on img at bounding box center [222, 372] width 99 height 99
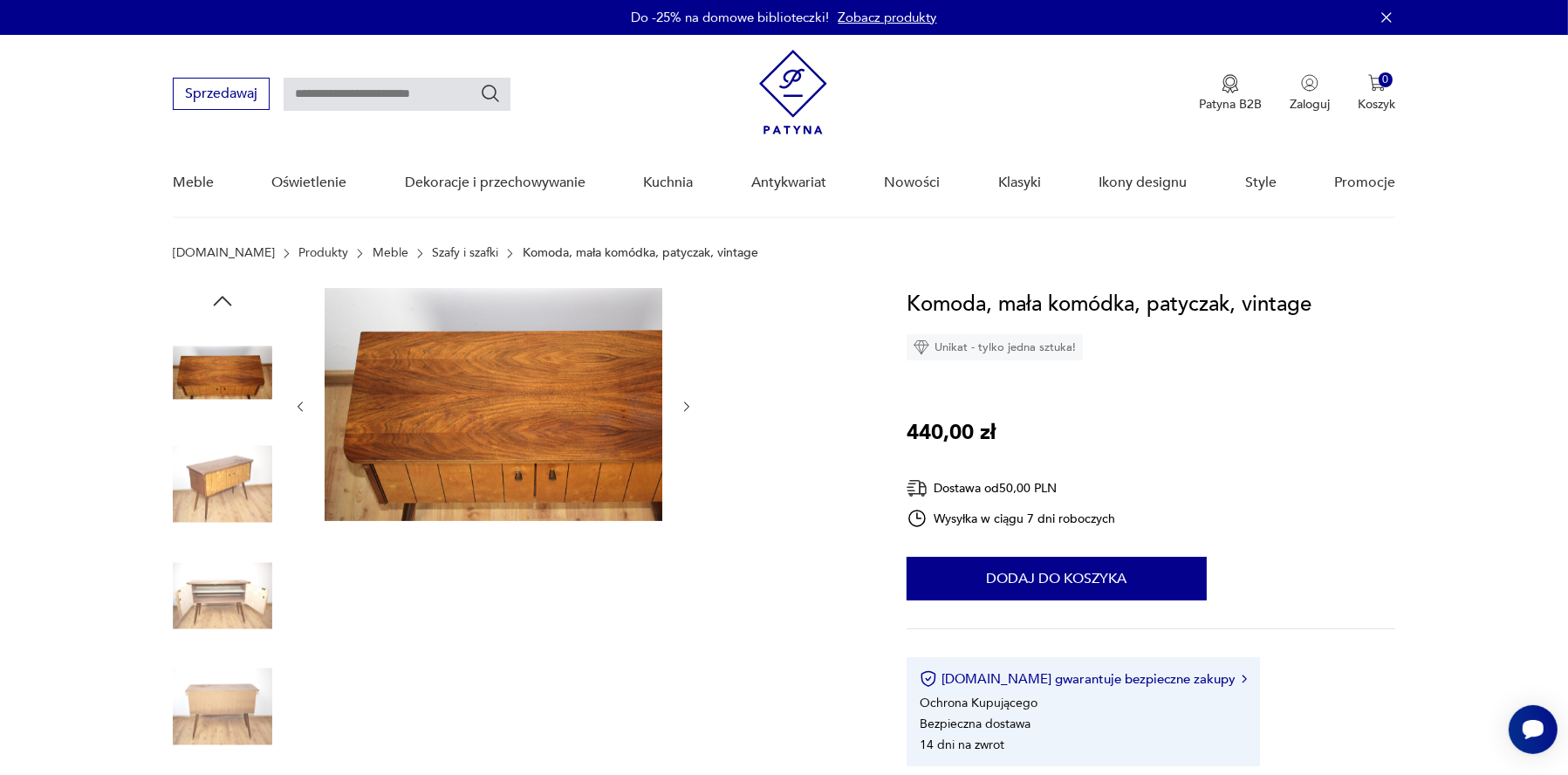
click at [315, 522] on div at bounding box center [519, 541] width 692 height 507
click at [272, 506] on img at bounding box center [222, 484] width 99 height 99
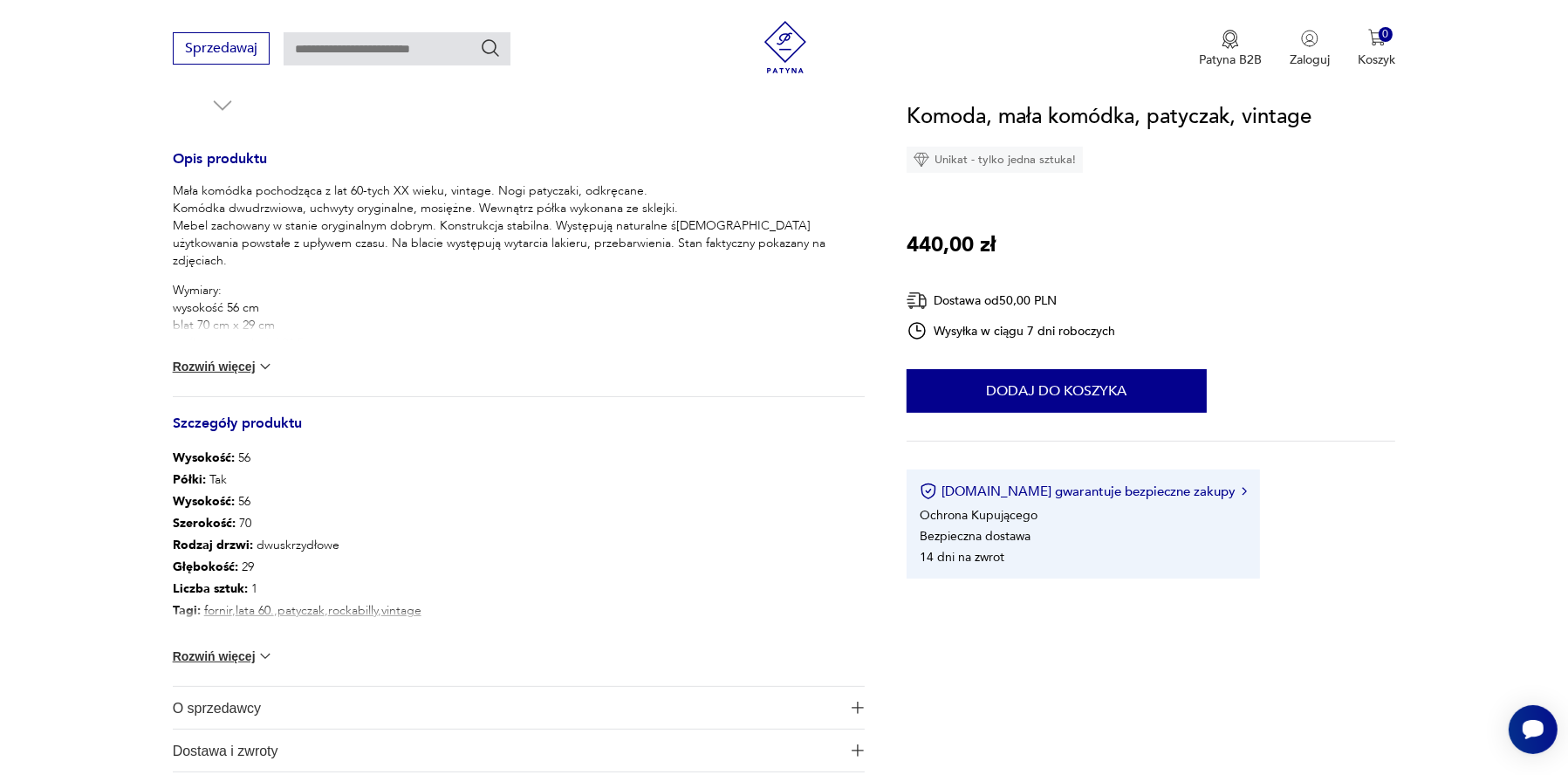
scroll to position [698, 0]
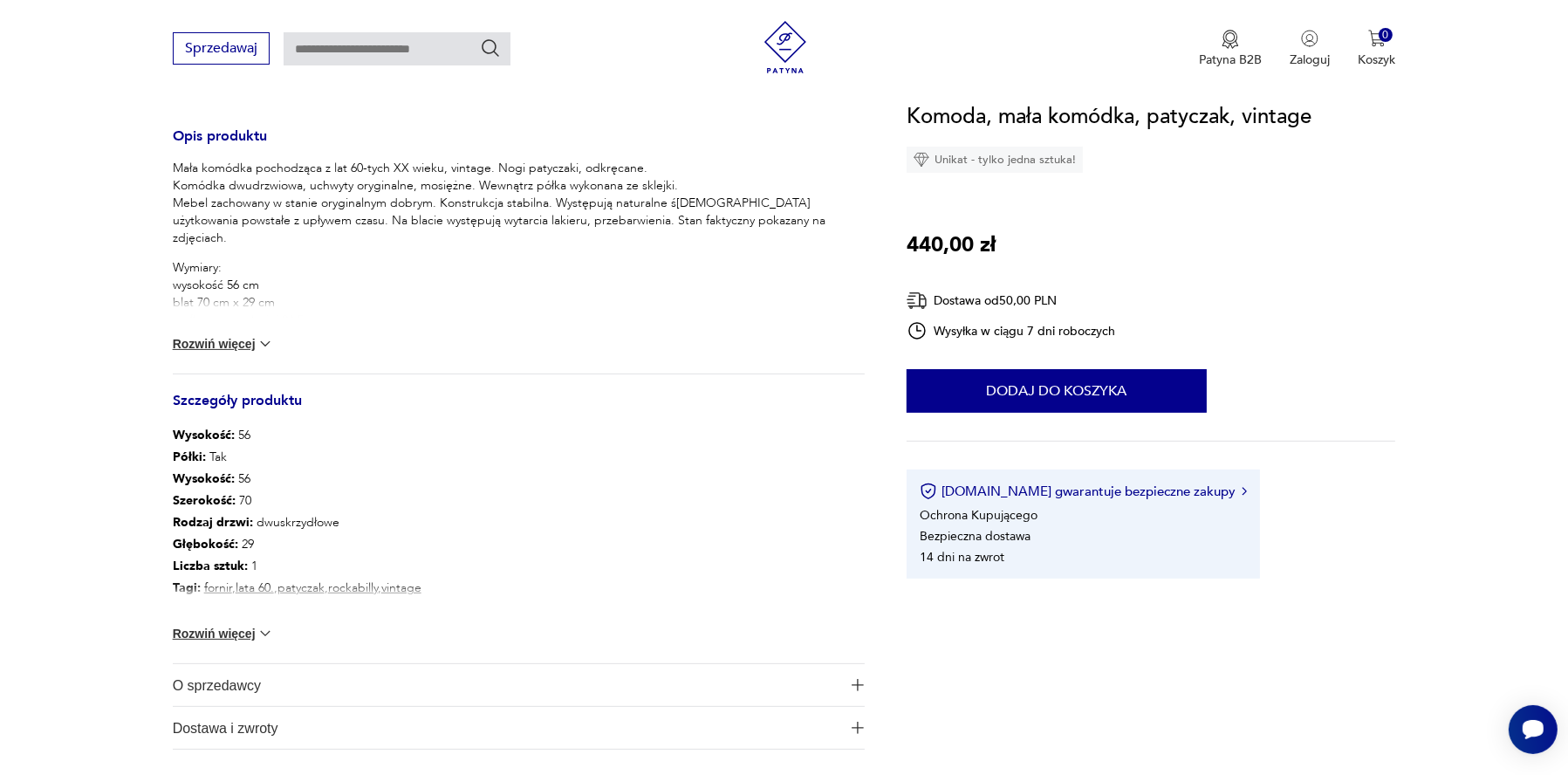
click at [274, 643] on button "Rozwiń więcej" at bounding box center [223, 633] width 101 height 18
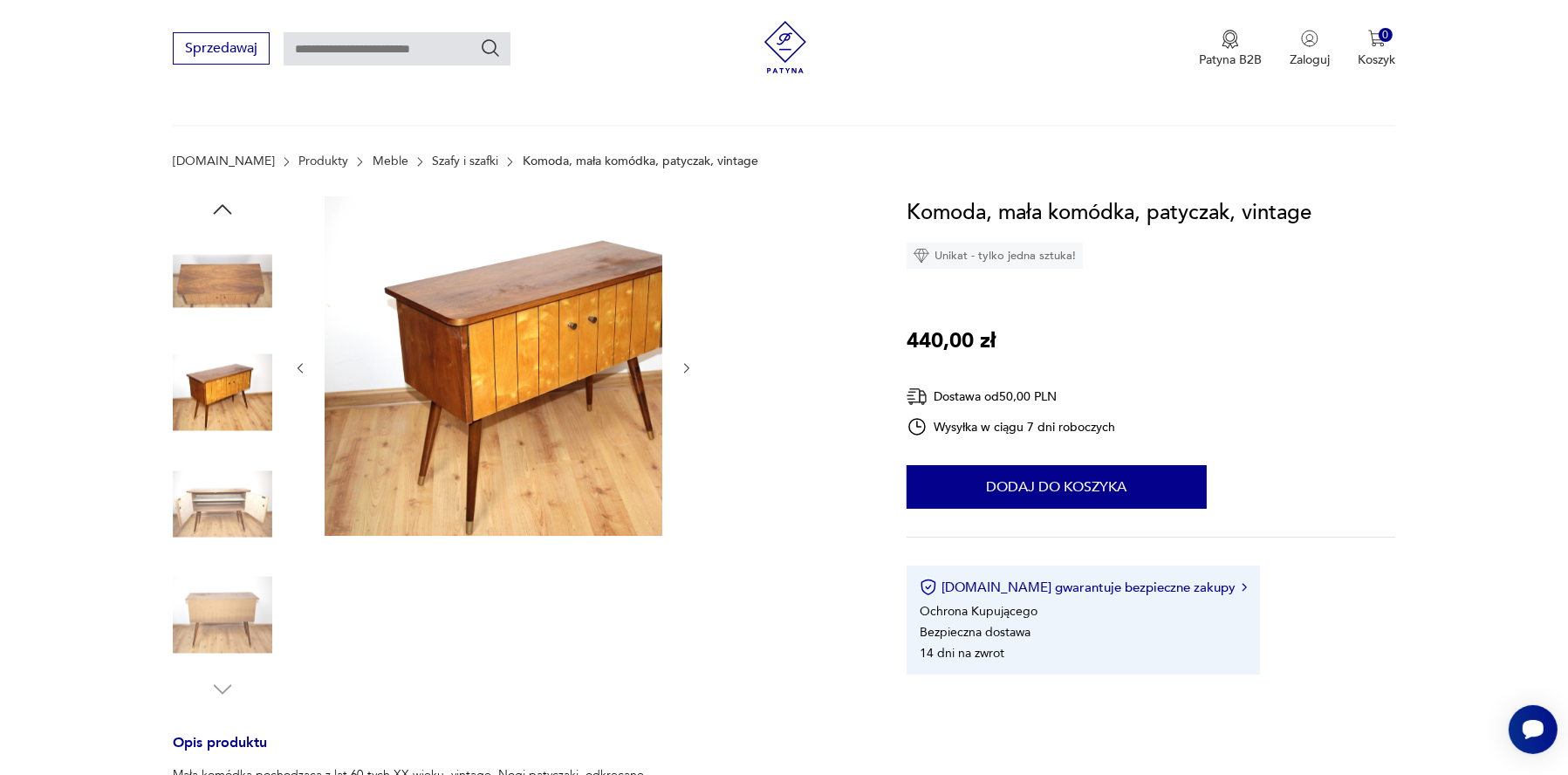
scroll to position [0, 0]
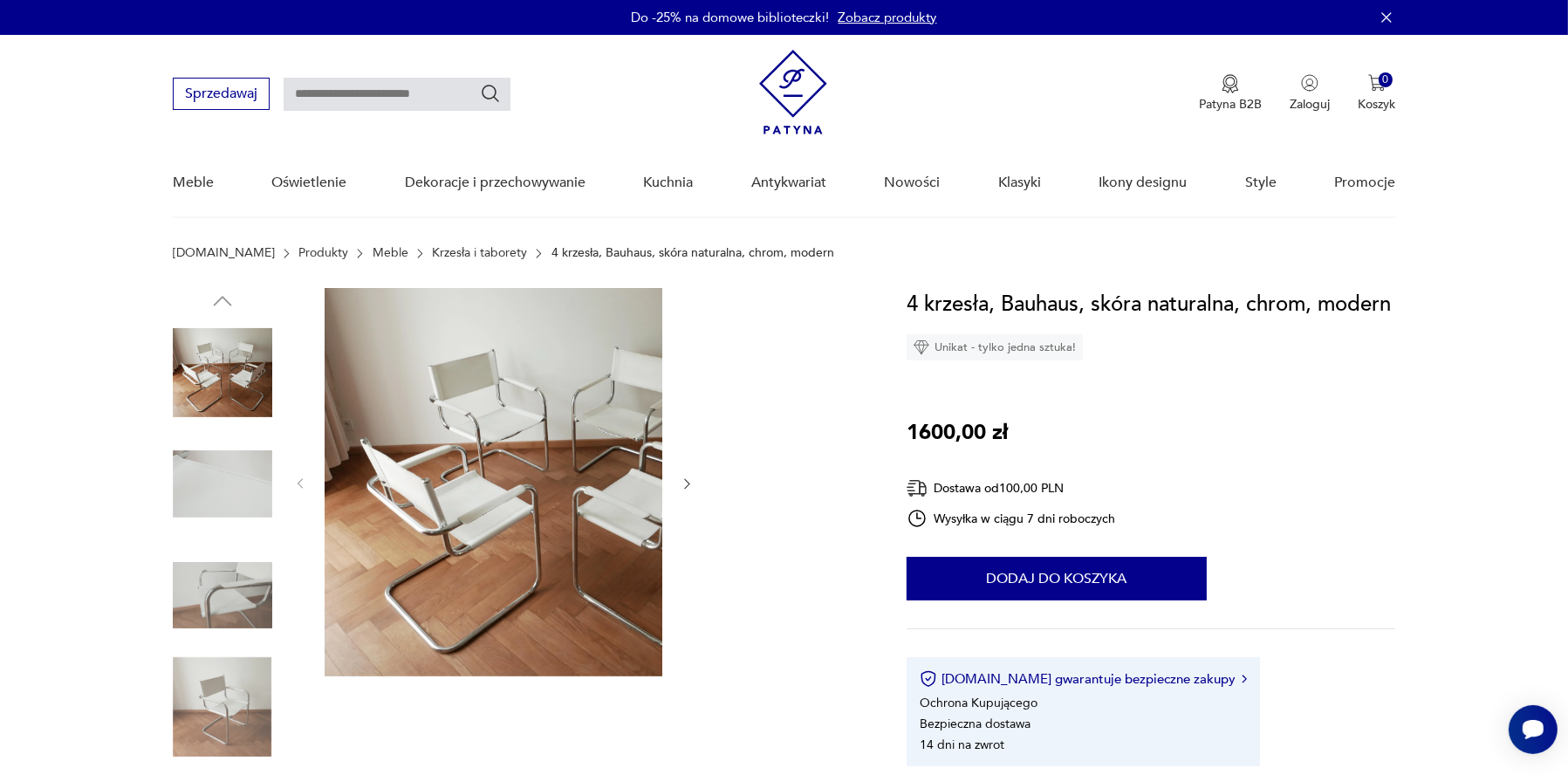
click at [264, 625] on img at bounding box center [222, 596] width 99 height 99
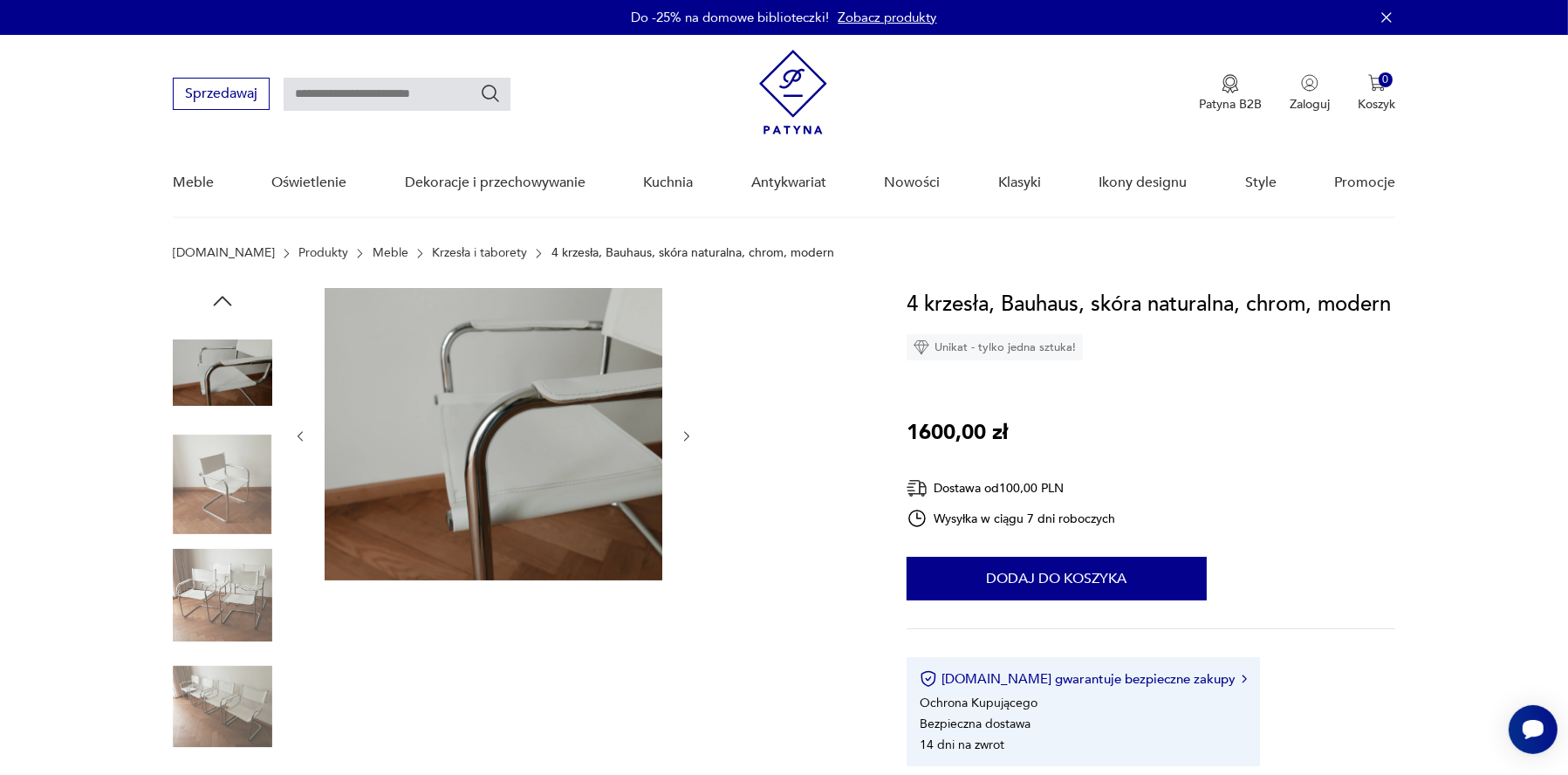
click at [250, 646] on img at bounding box center [222, 596] width 99 height 99
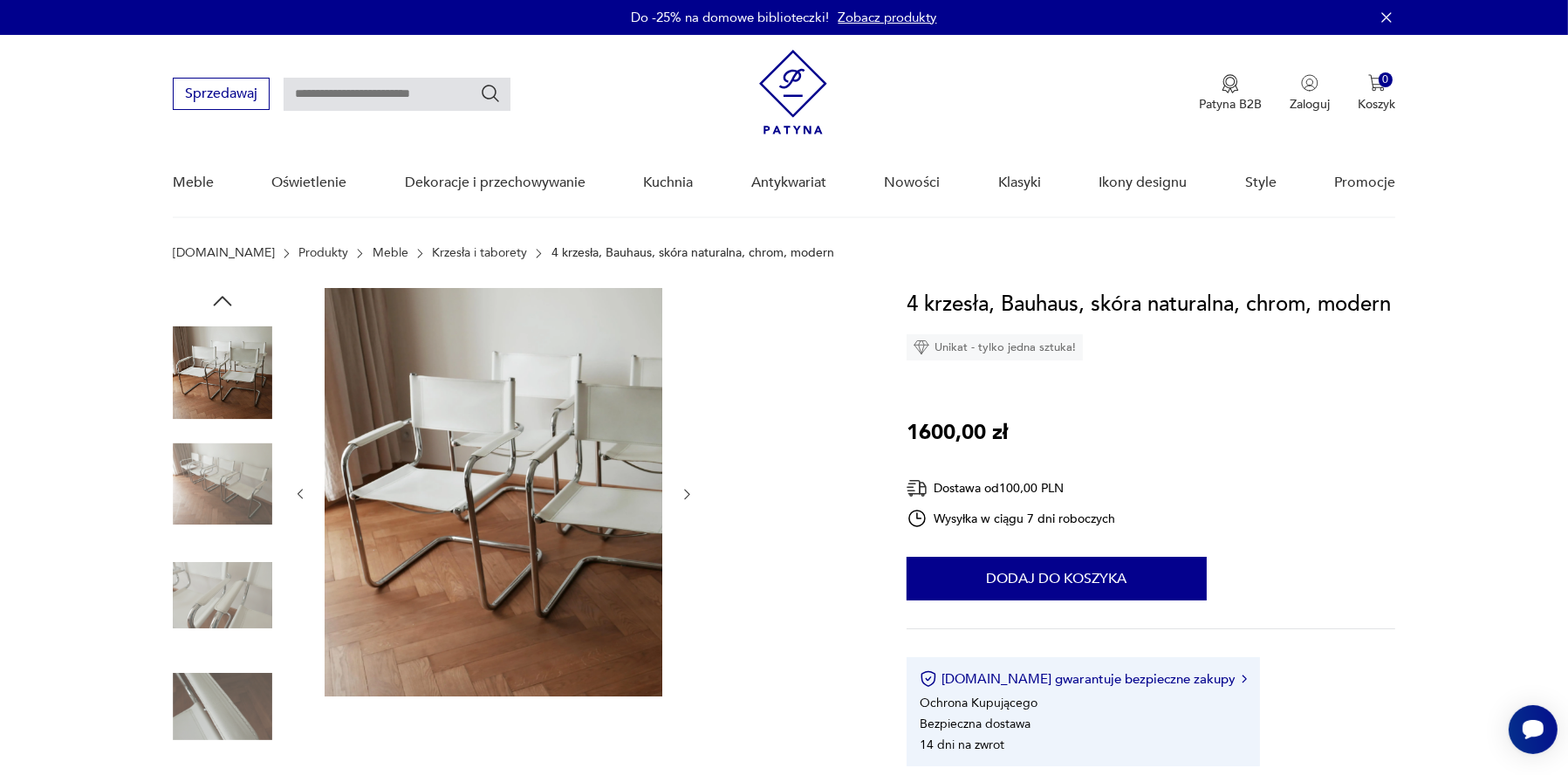
click at [261, 626] on img at bounding box center [222, 596] width 99 height 99
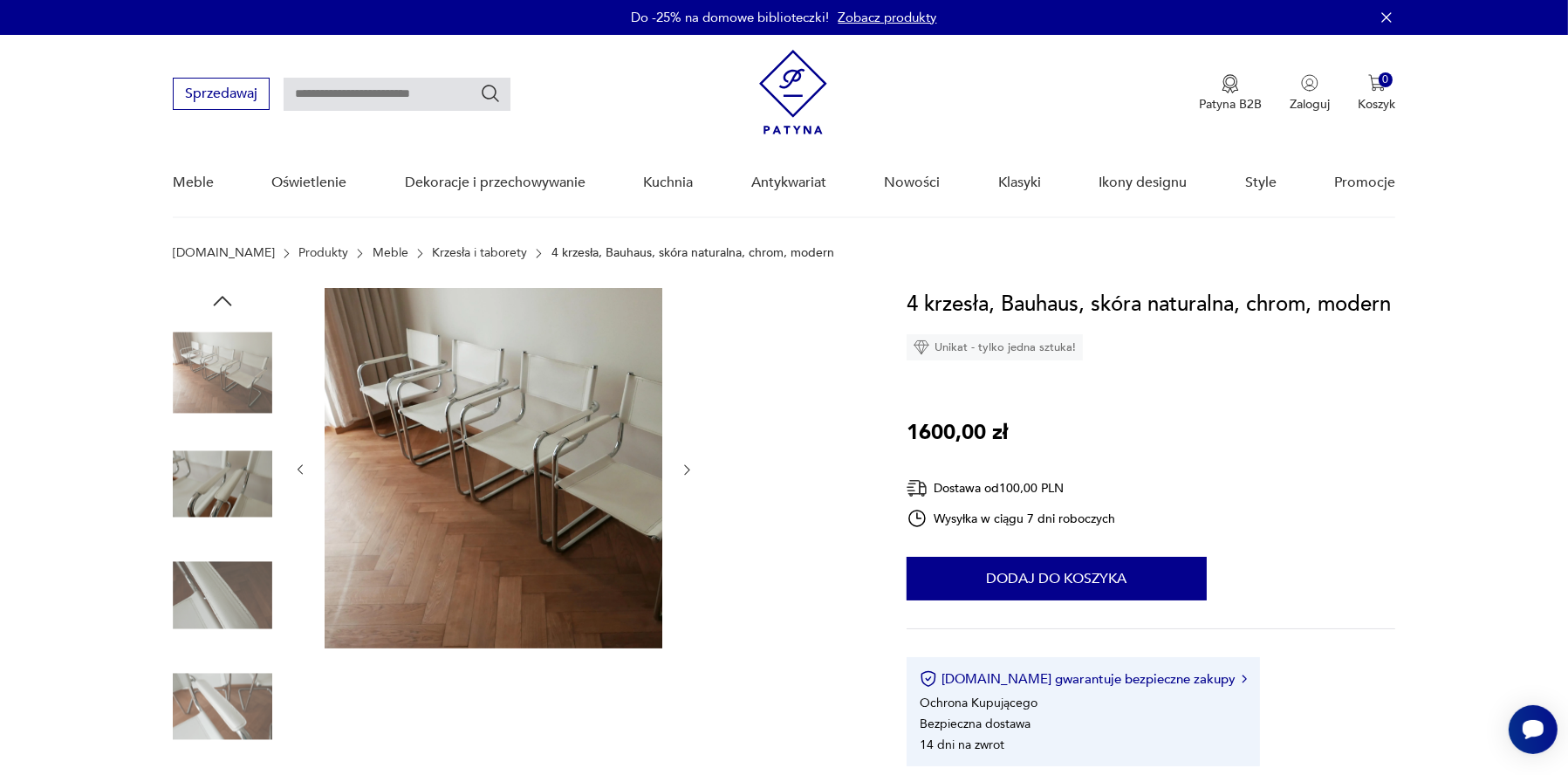
click at [253, 703] on img at bounding box center [222, 707] width 99 height 99
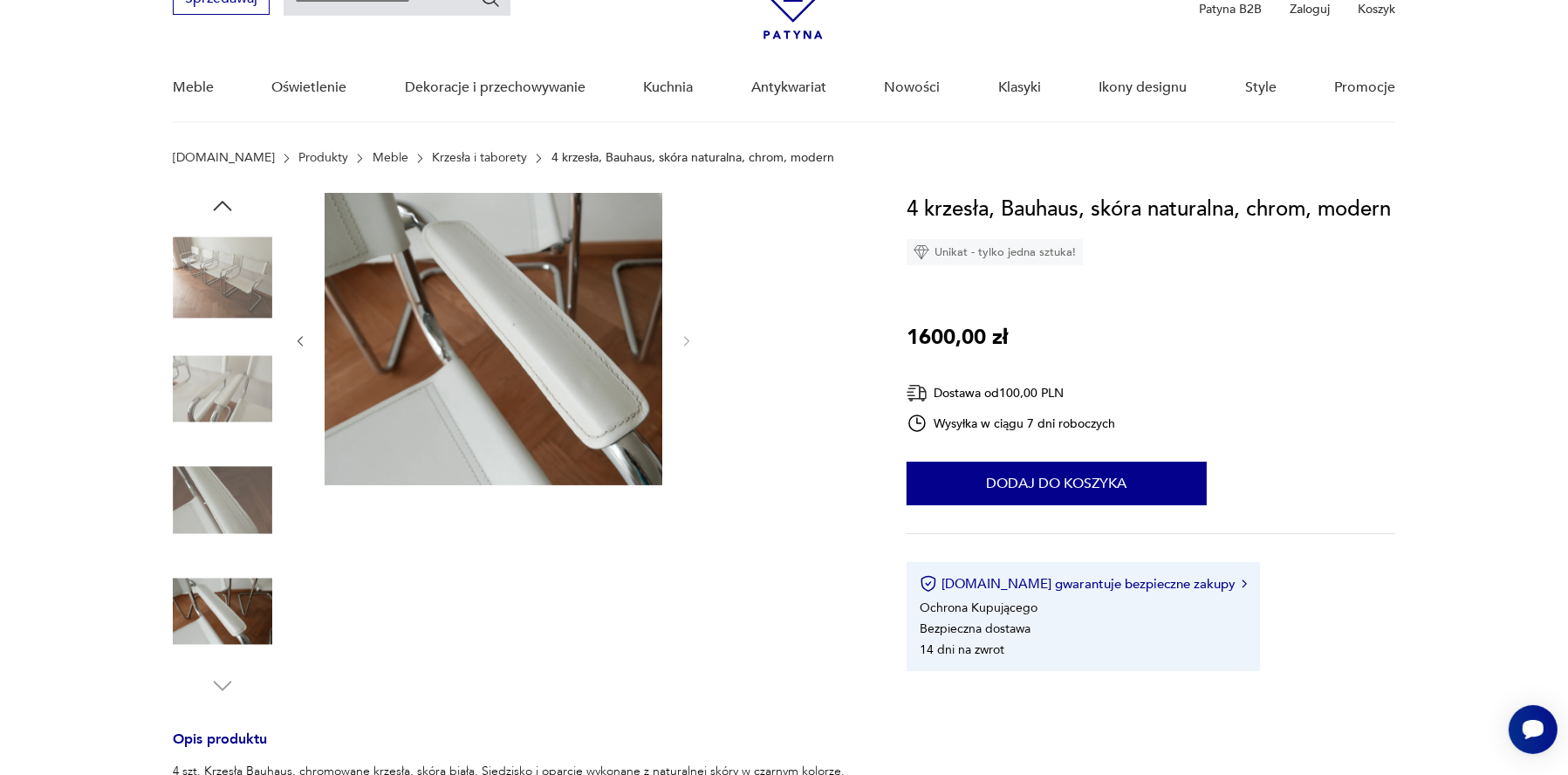
scroll to position [262, 0]
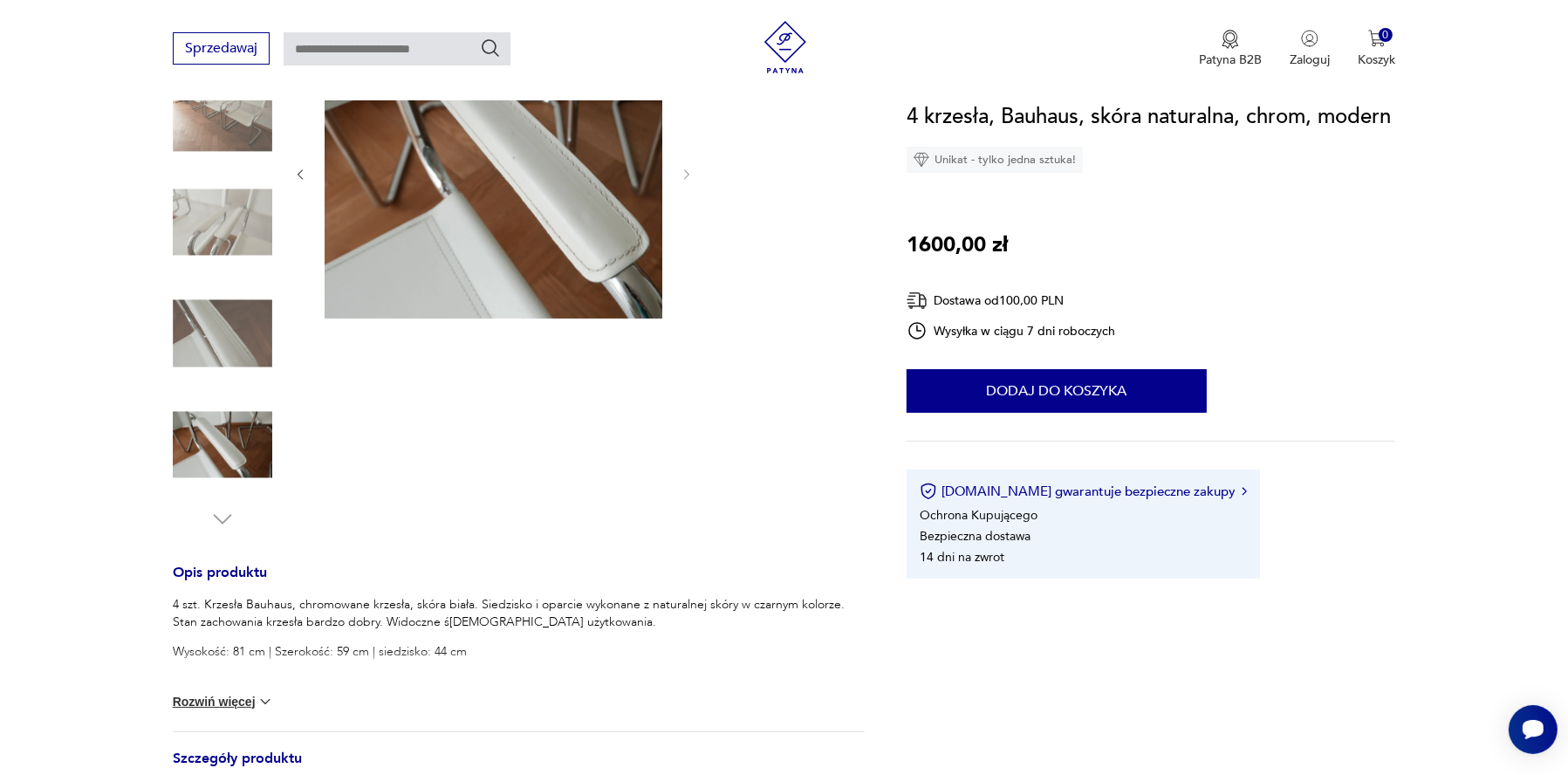
click at [272, 353] on img at bounding box center [222, 333] width 99 height 99
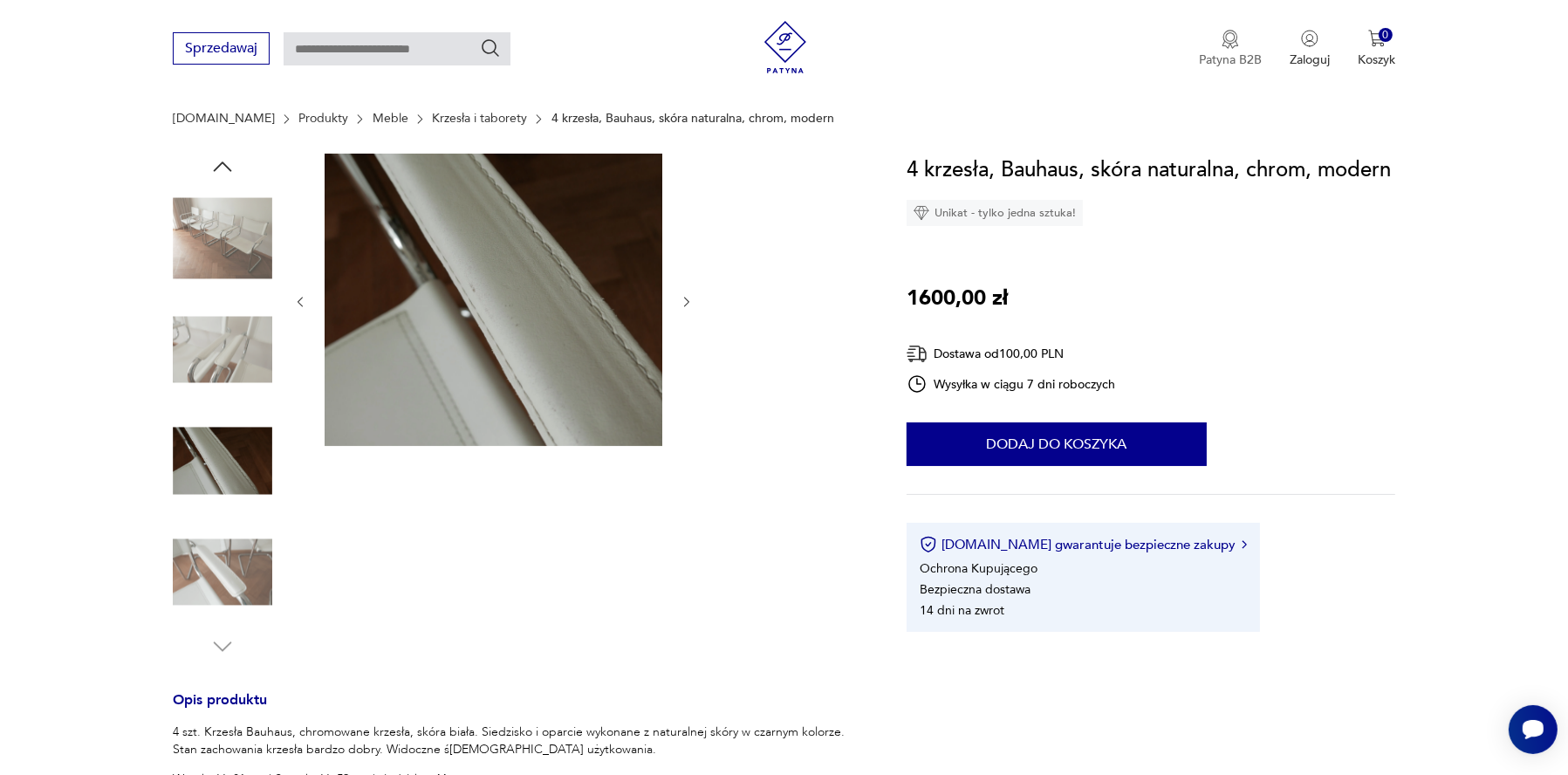
scroll to position [0, 0]
